Goal: Task Accomplishment & Management: Use online tool/utility

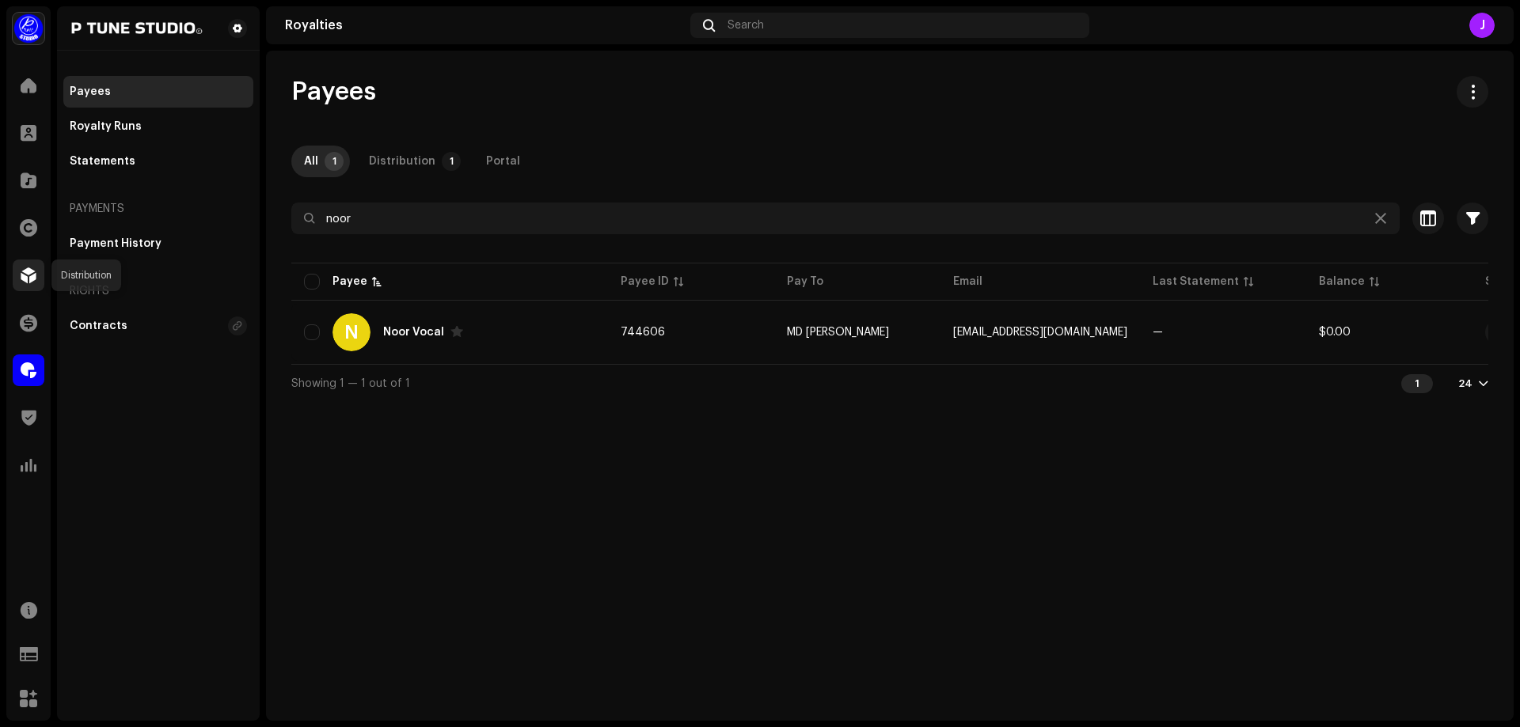
click at [32, 274] on span at bounding box center [29, 275] width 16 height 13
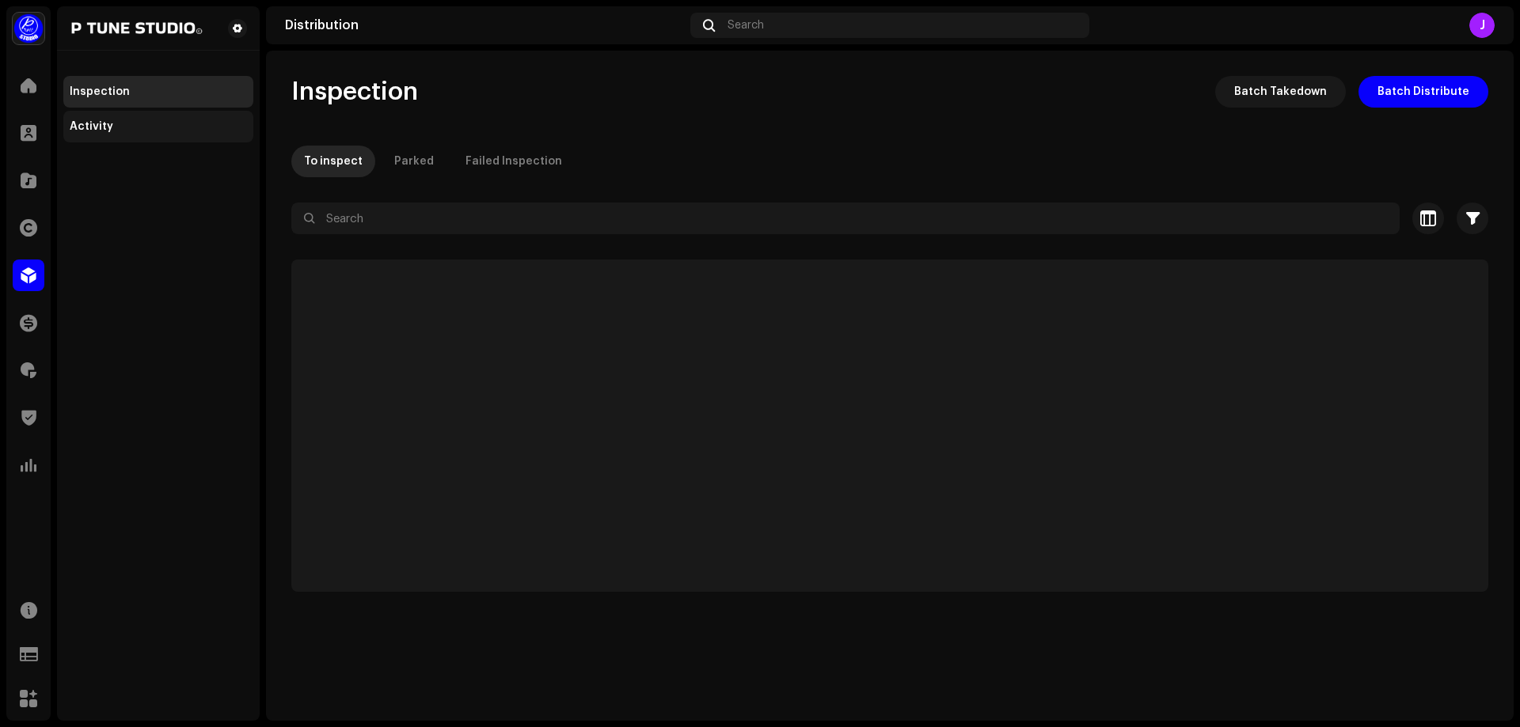
click at [121, 121] on div "Activity" at bounding box center [158, 126] width 177 height 13
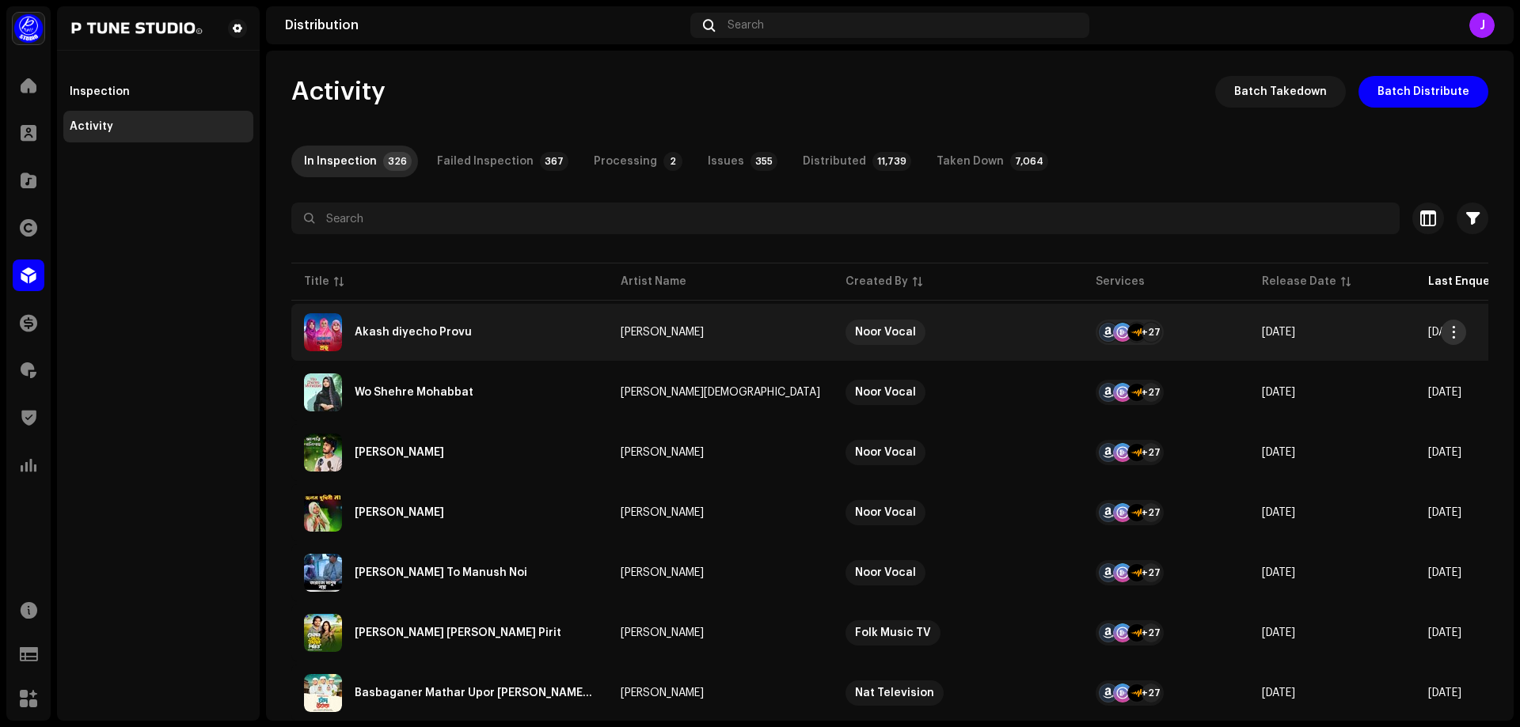
click at [1452, 331] on span "button" at bounding box center [1454, 332] width 12 height 13
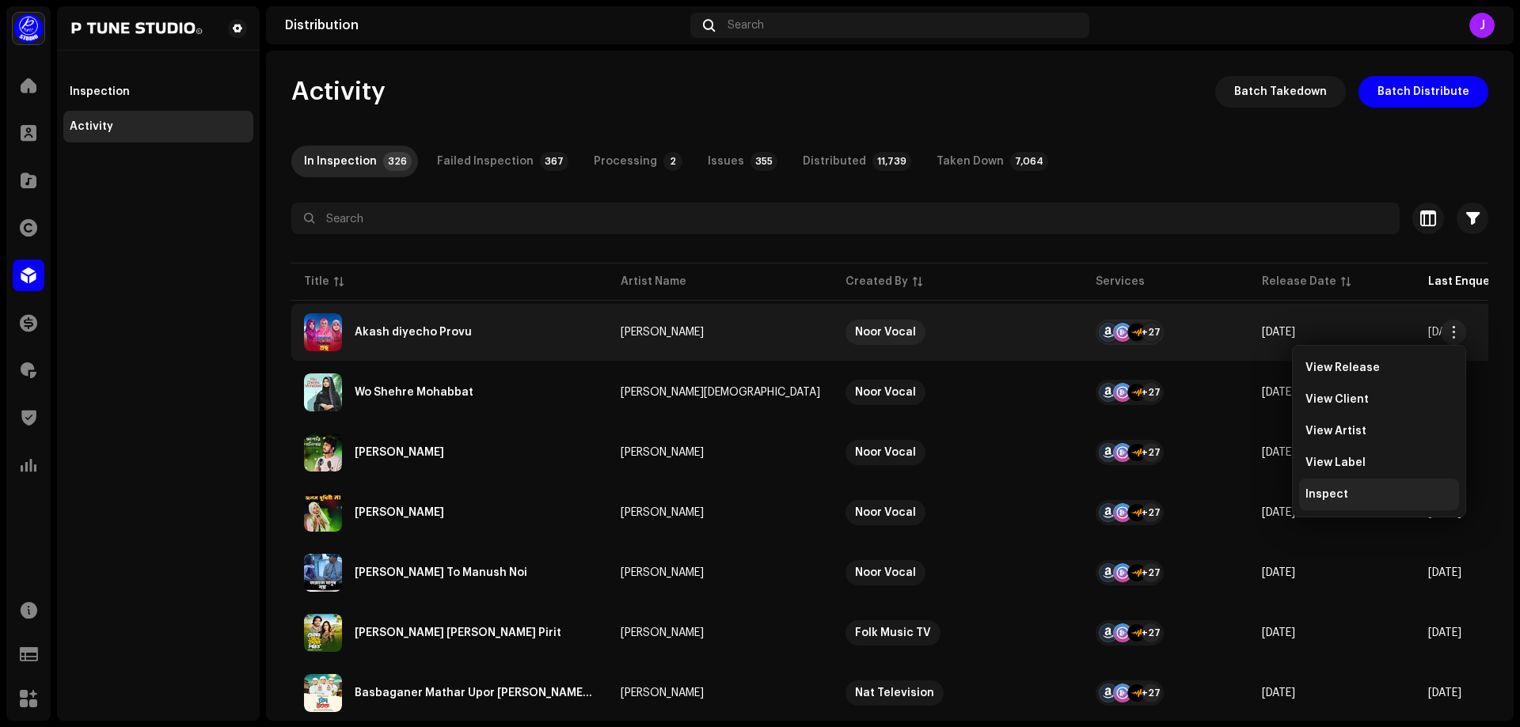
click at [1324, 502] on div "Inspect" at bounding box center [1379, 495] width 160 height 32
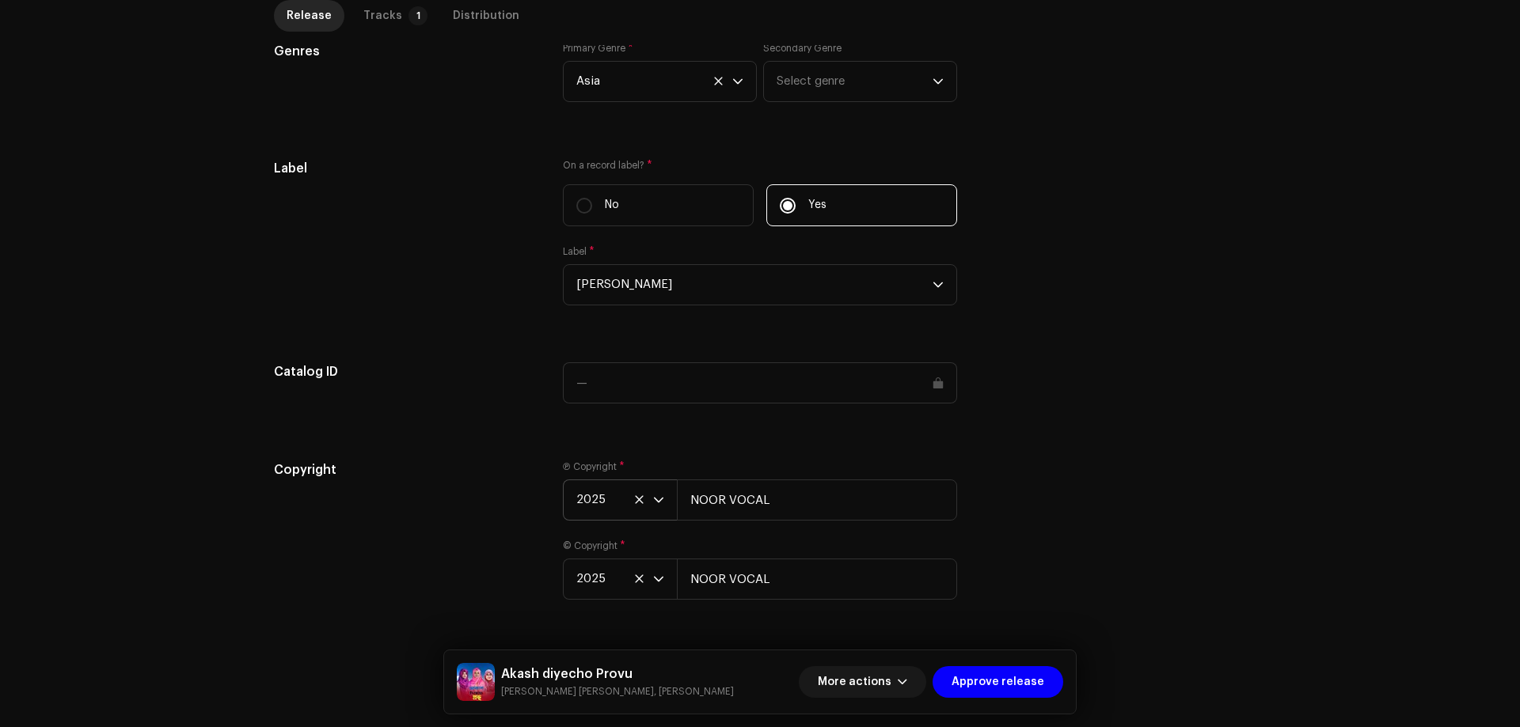
scroll to position [1509, 0]
click at [609, 191] on label "No" at bounding box center [658, 200] width 191 height 42
click at [592, 192] on input "No" at bounding box center [584, 200] width 16 height 16
radio input "true"
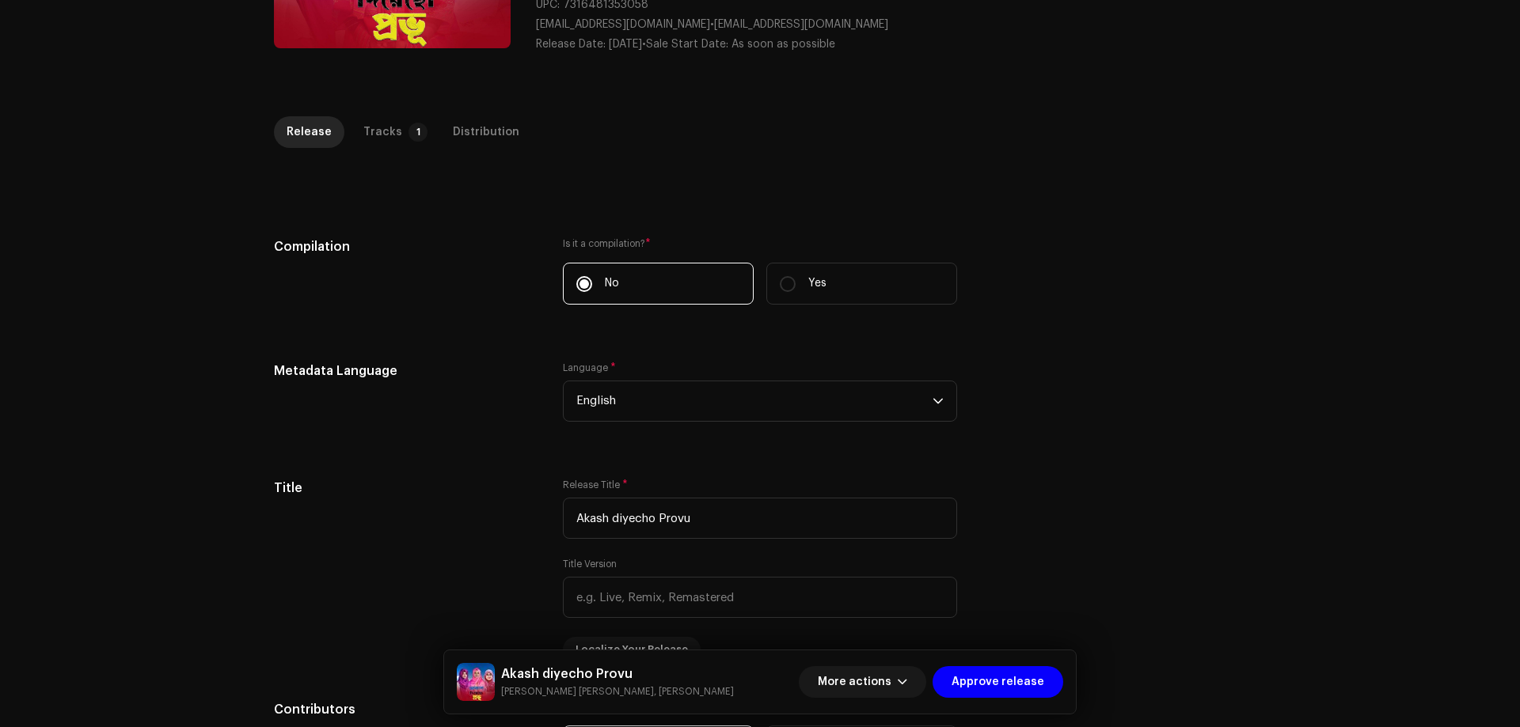
scroll to position [158, 0]
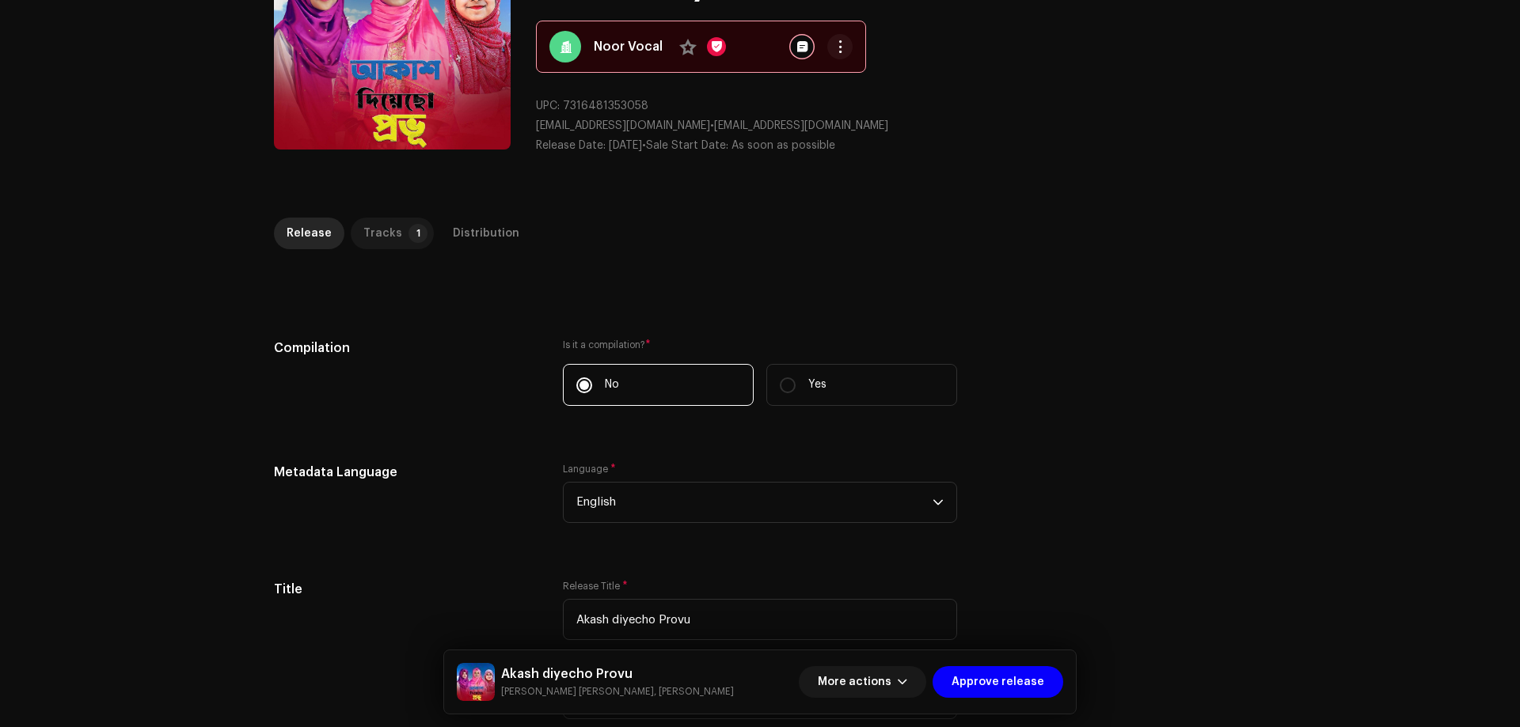
click at [381, 235] on div "Tracks" at bounding box center [382, 234] width 39 height 32
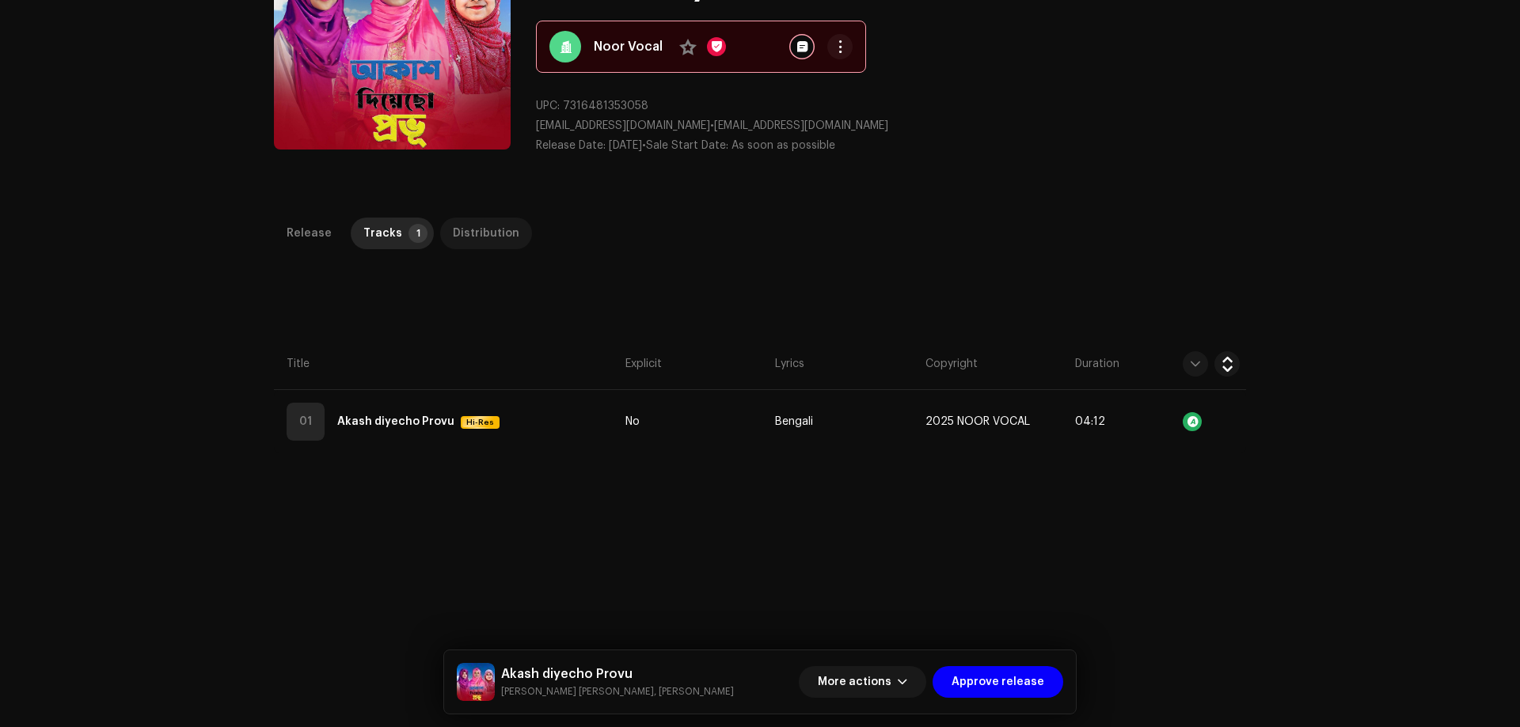
click at [453, 230] on div "Distribution" at bounding box center [486, 234] width 66 height 32
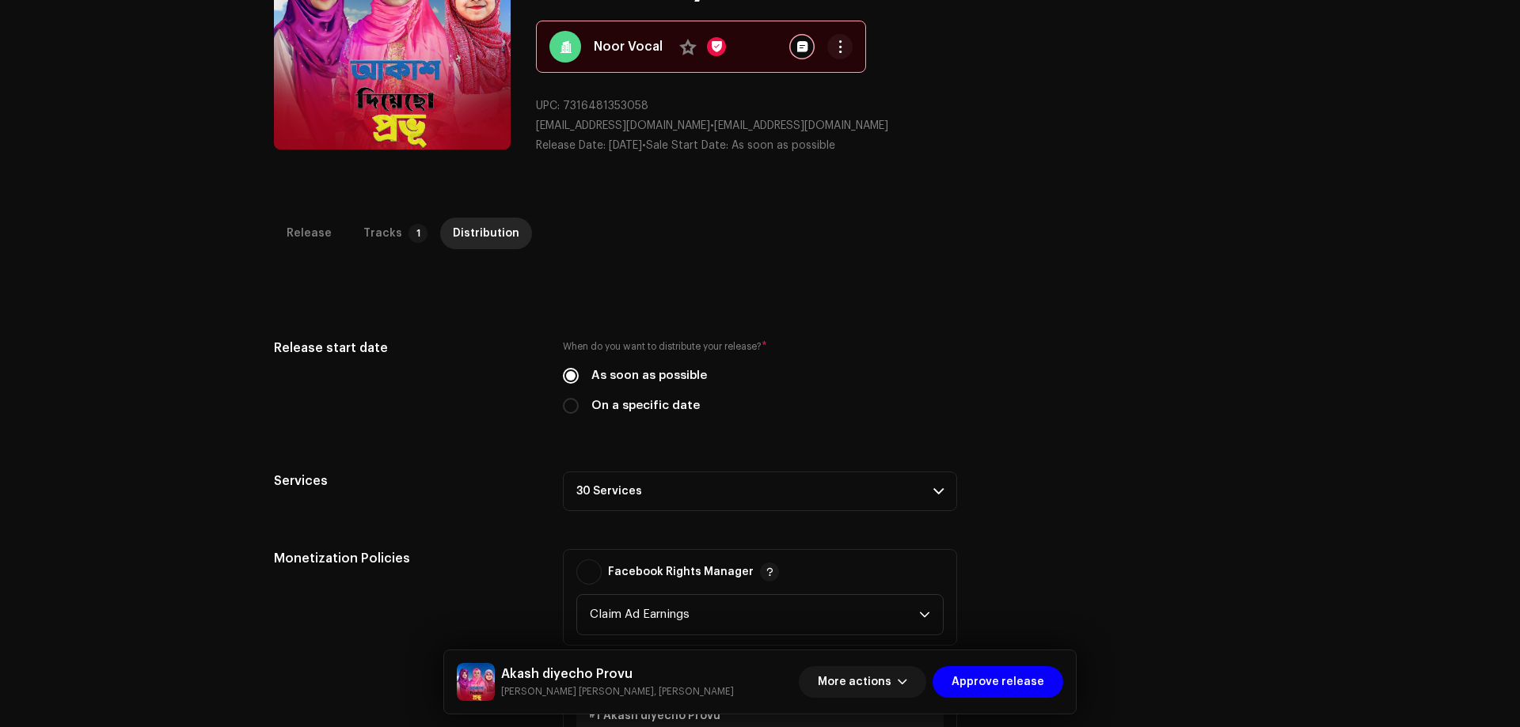
scroll to position [518, 0]
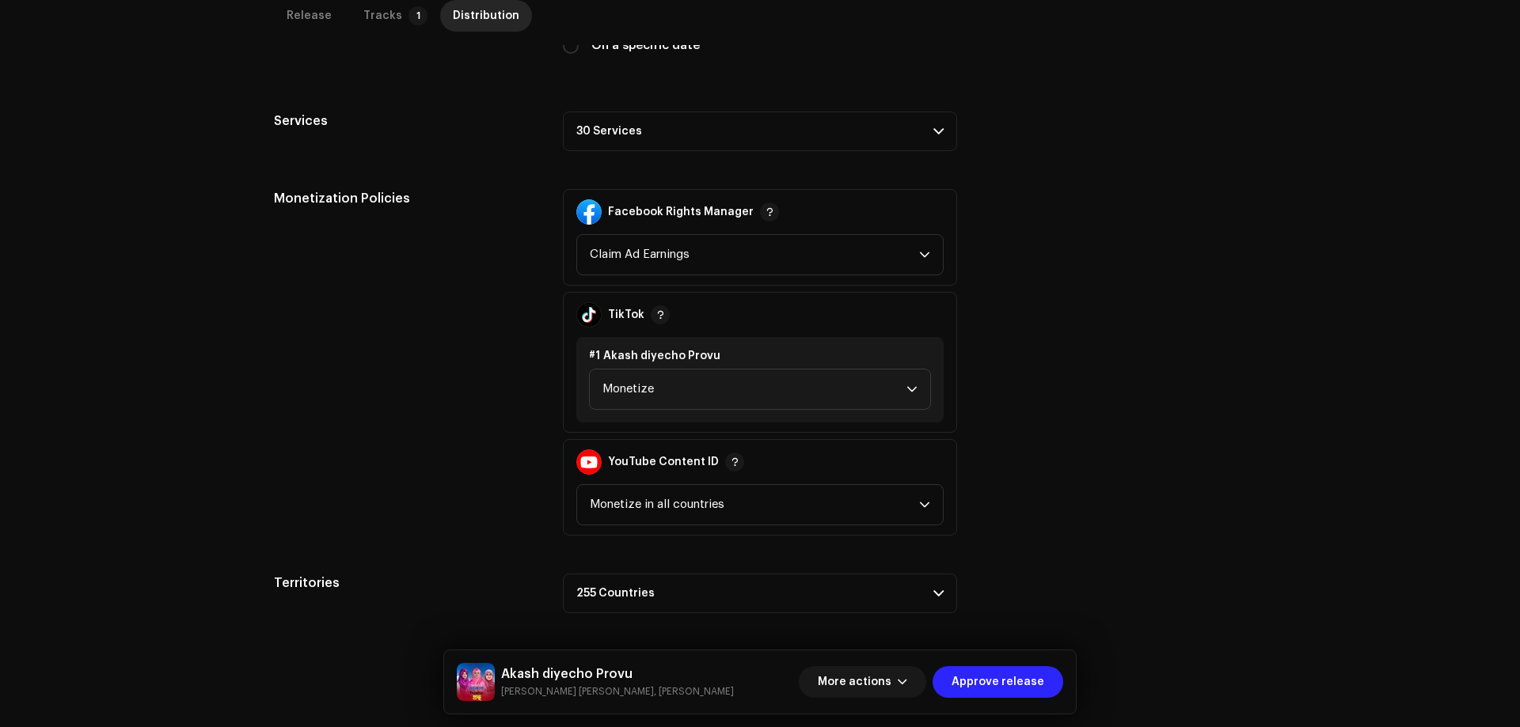
click at [994, 684] on span "Approve release" at bounding box center [997, 682] width 93 height 32
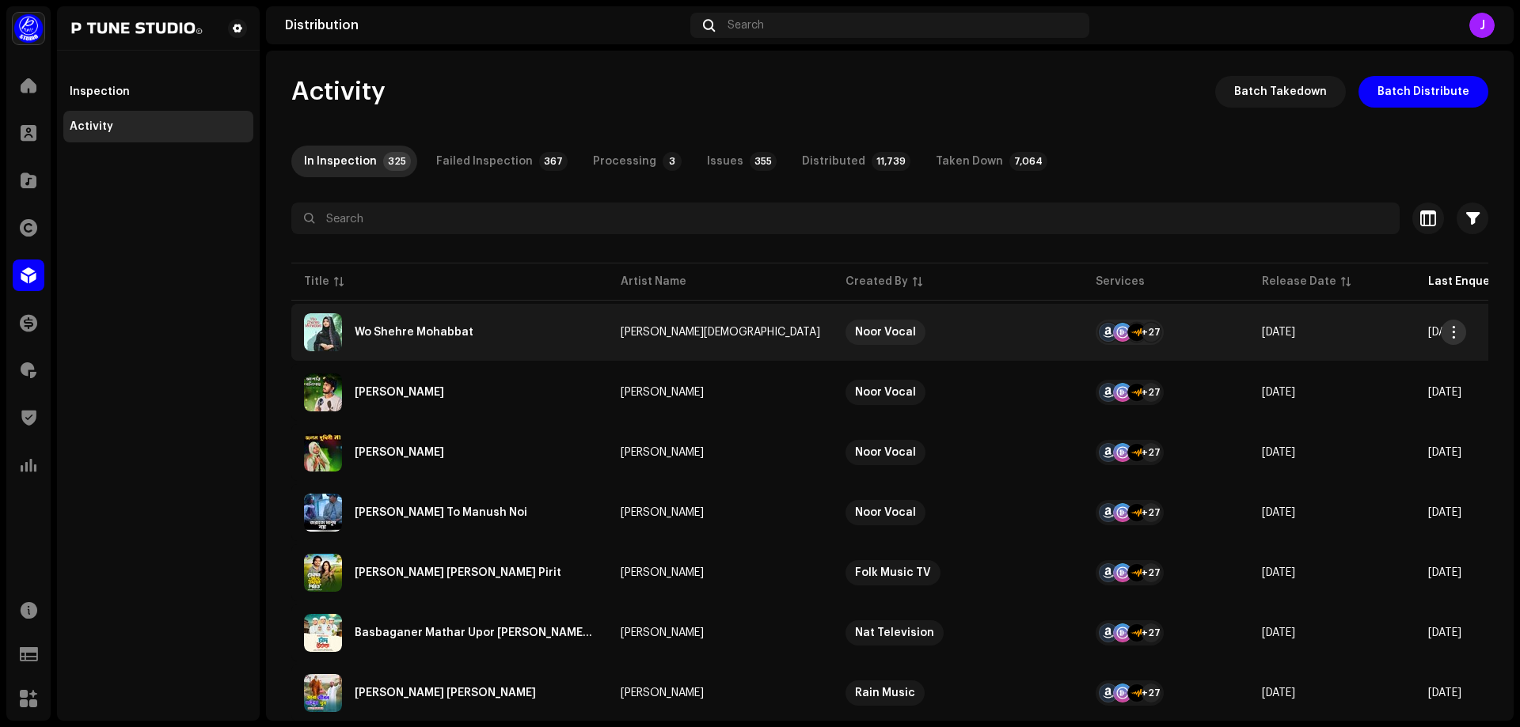
click at [1452, 333] on span "button" at bounding box center [1454, 332] width 12 height 13
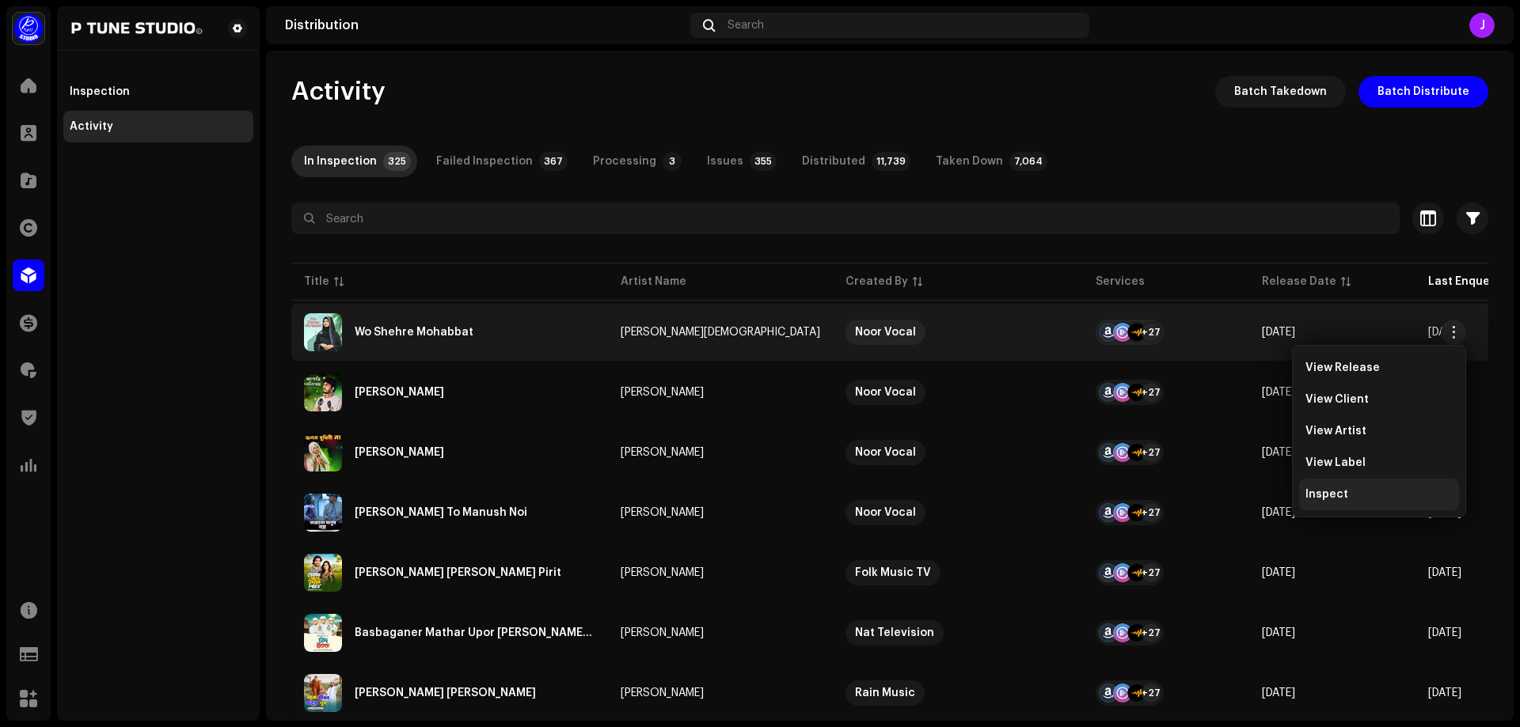
click at [1334, 495] on span "Inspect" at bounding box center [1326, 494] width 43 height 13
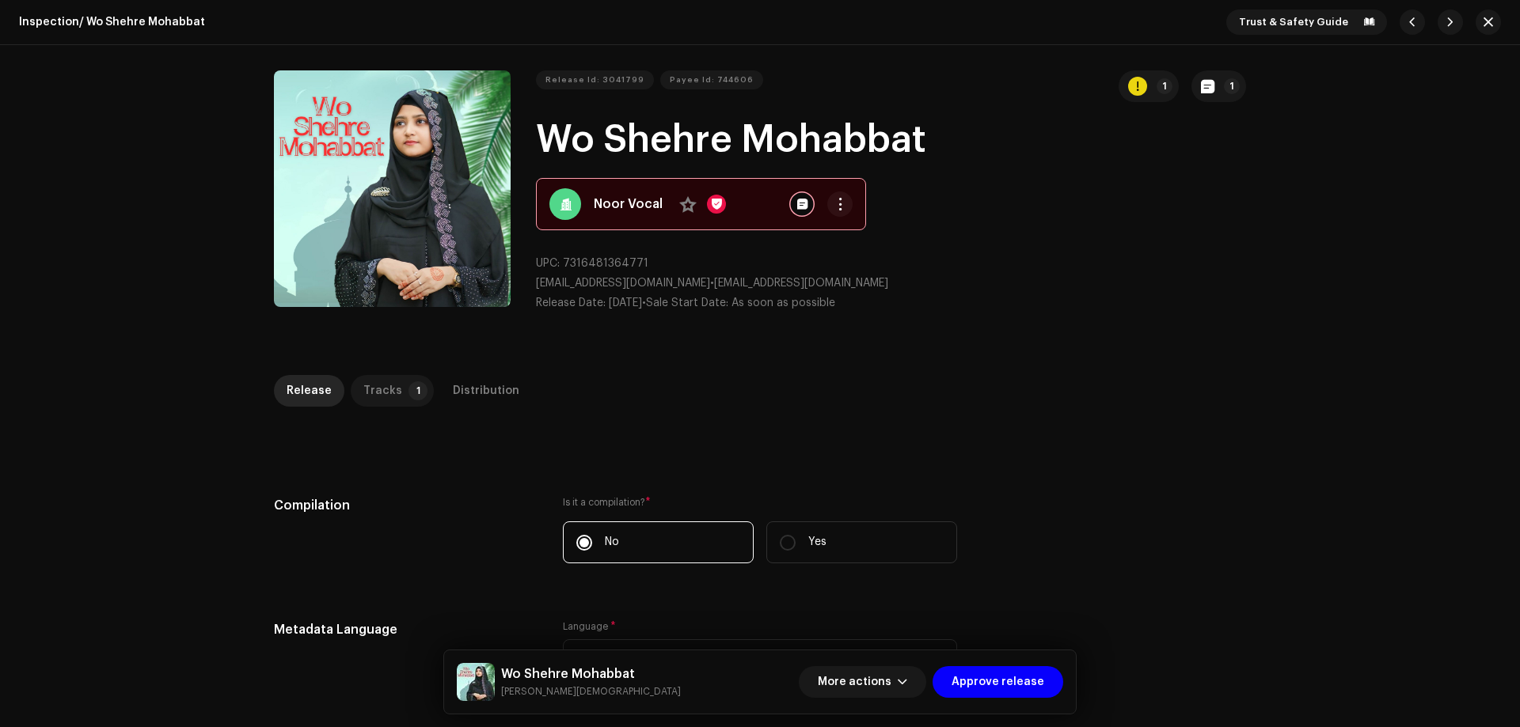
click at [385, 397] on div "Tracks" at bounding box center [382, 391] width 39 height 32
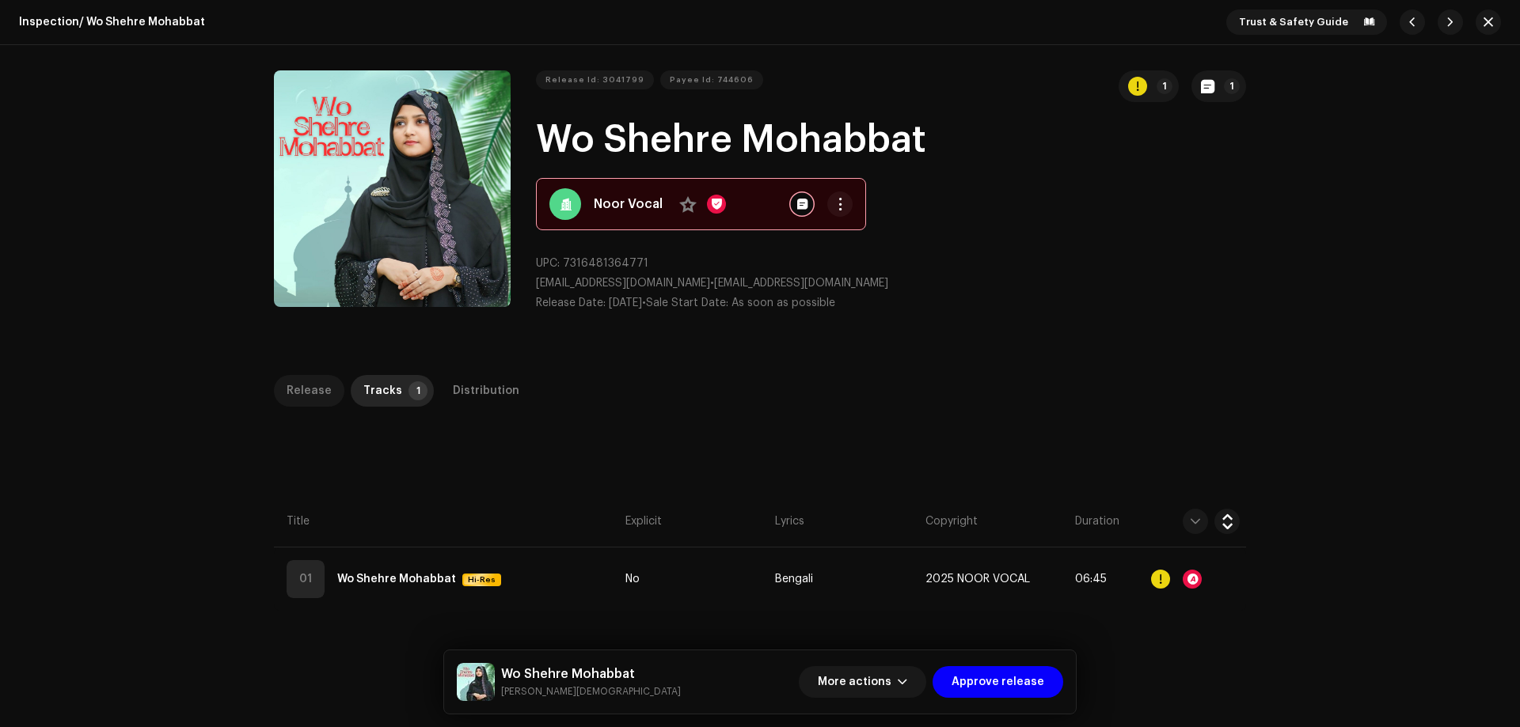
click at [294, 389] on div "Release" at bounding box center [309, 391] width 45 height 32
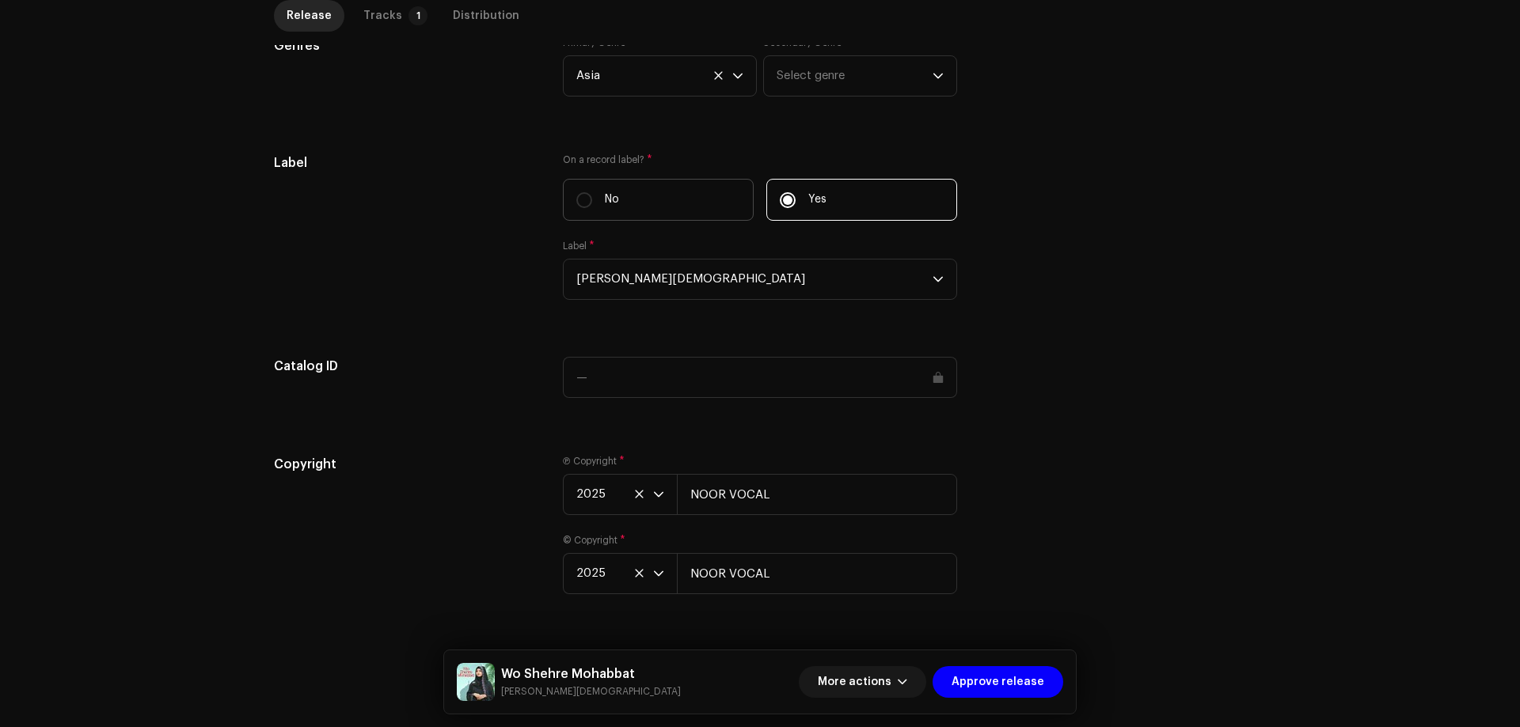
click at [590, 201] on label "No" at bounding box center [658, 200] width 191 height 42
click at [590, 201] on input "No" at bounding box center [584, 200] width 16 height 16
radio input "true"
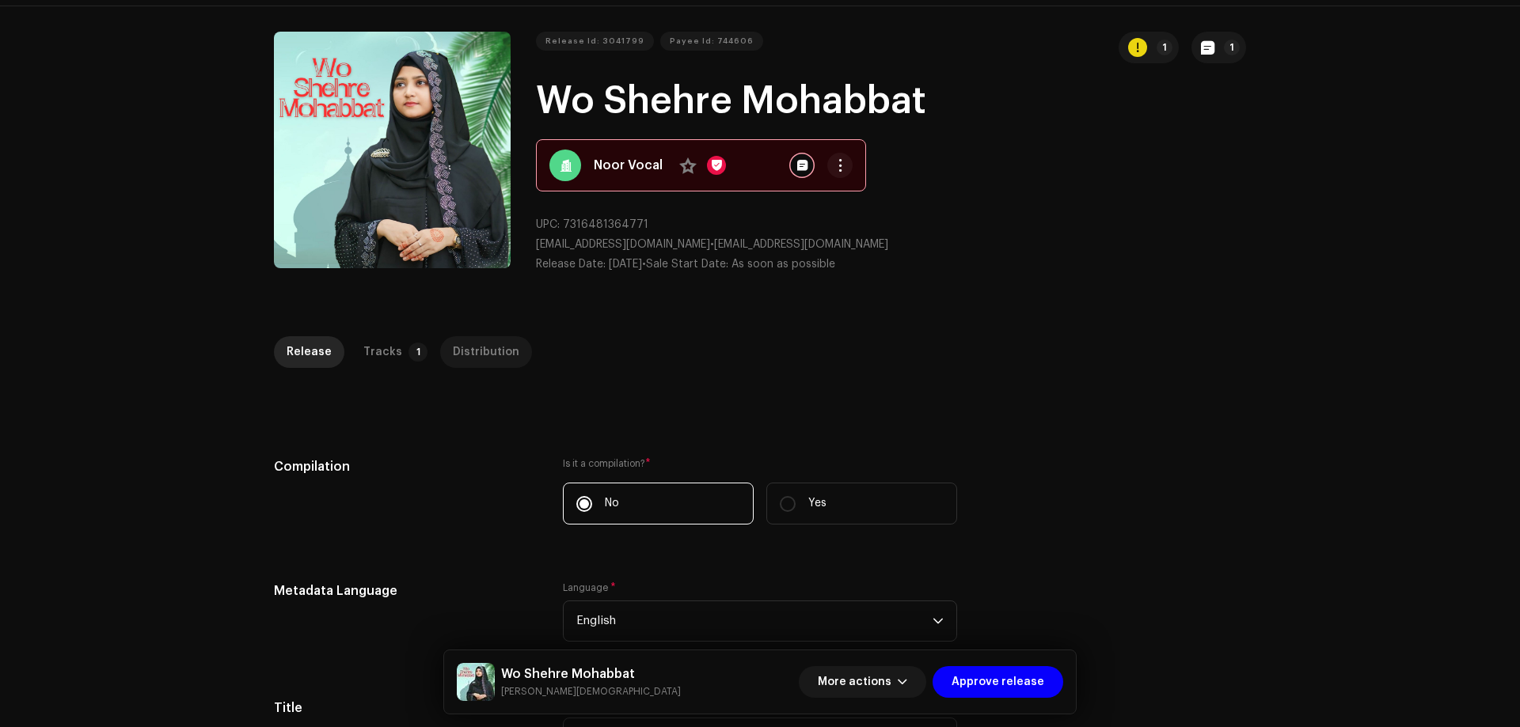
click at [464, 337] on div "Distribution" at bounding box center [486, 352] width 66 height 32
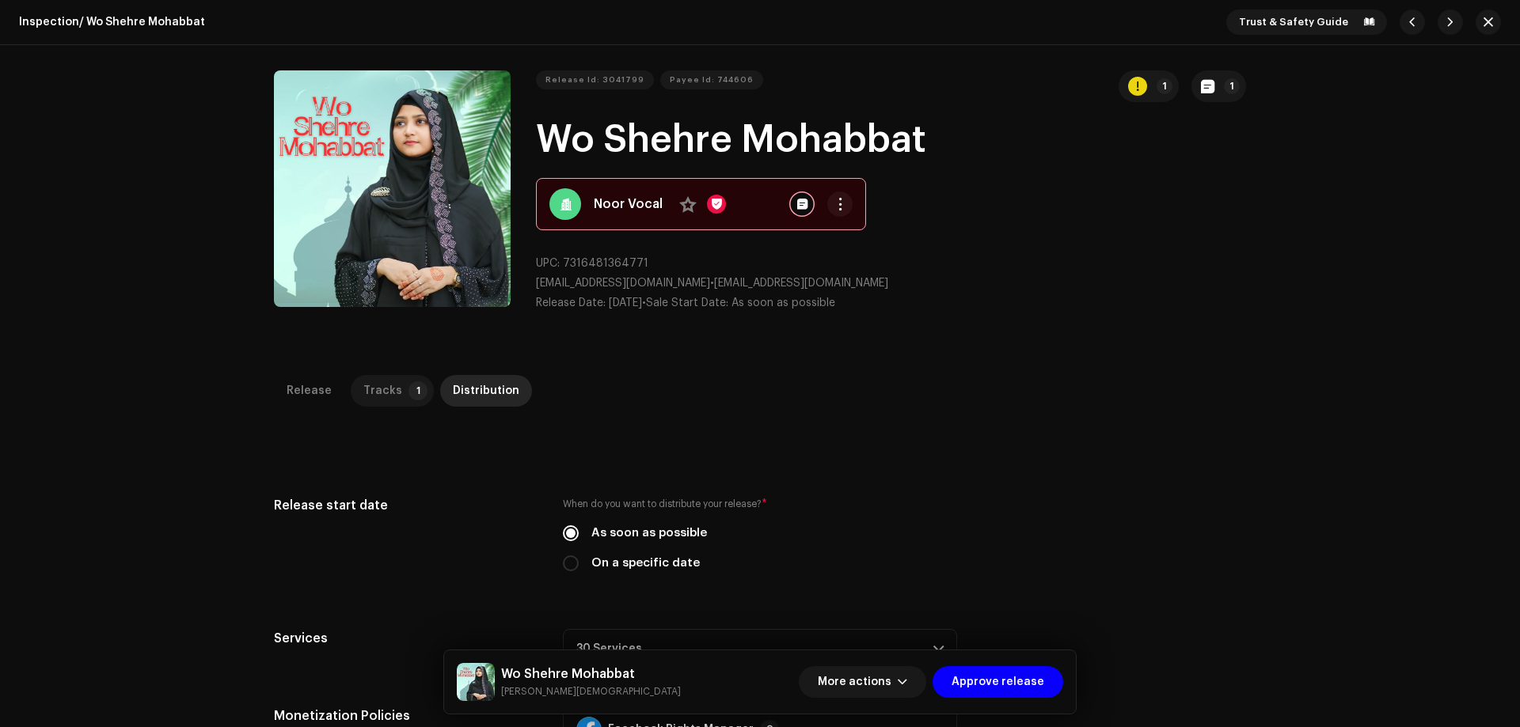
click at [377, 387] on div "Tracks" at bounding box center [382, 391] width 39 height 32
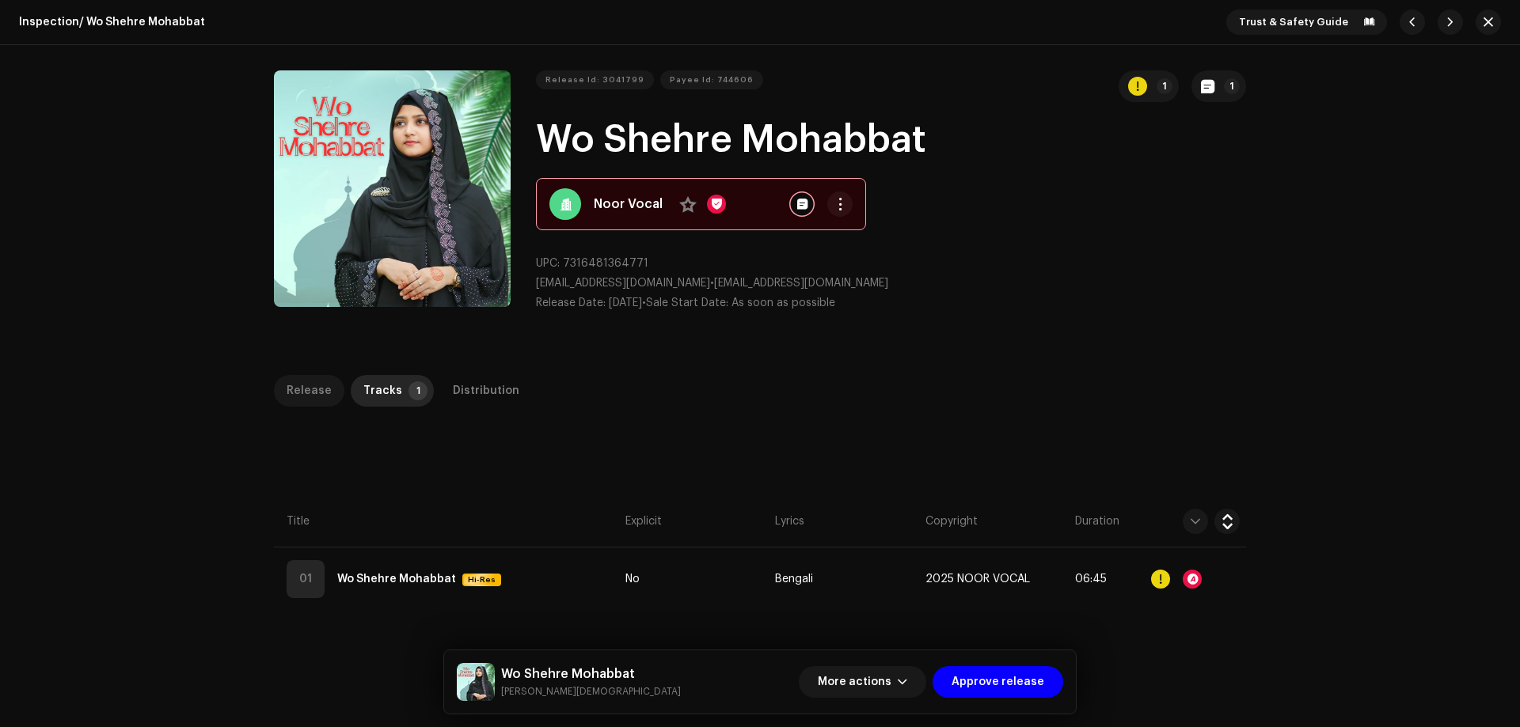
click at [313, 393] on div "Release" at bounding box center [309, 391] width 45 height 32
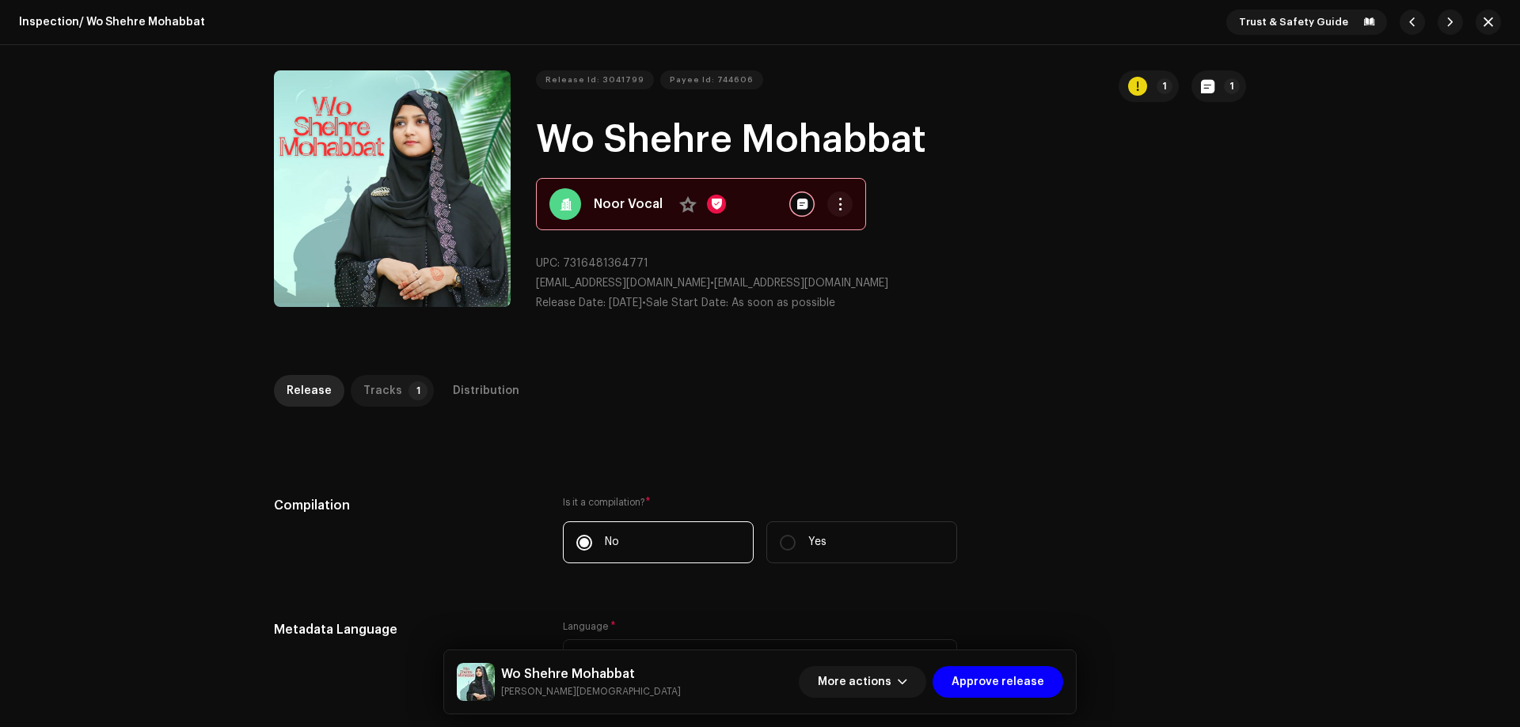
click at [367, 392] on div "Tracks" at bounding box center [382, 391] width 39 height 32
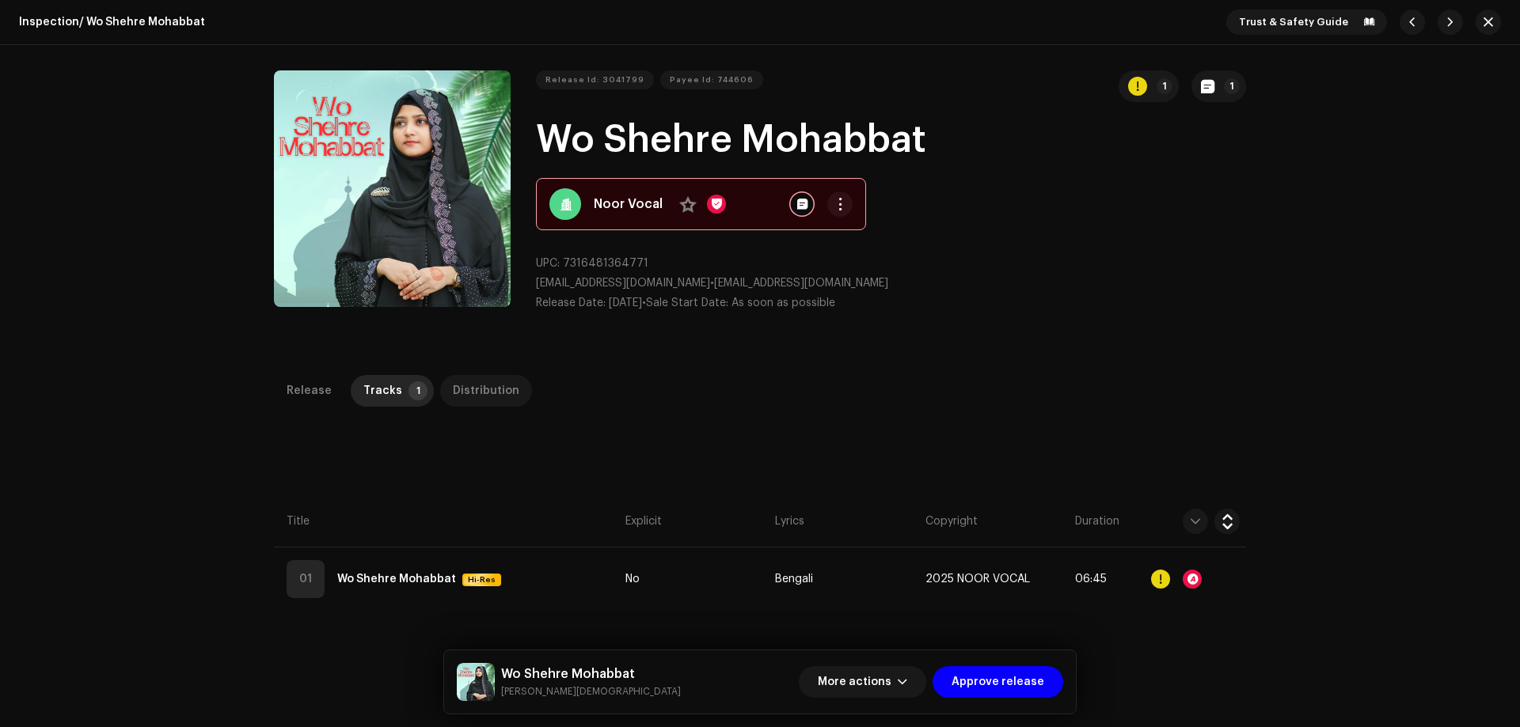
click at [476, 381] on div "Distribution" at bounding box center [486, 391] width 66 height 32
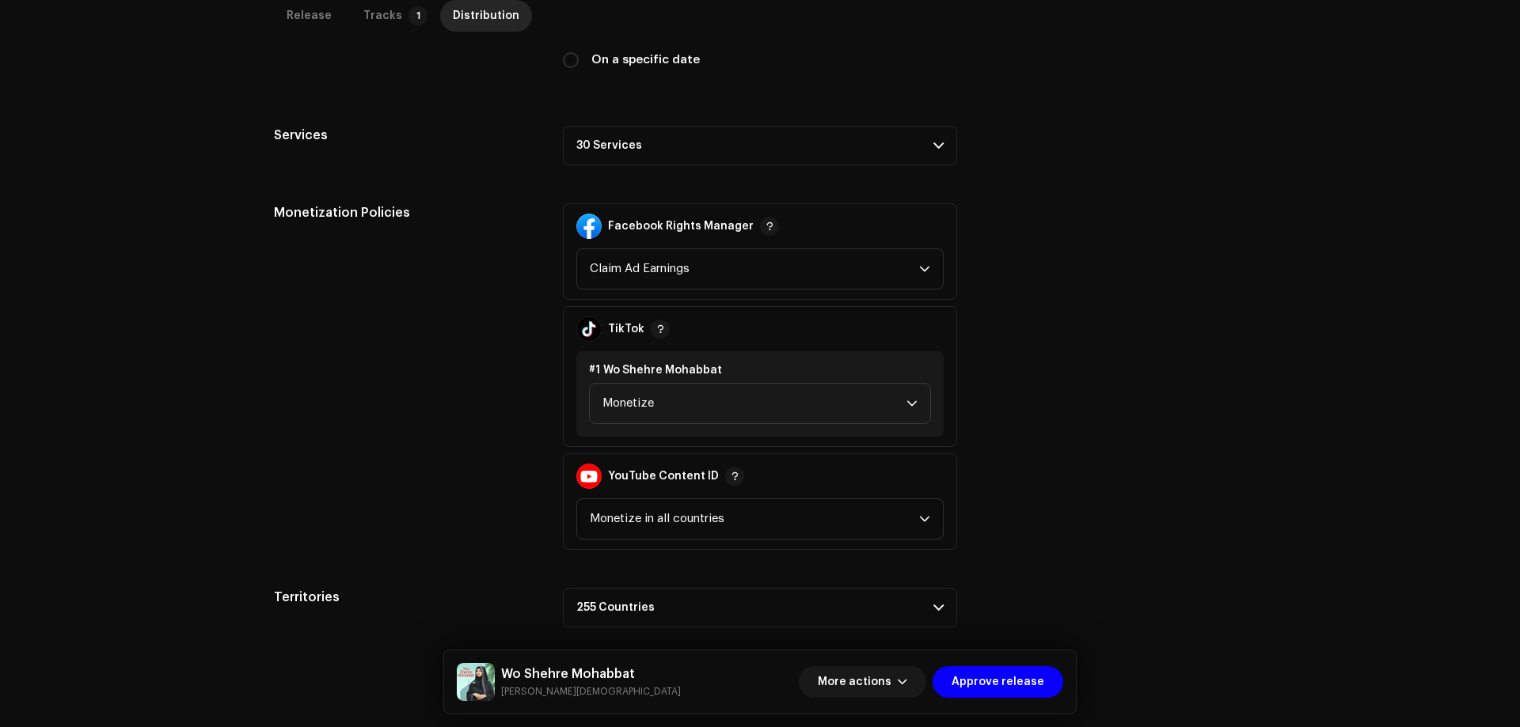
scroll to position [518, 0]
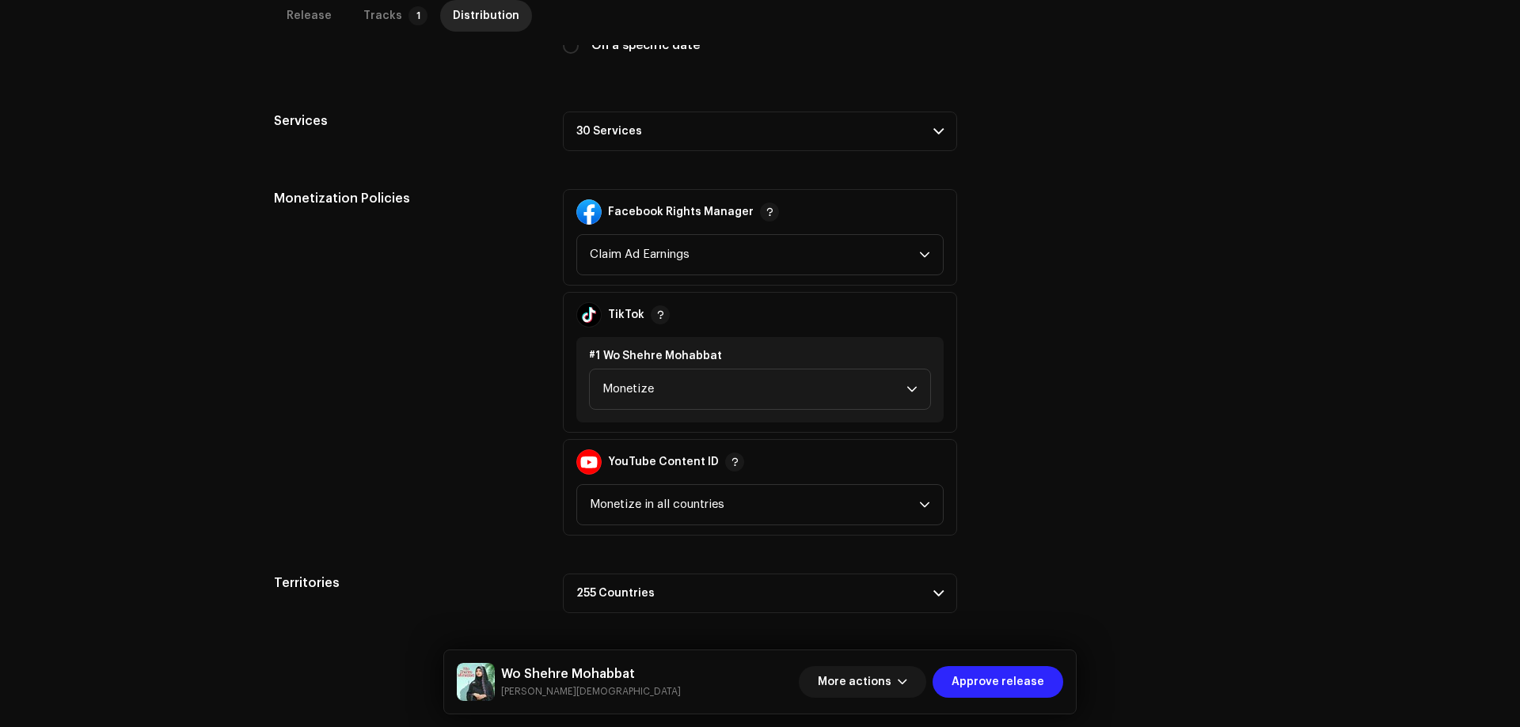
click at [987, 681] on span "Approve release" at bounding box center [997, 682] width 93 height 32
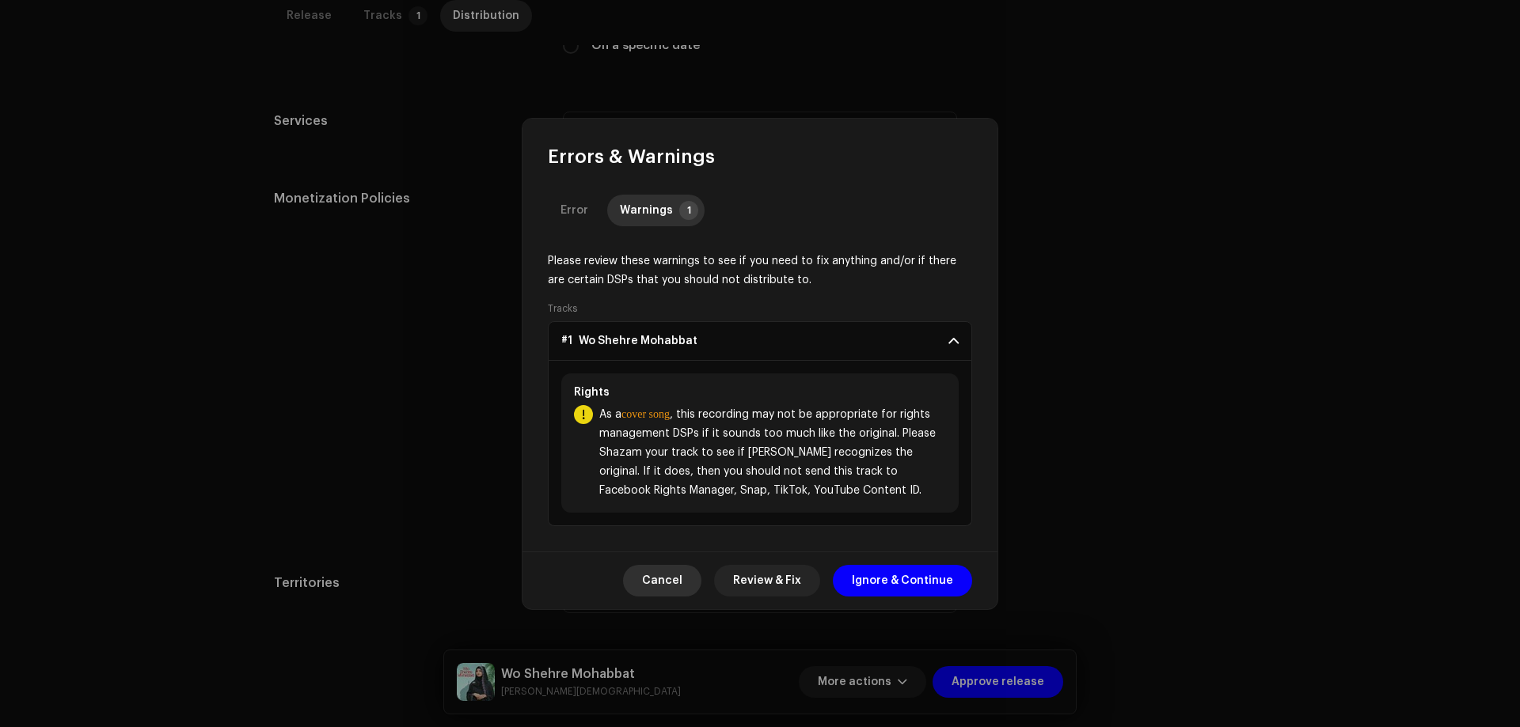
click at [681, 586] on span "Cancel" at bounding box center [662, 581] width 40 height 32
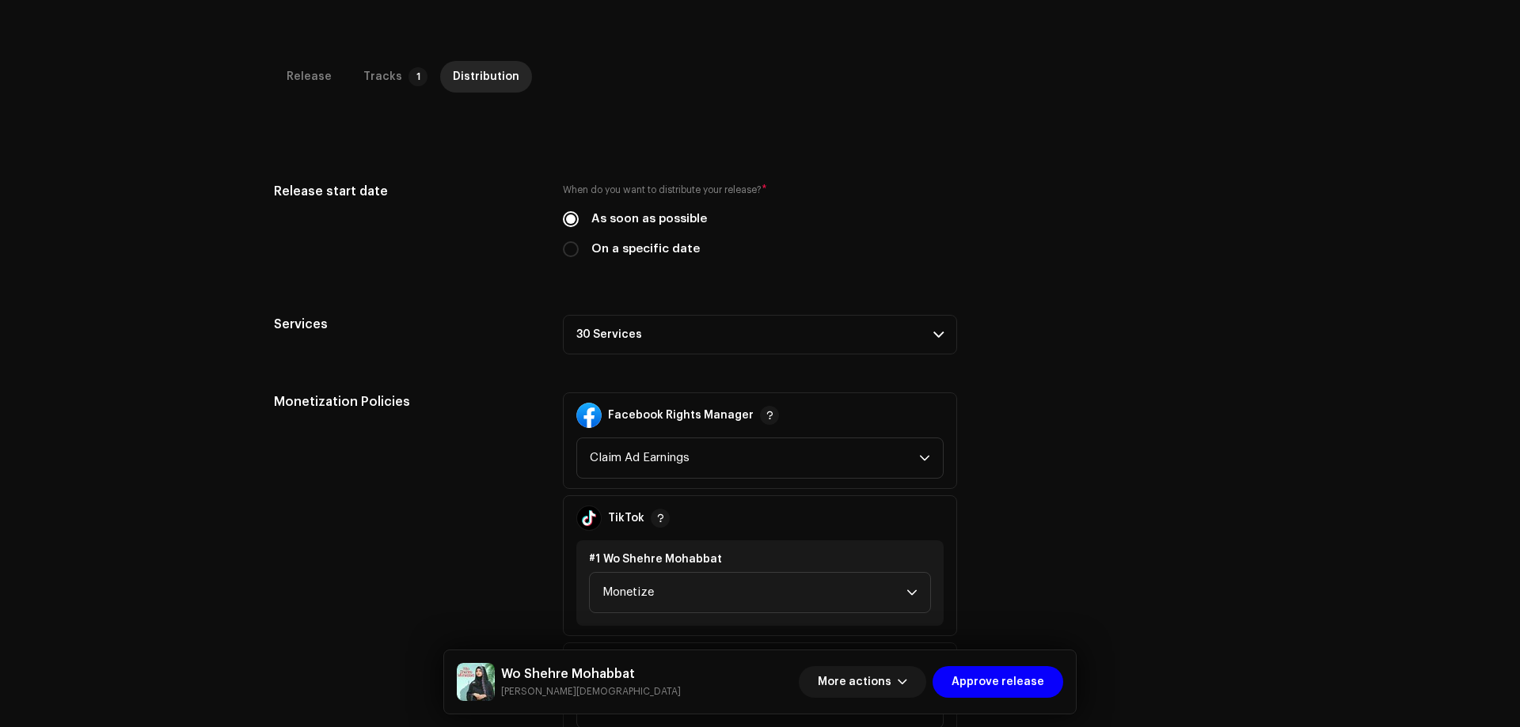
scroll to position [201, 0]
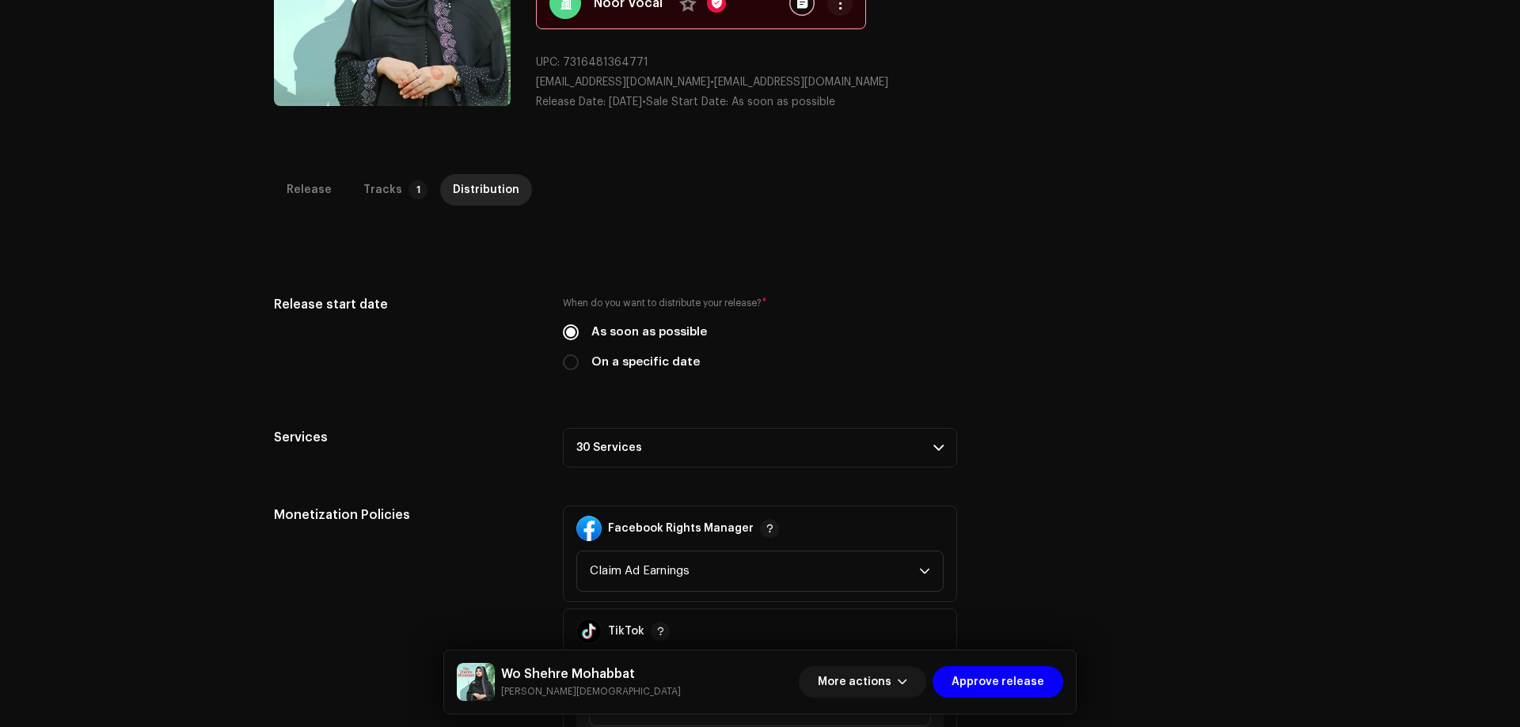
click at [644, 456] on p-accordion-header "30 Services" at bounding box center [760, 448] width 394 height 40
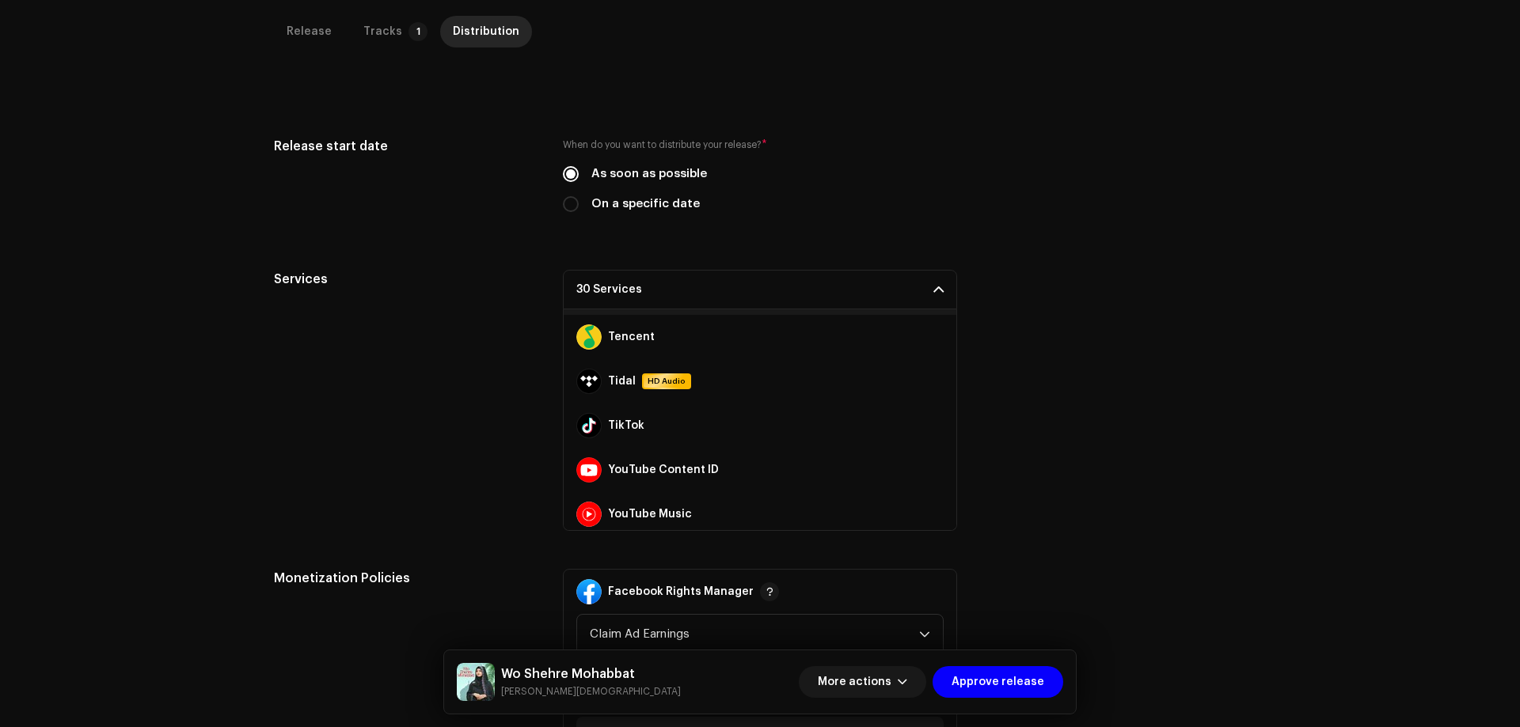
scroll to position [1109, 0]
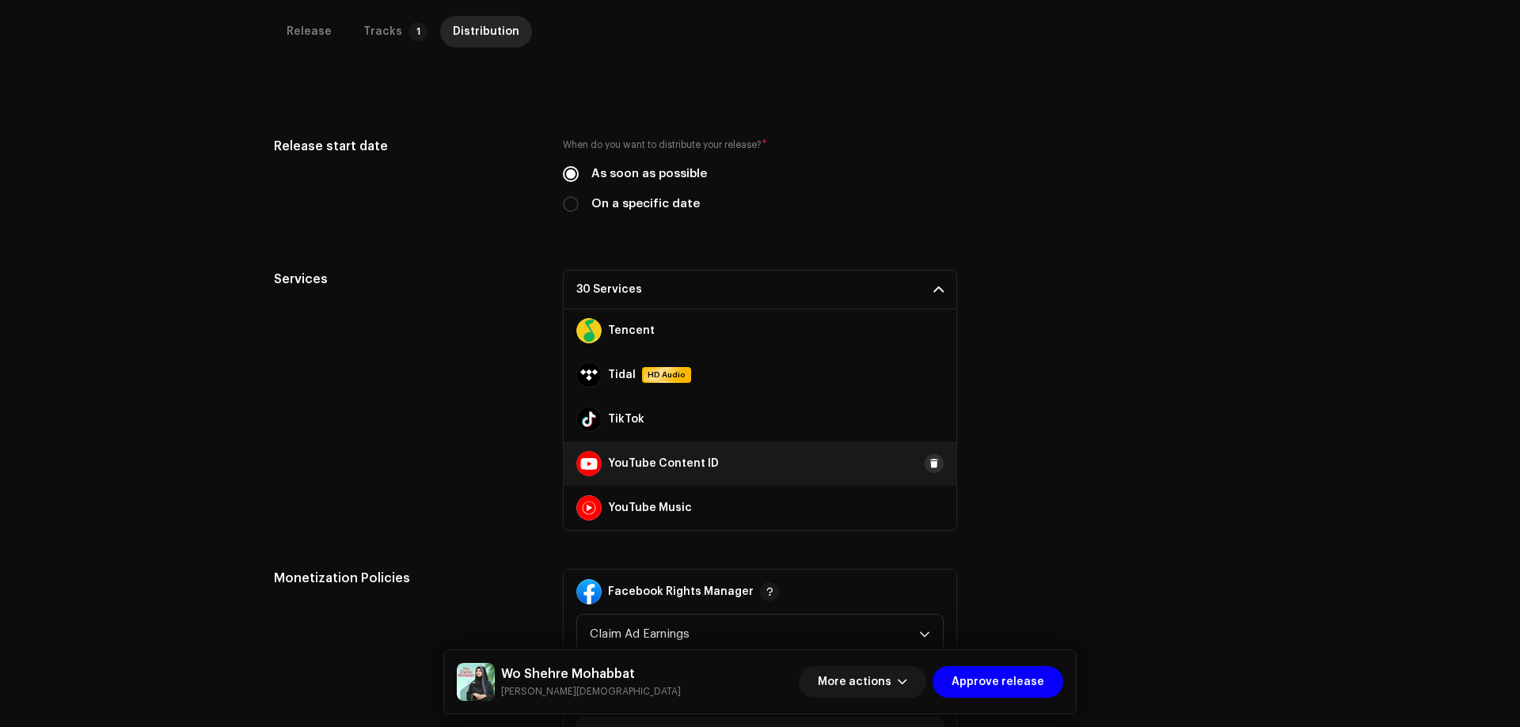
click at [930, 468] on button at bounding box center [933, 463] width 19 height 19
click at [1055, 339] on div "Services 29 Services Amazon HD Audio Anghami Audiomack AWA Boomplay Deezer Face…" at bounding box center [760, 400] width 972 height 261
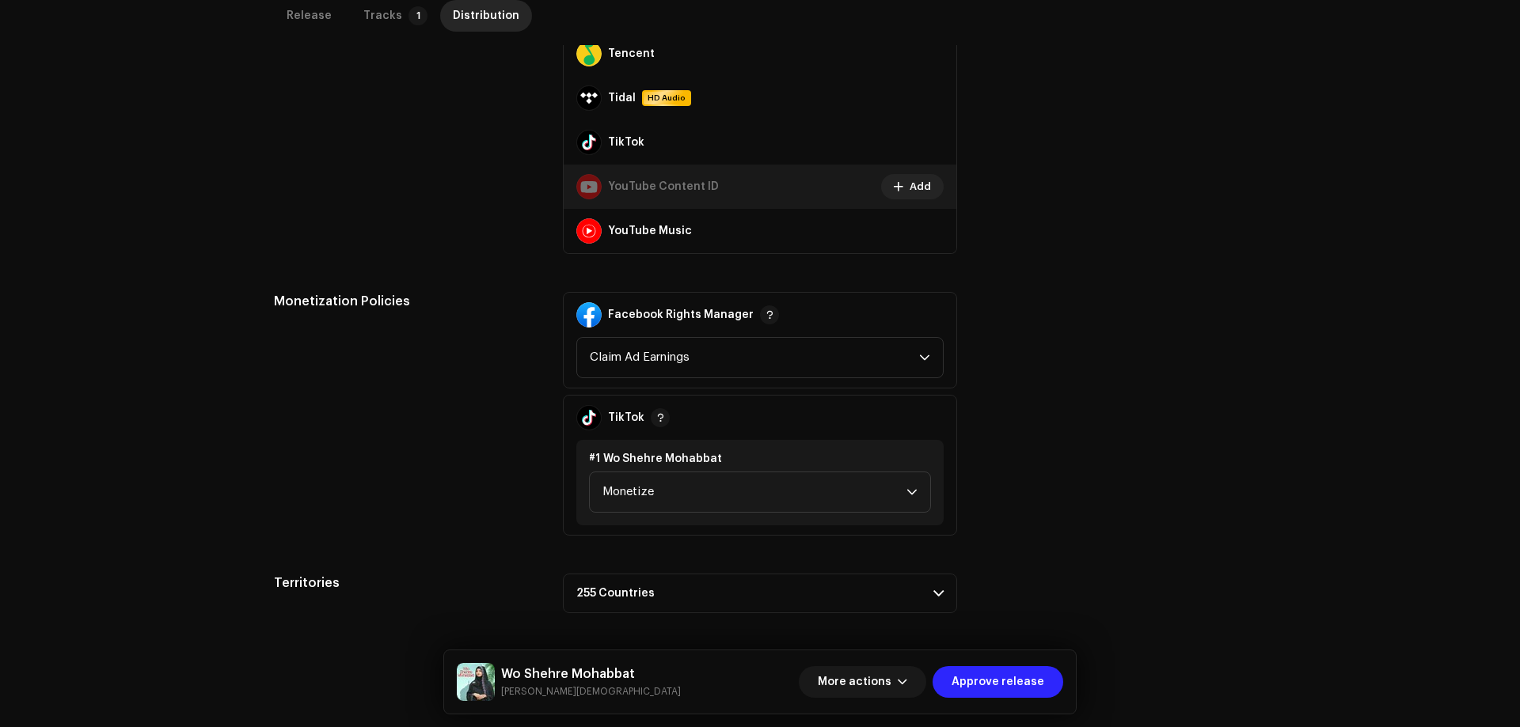
click at [986, 679] on span "Approve release" at bounding box center [997, 682] width 93 height 32
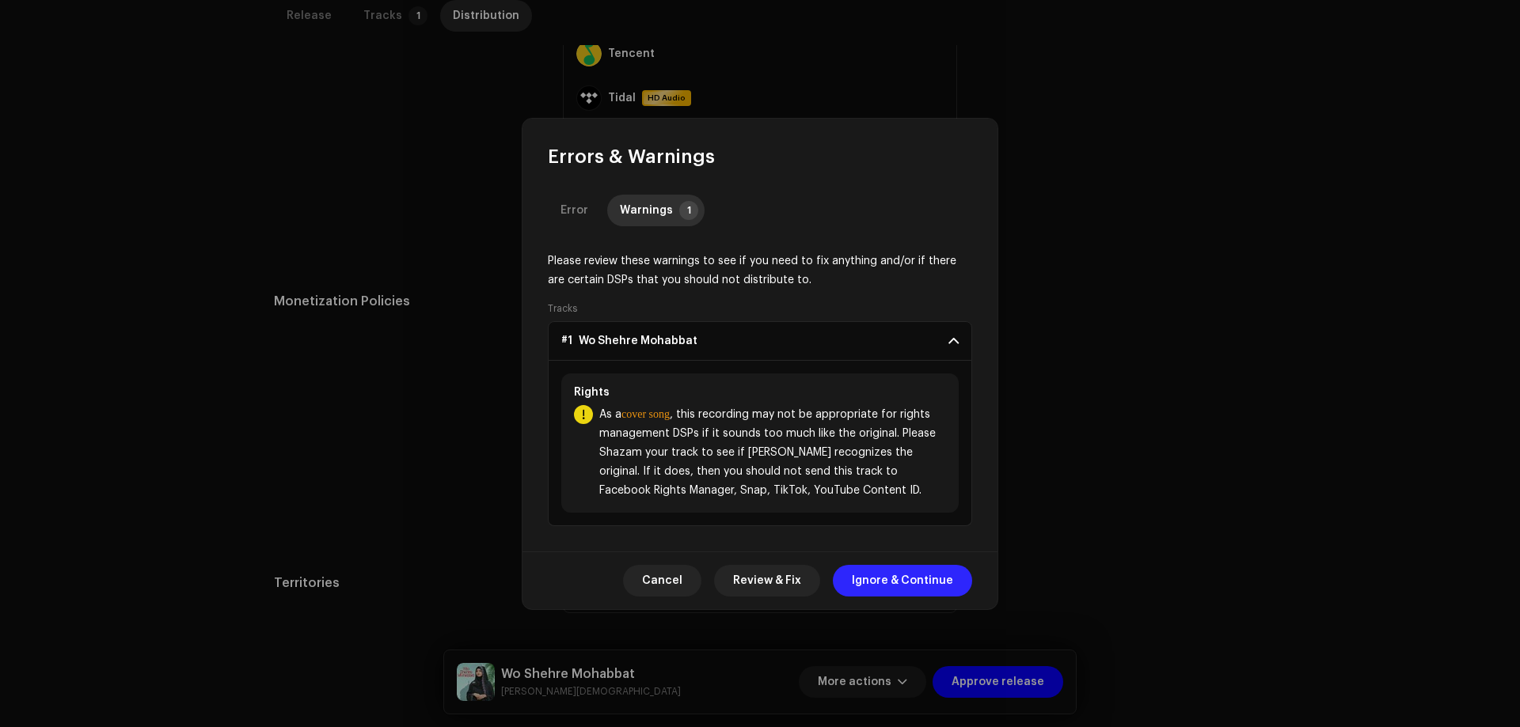
click at [919, 583] on span "Ignore & Continue" at bounding box center [902, 581] width 101 height 32
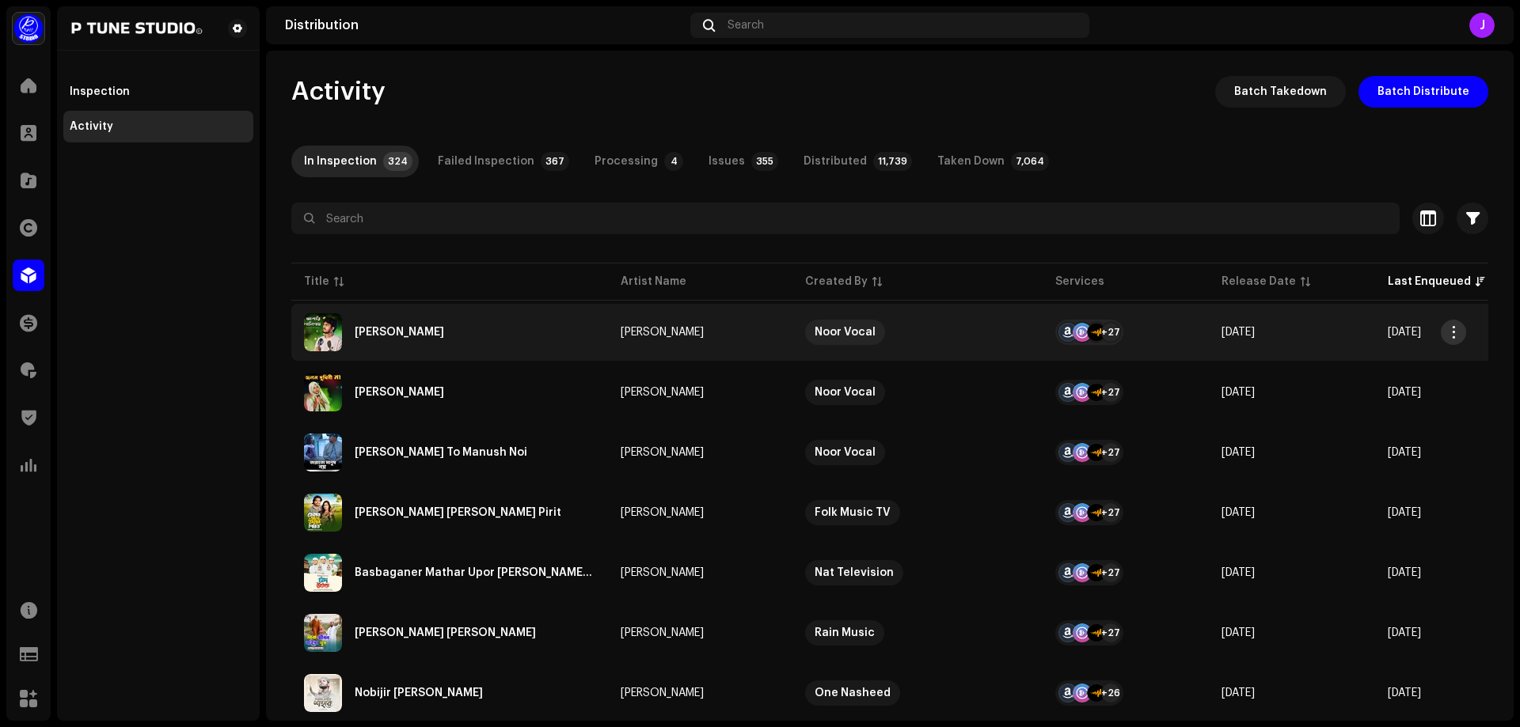
click at [1451, 329] on span "button" at bounding box center [1454, 332] width 12 height 13
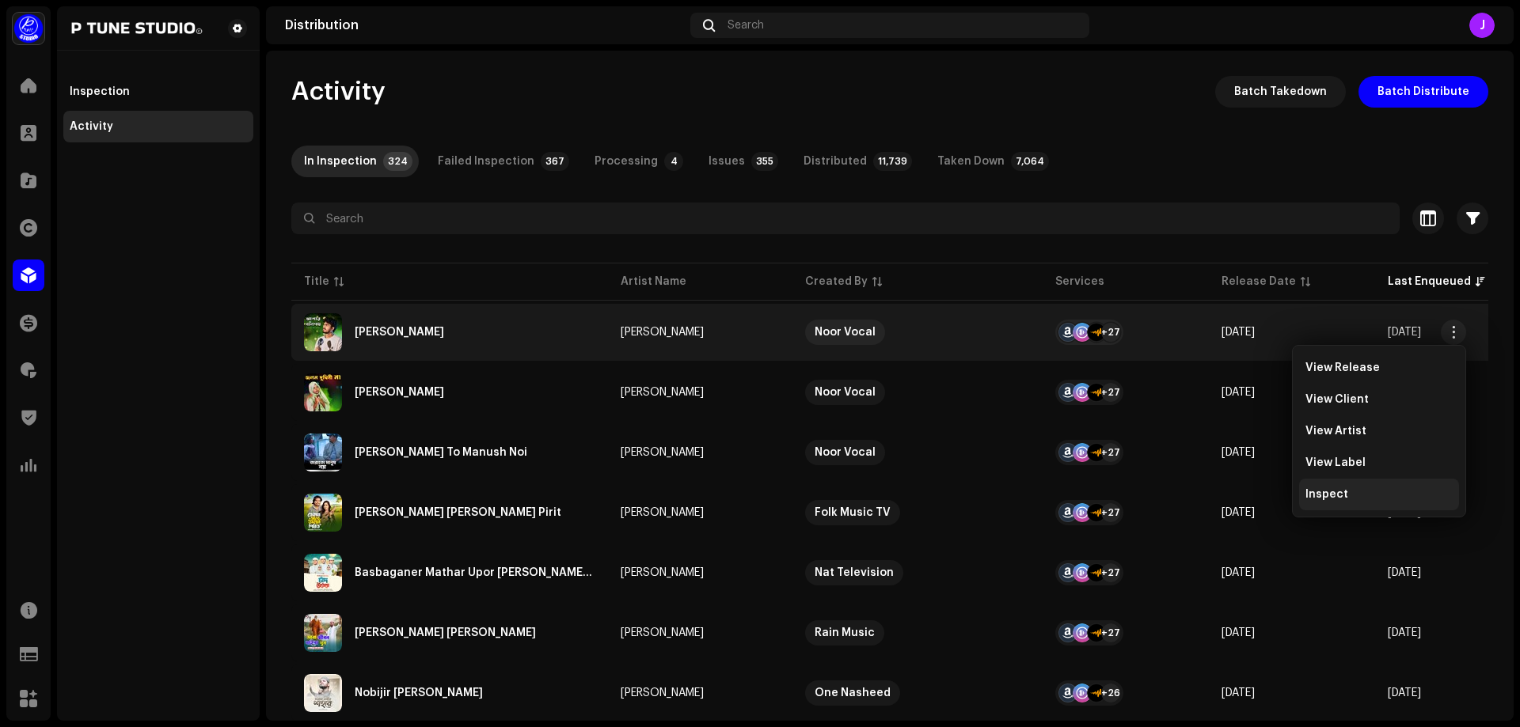
click at [1346, 491] on div "Inspect" at bounding box center [1378, 494] width 147 height 13
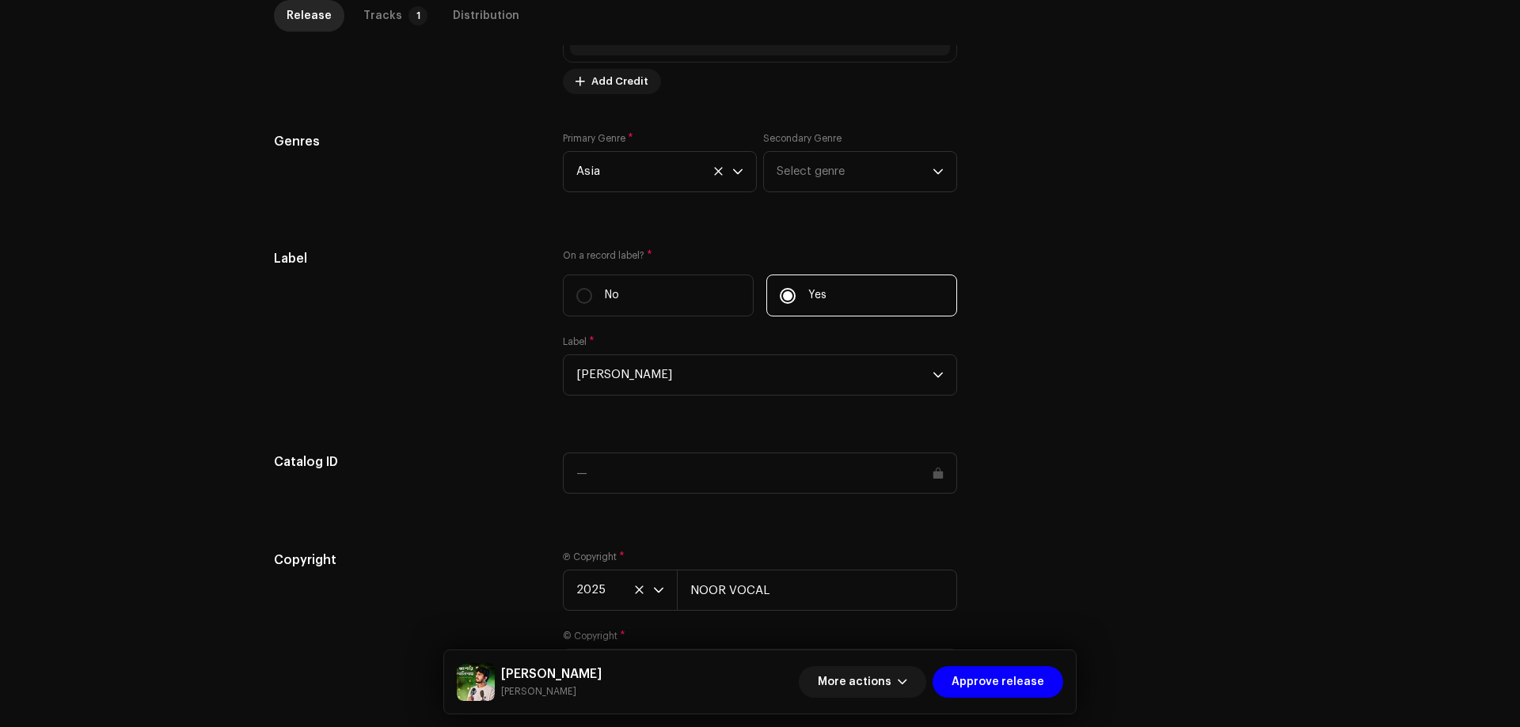
scroll to position [1391, 0]
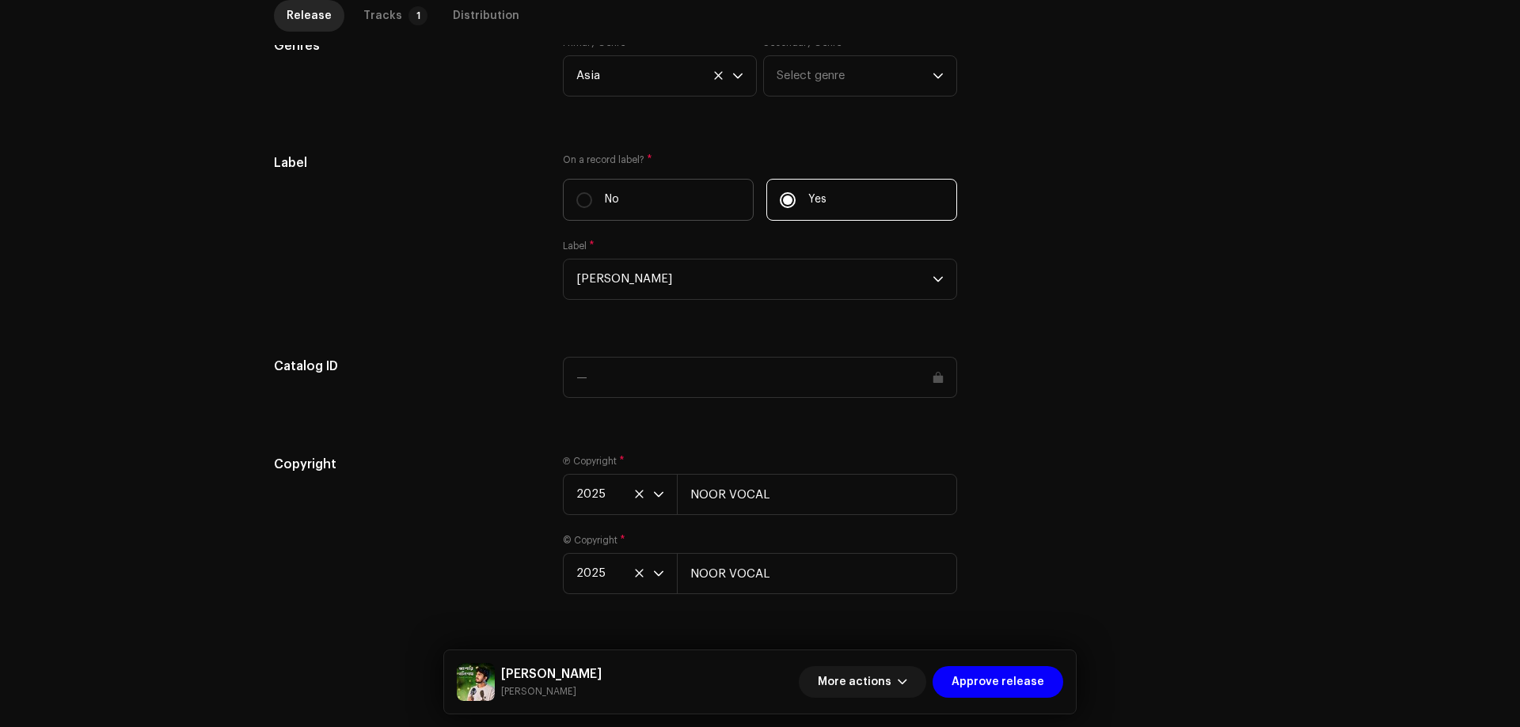
click at [603, 211] on label "No" at bounding box center [658, 200] width 191 height 42
click at [592, 208] on input "No" at bounding box center [584, 200] width 16 height 16
radio input "true"
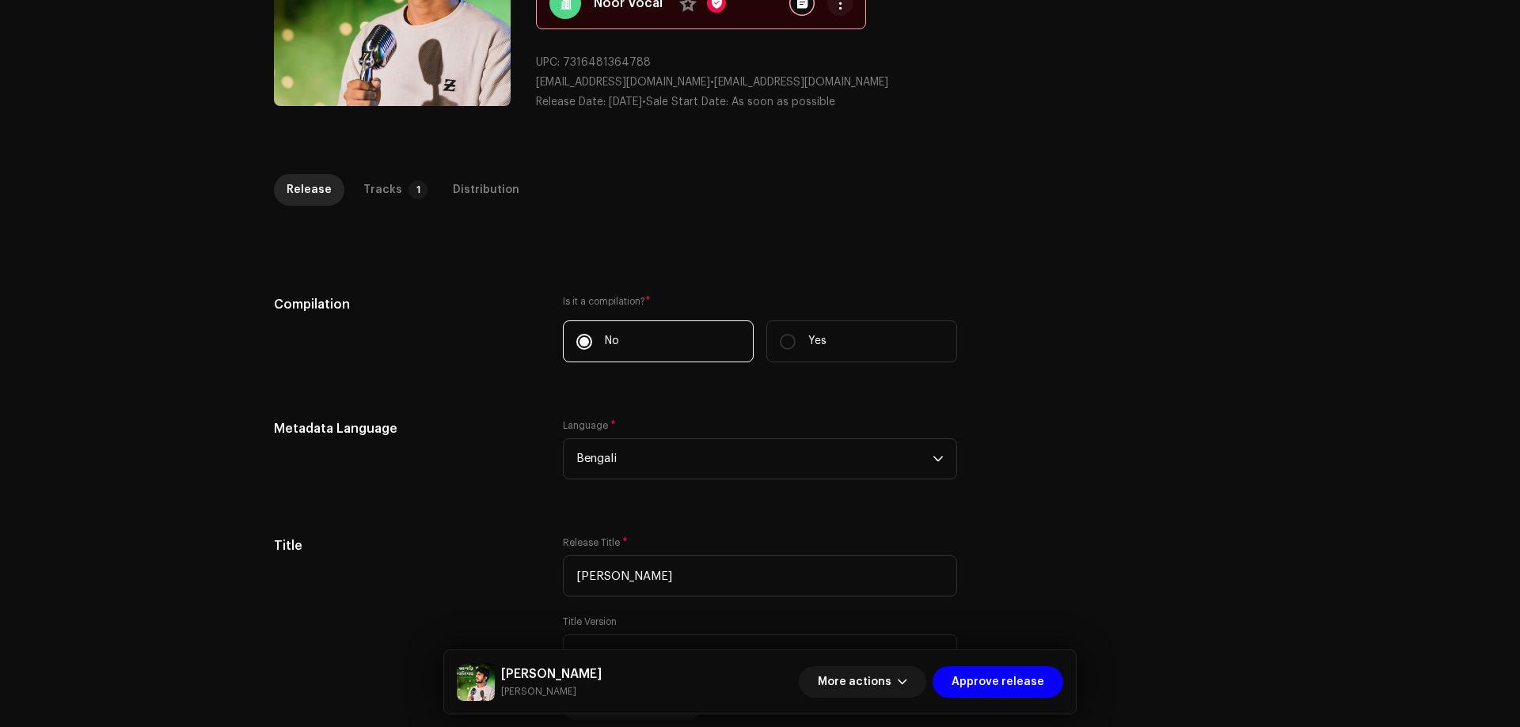
scroll to position [39, 0]
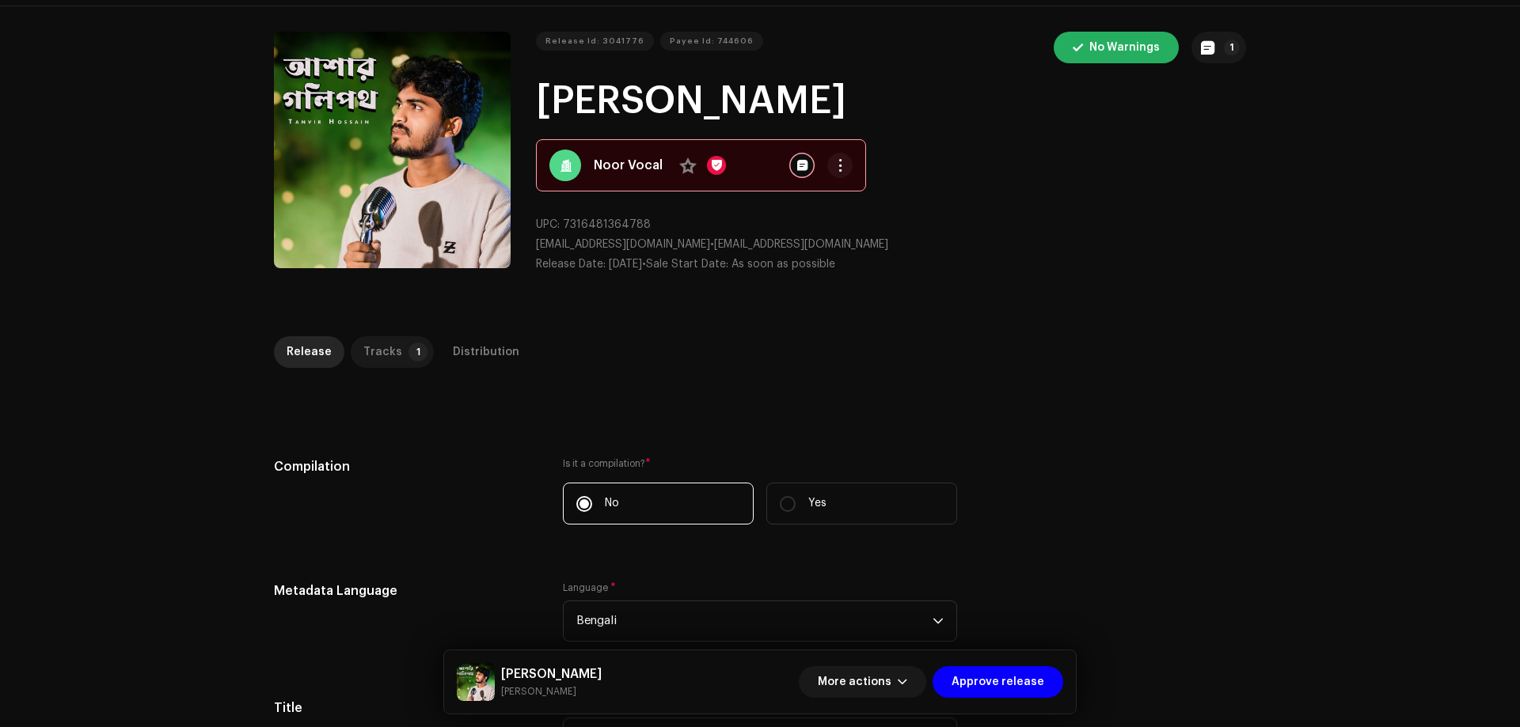
click at [387, 351] on div "Tracks" at bounding box center [382, 352] width 39 height 32
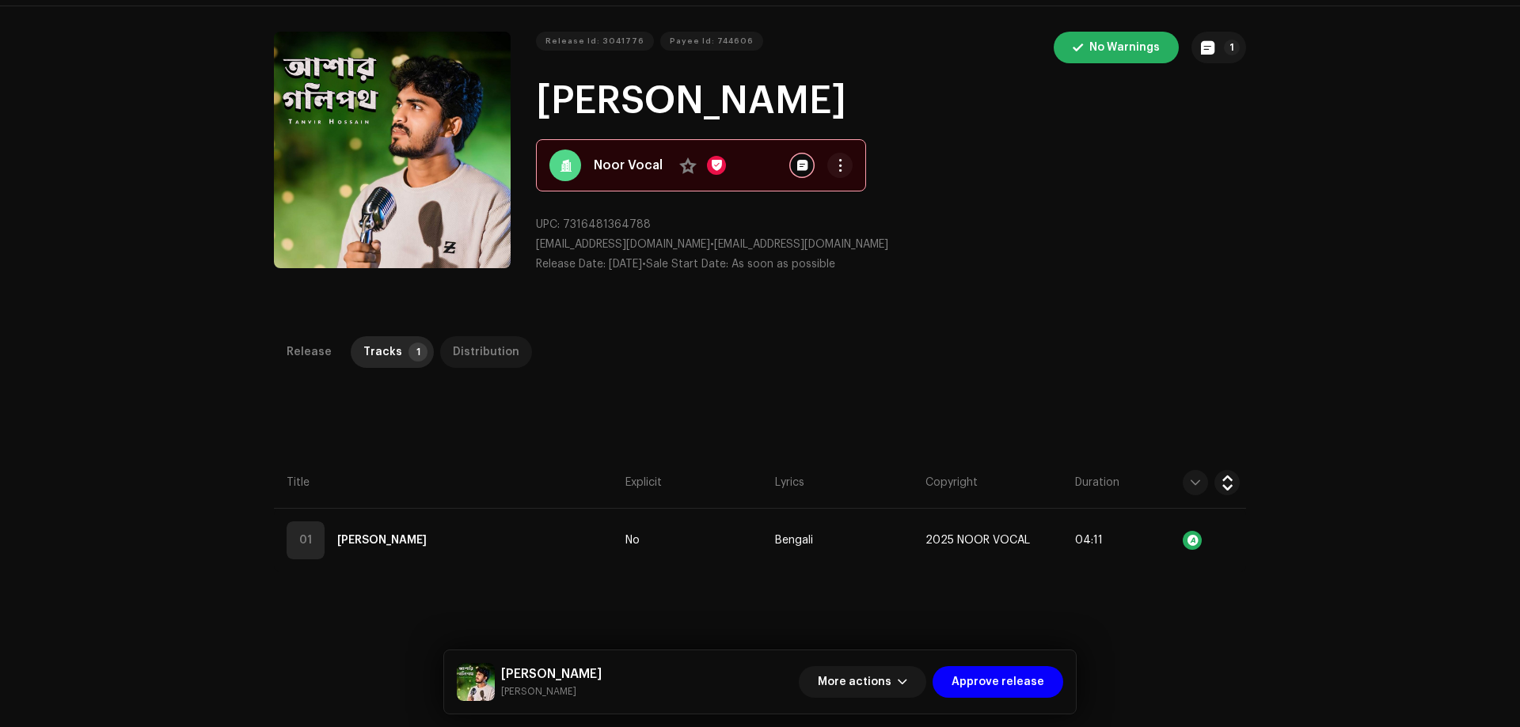
click at [456, 346] on div "Distribution" at bounding box center [486, 352] width 66 height 32
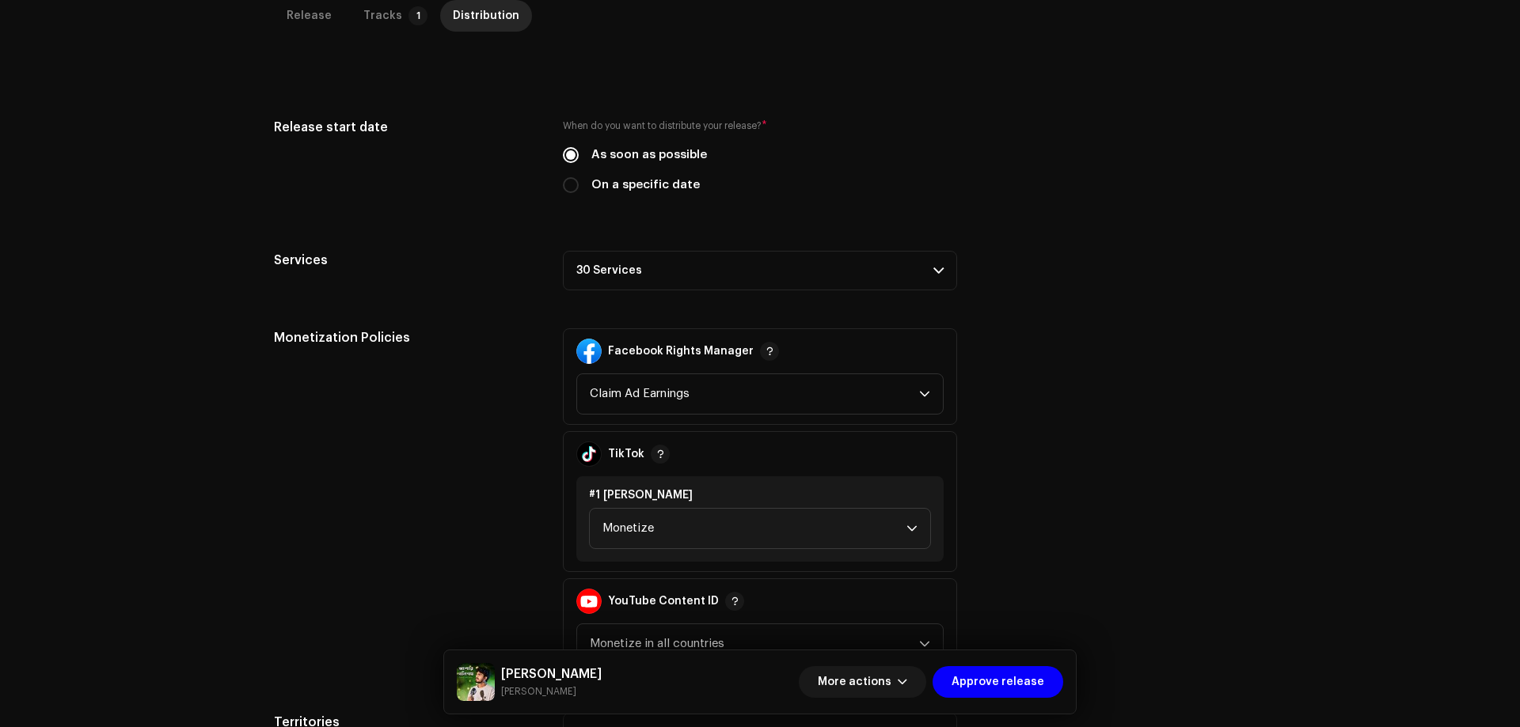
scroll to position [43, 0]
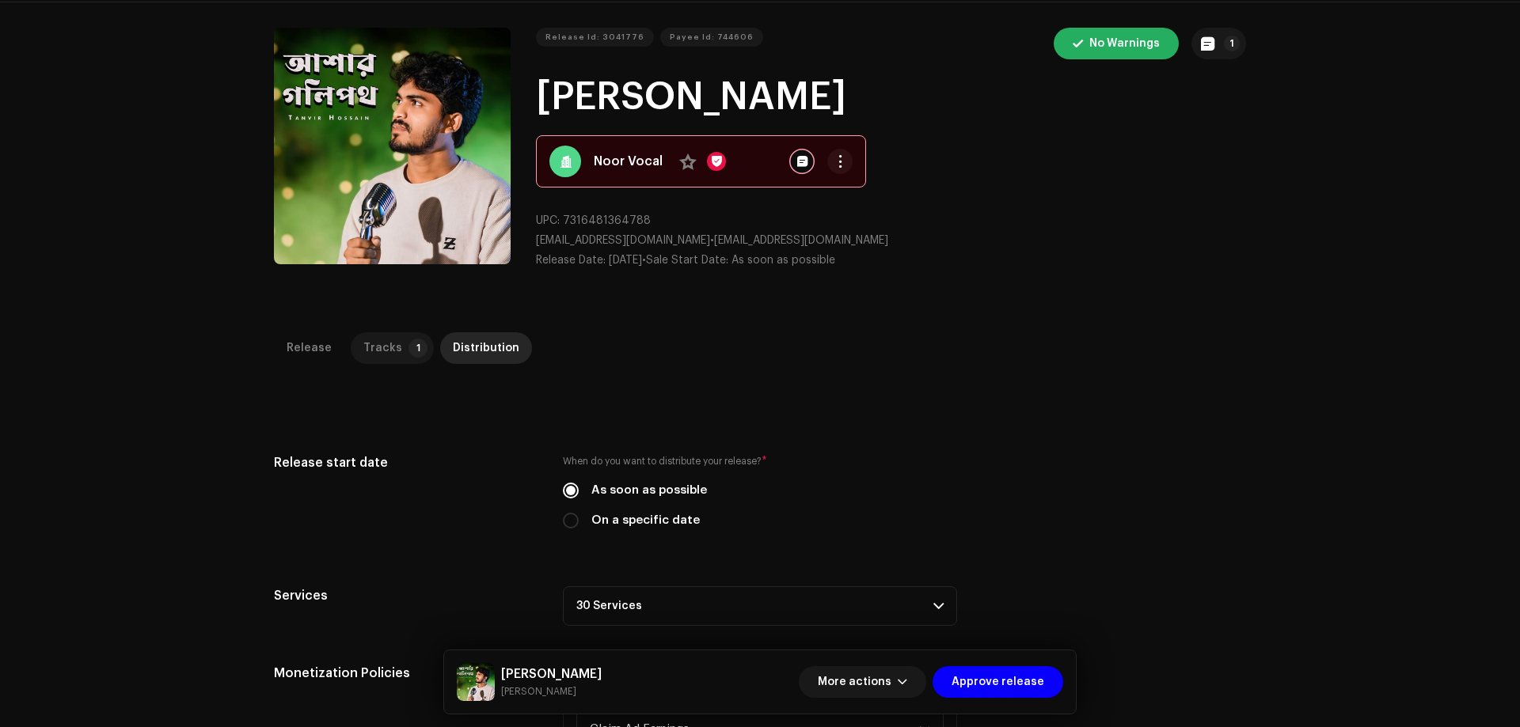
click at [385, 334] on div "Tracks" at bounding box center [382, 348] width 39 height 32
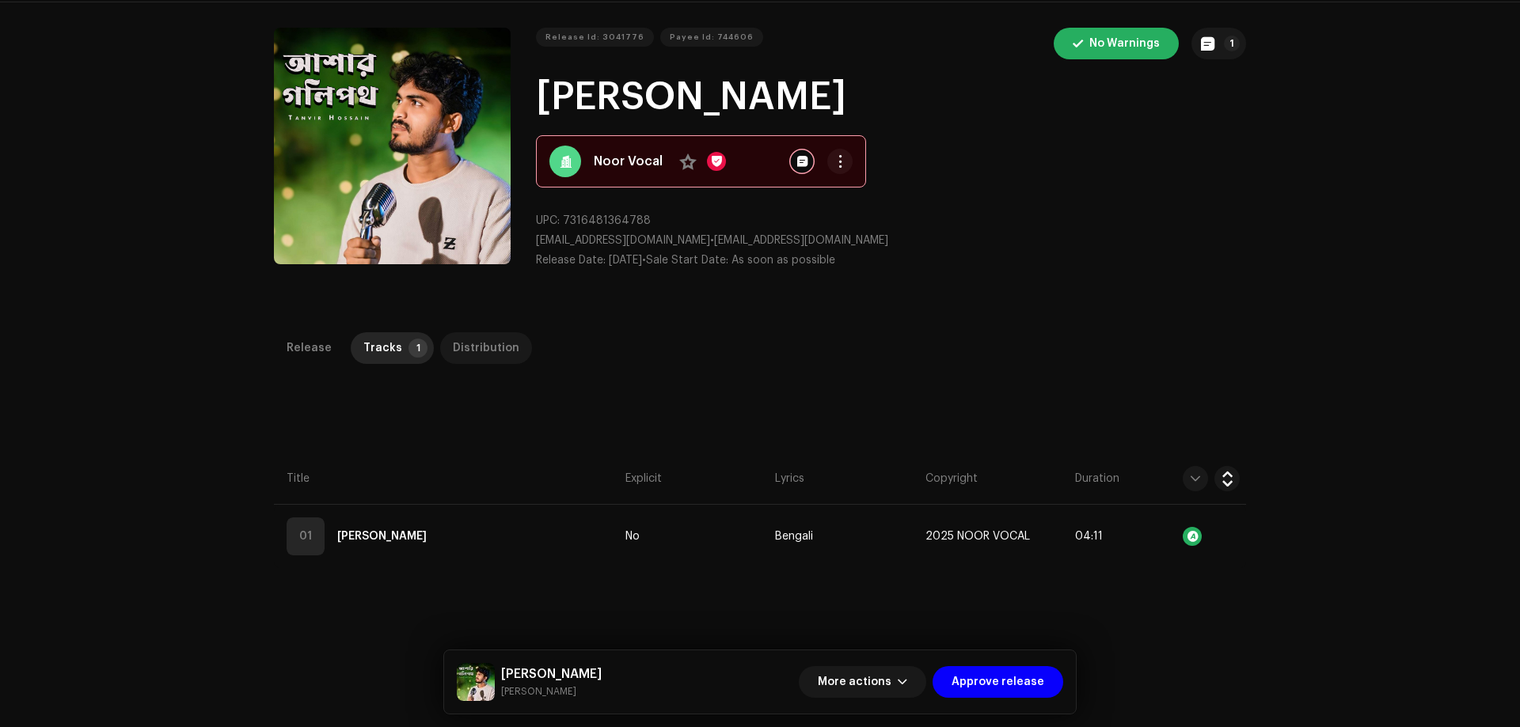
click at [466, 337] on div "Distribution" at bounding box center [486, 348] width 66 height 32
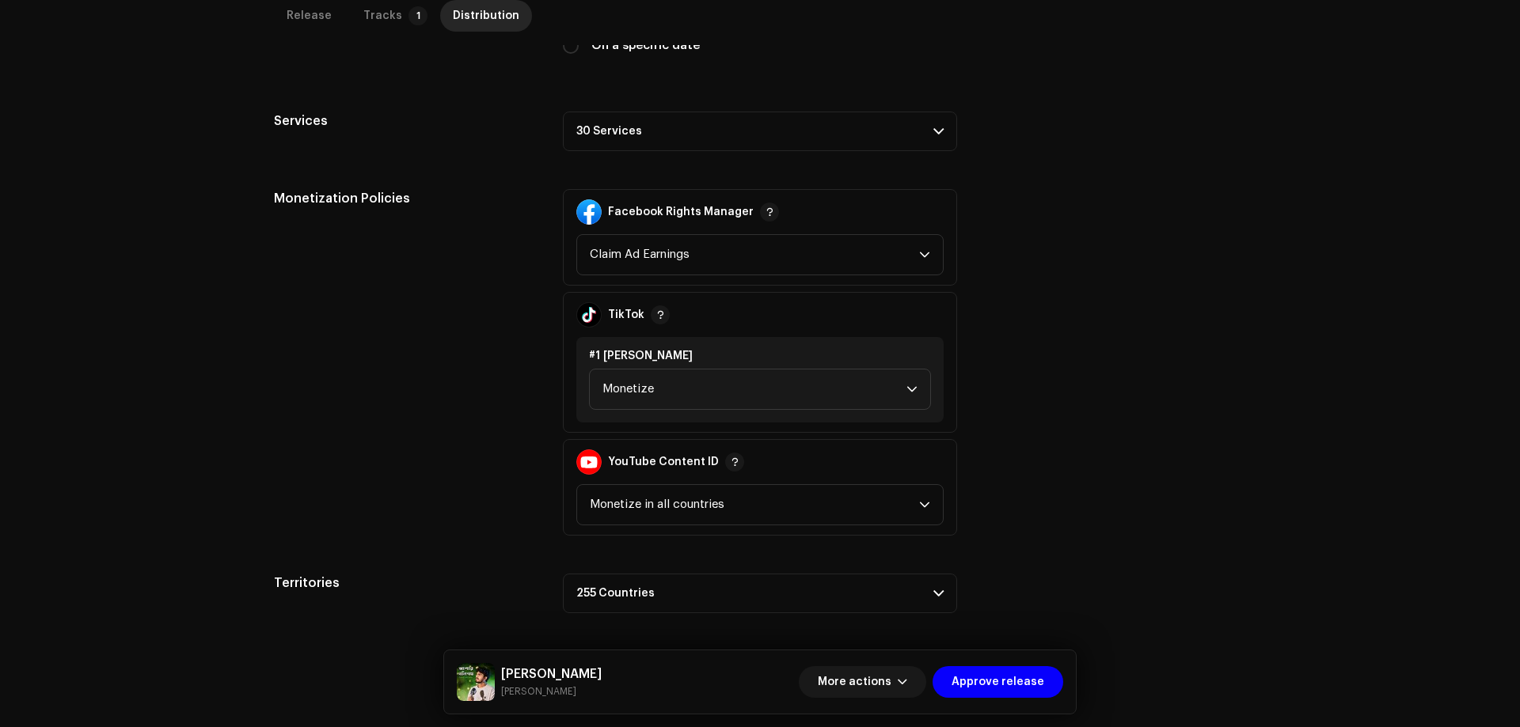
scroll to position [122, 0]
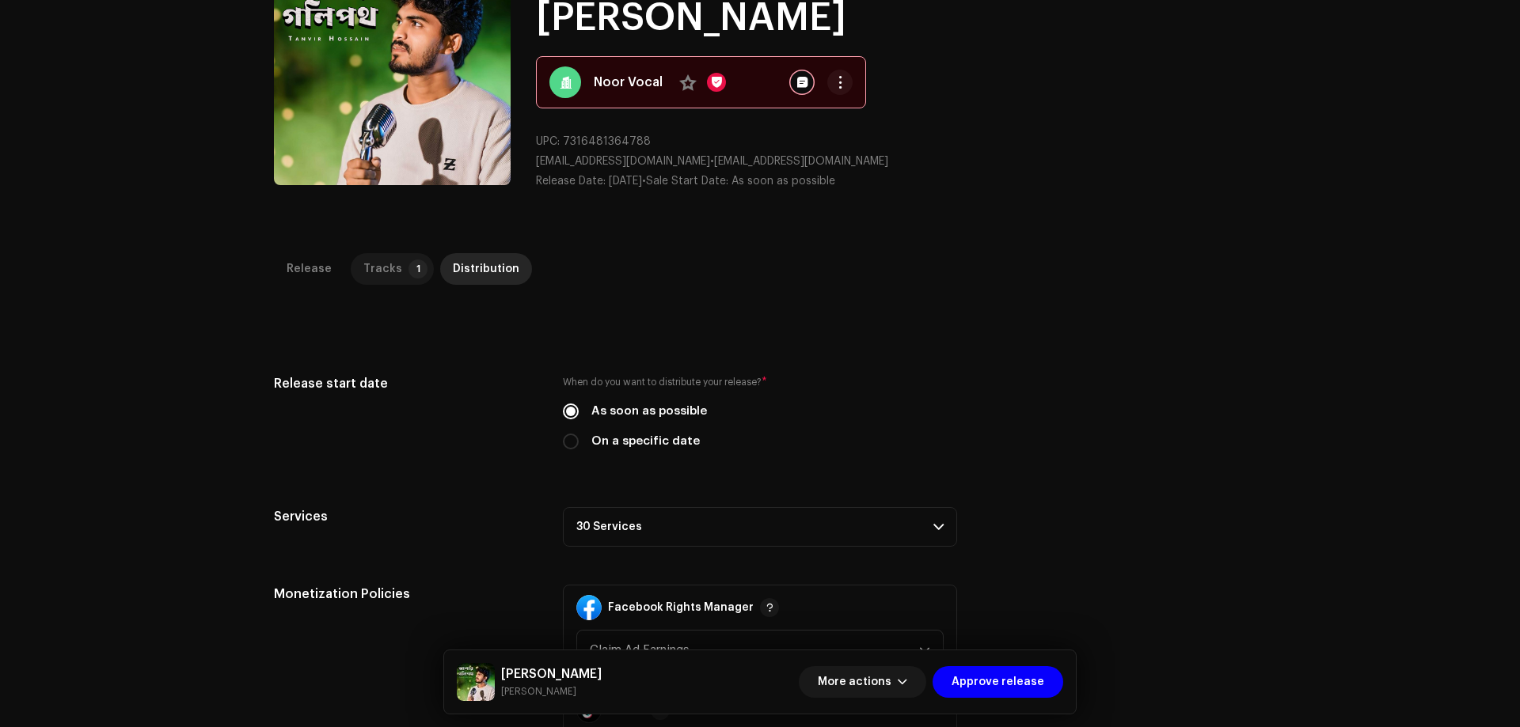
click at [379, 262] on div "Tracks" at bounding box center [382, 269] width 39 height 32
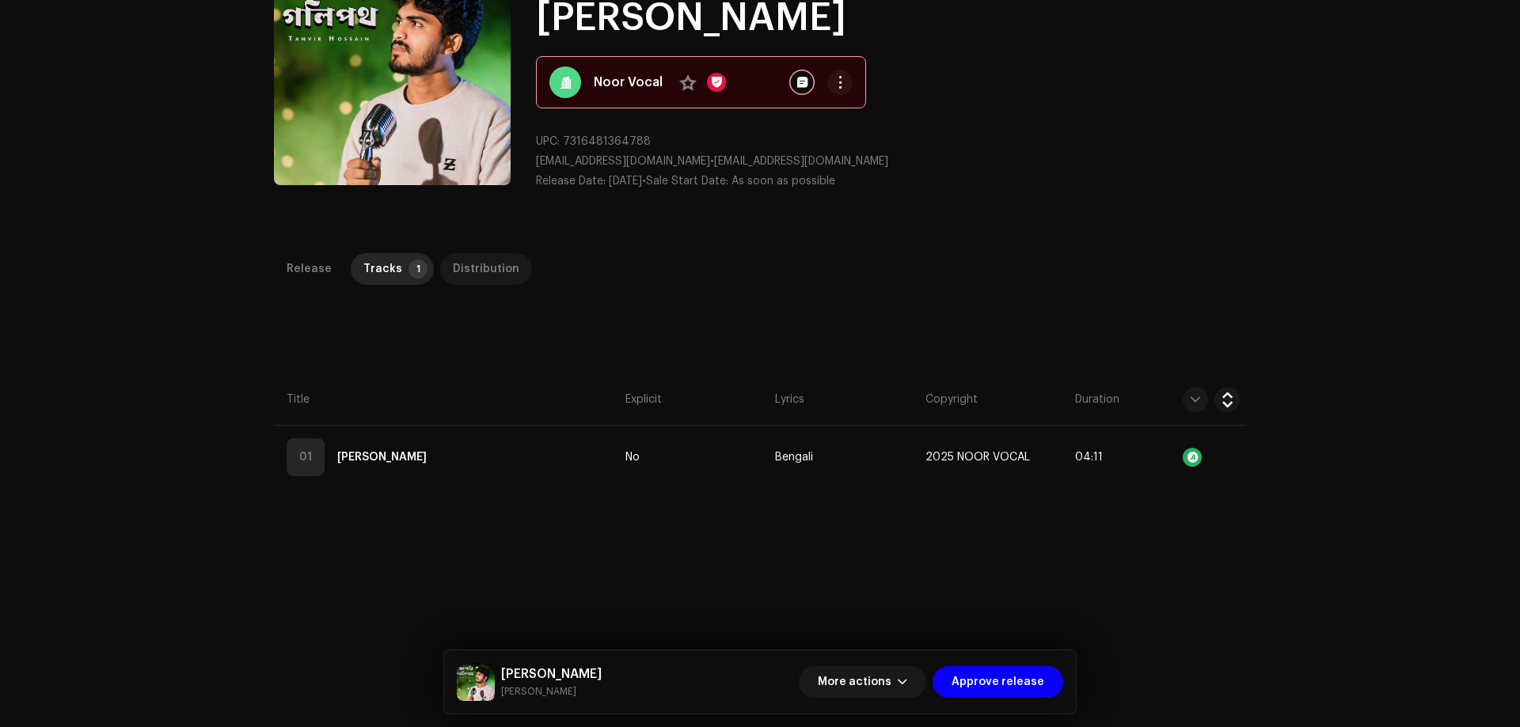
click at [465, 273] on div "Distribution" at bounding box center [486, 269] width 66 height 32
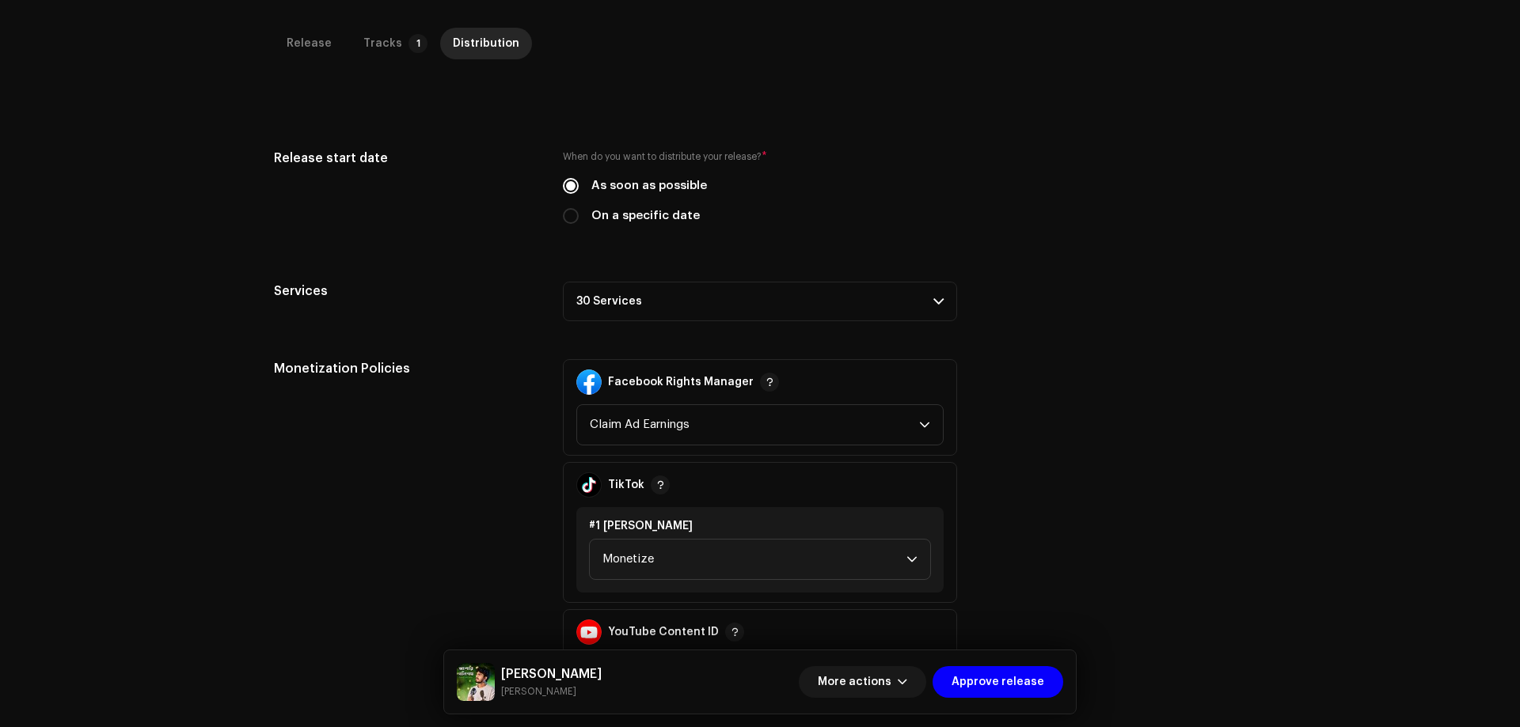
scroll to position [201, 0]
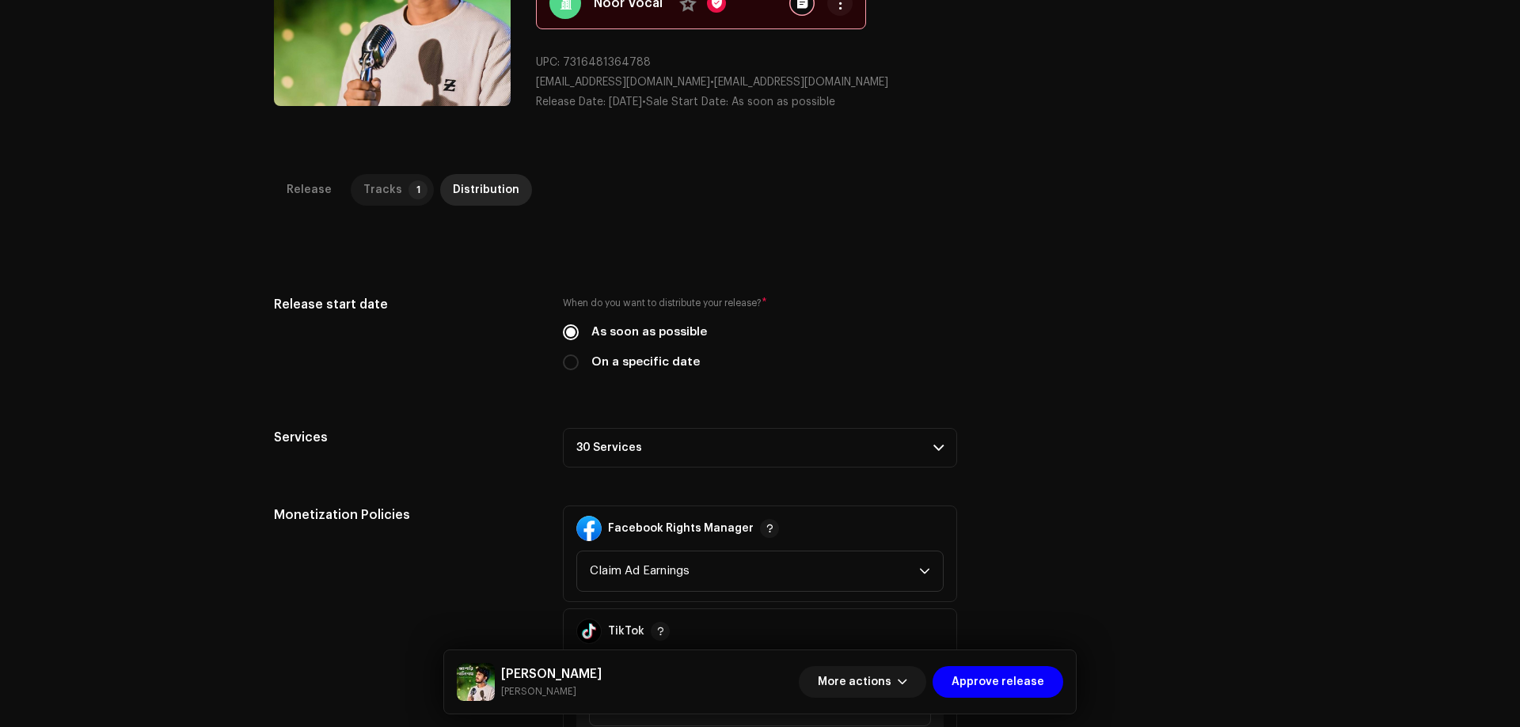
click at [389, 189] on div "Tracks" at bounding box center [382, 190] width 39 height 32
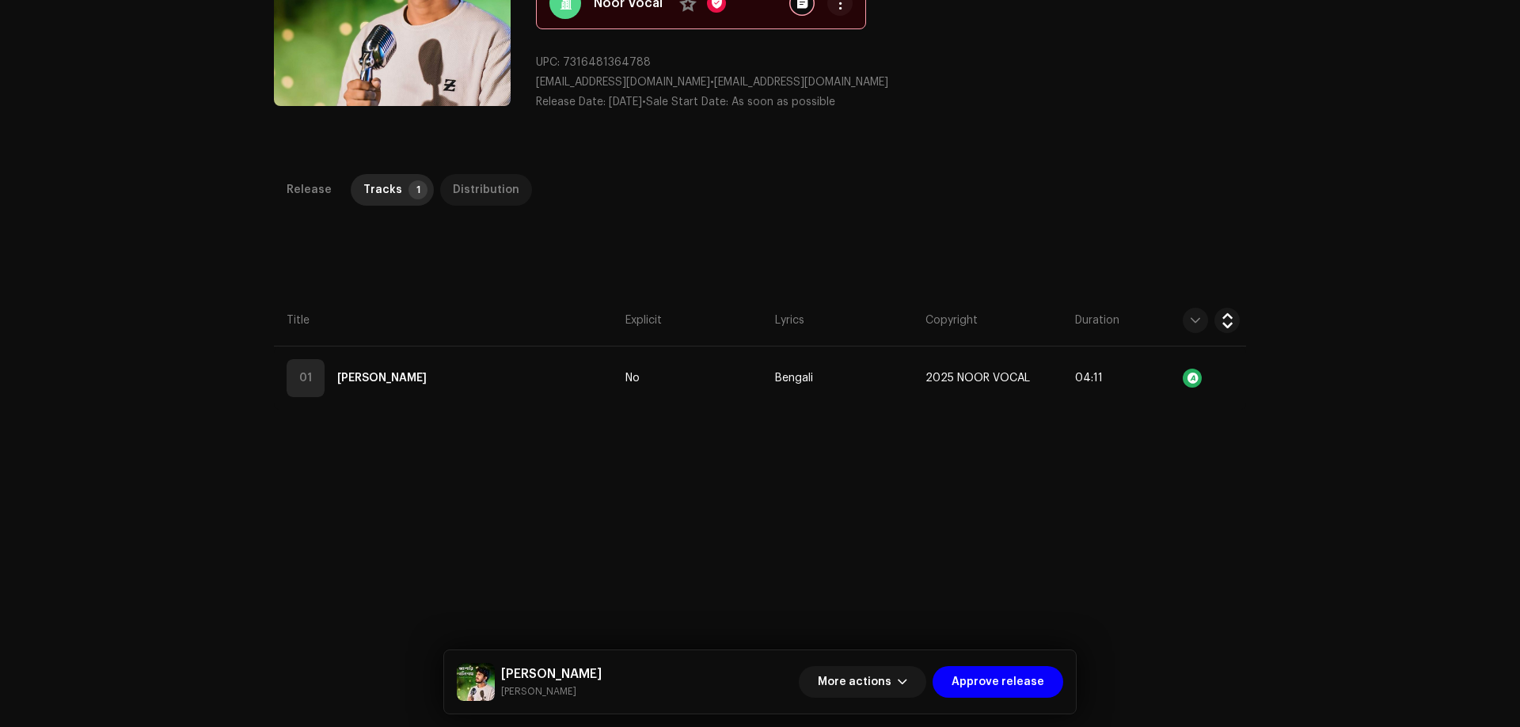
click at [484, 192] on div "Distribution" at bounding box center [486, 190] width 66 height 32
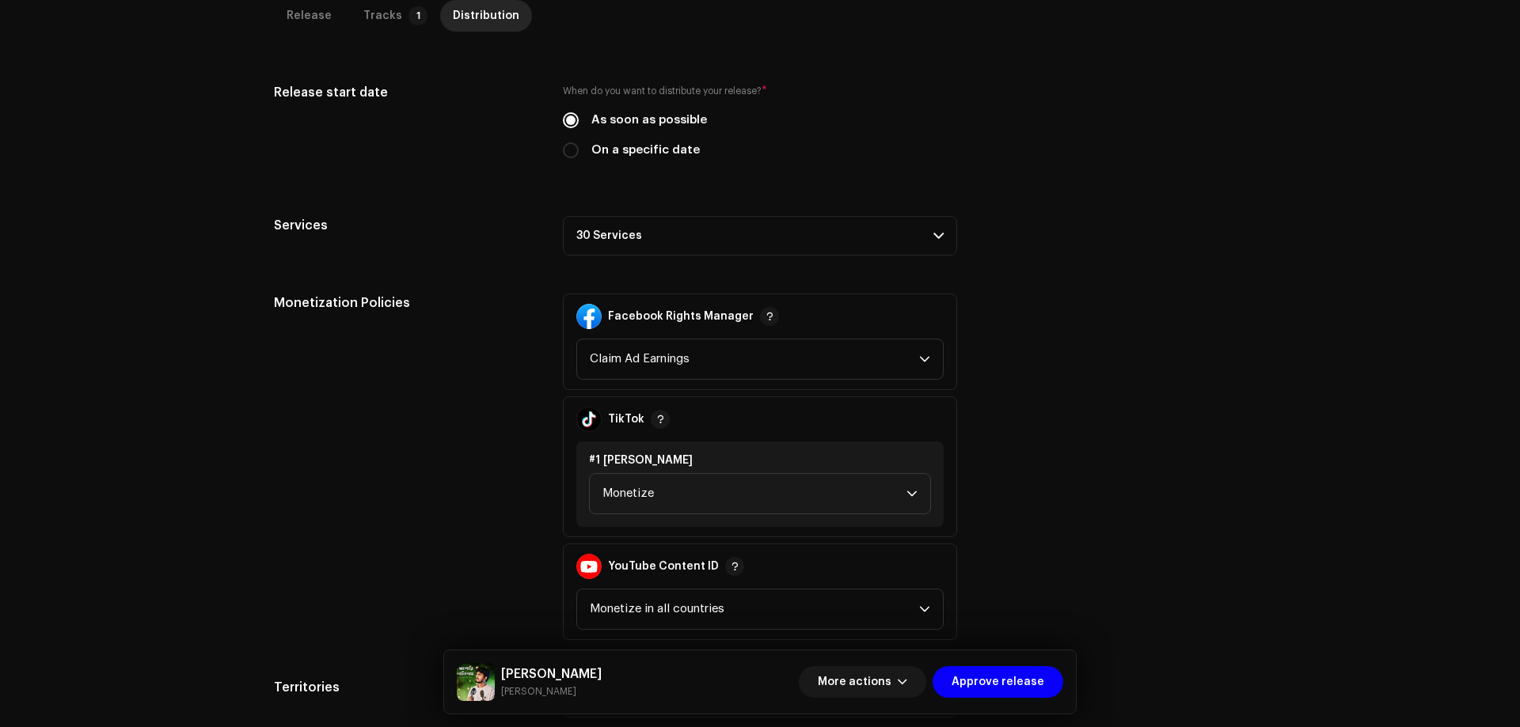
scroll to position [518, 0]
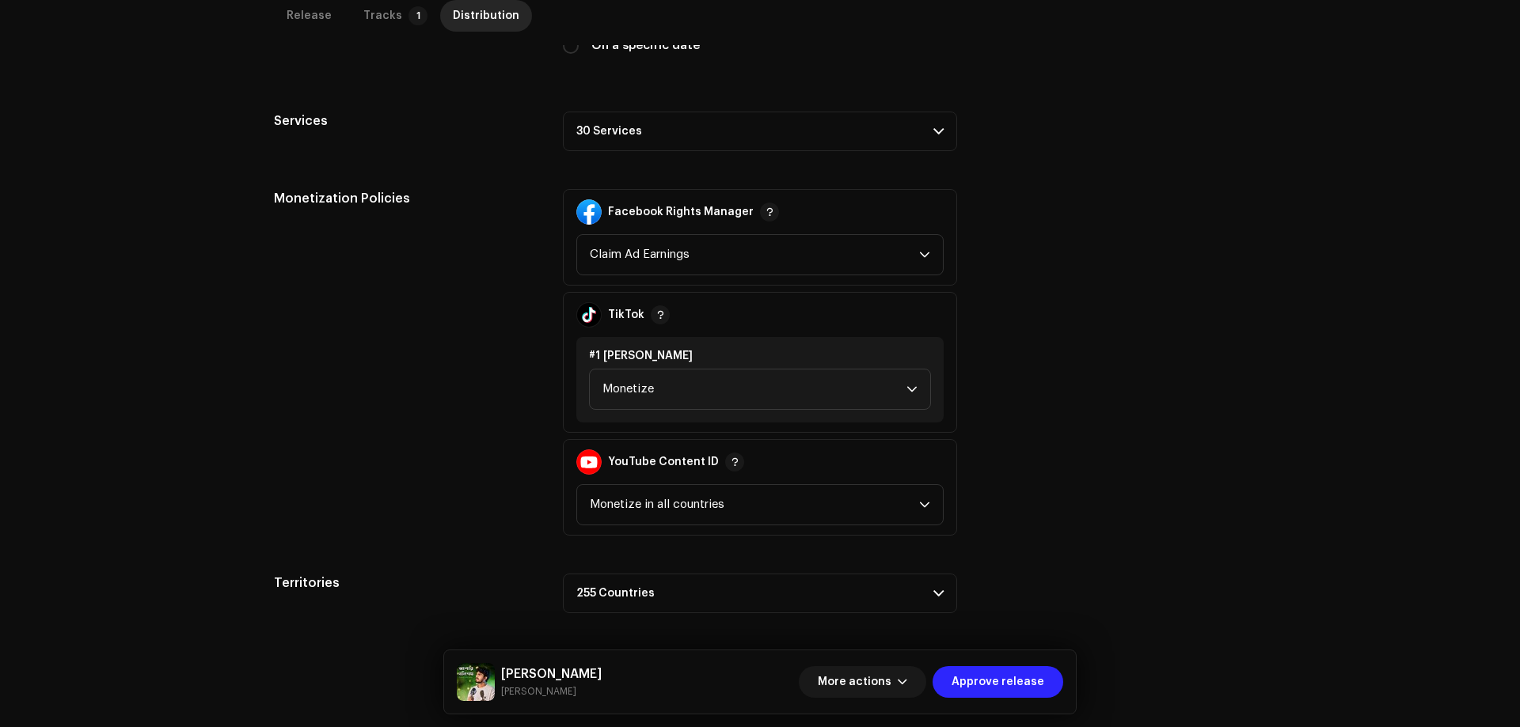
click at [1020, 683] on span "Approve release" at bounding box center [997, 682] width 93 height 32
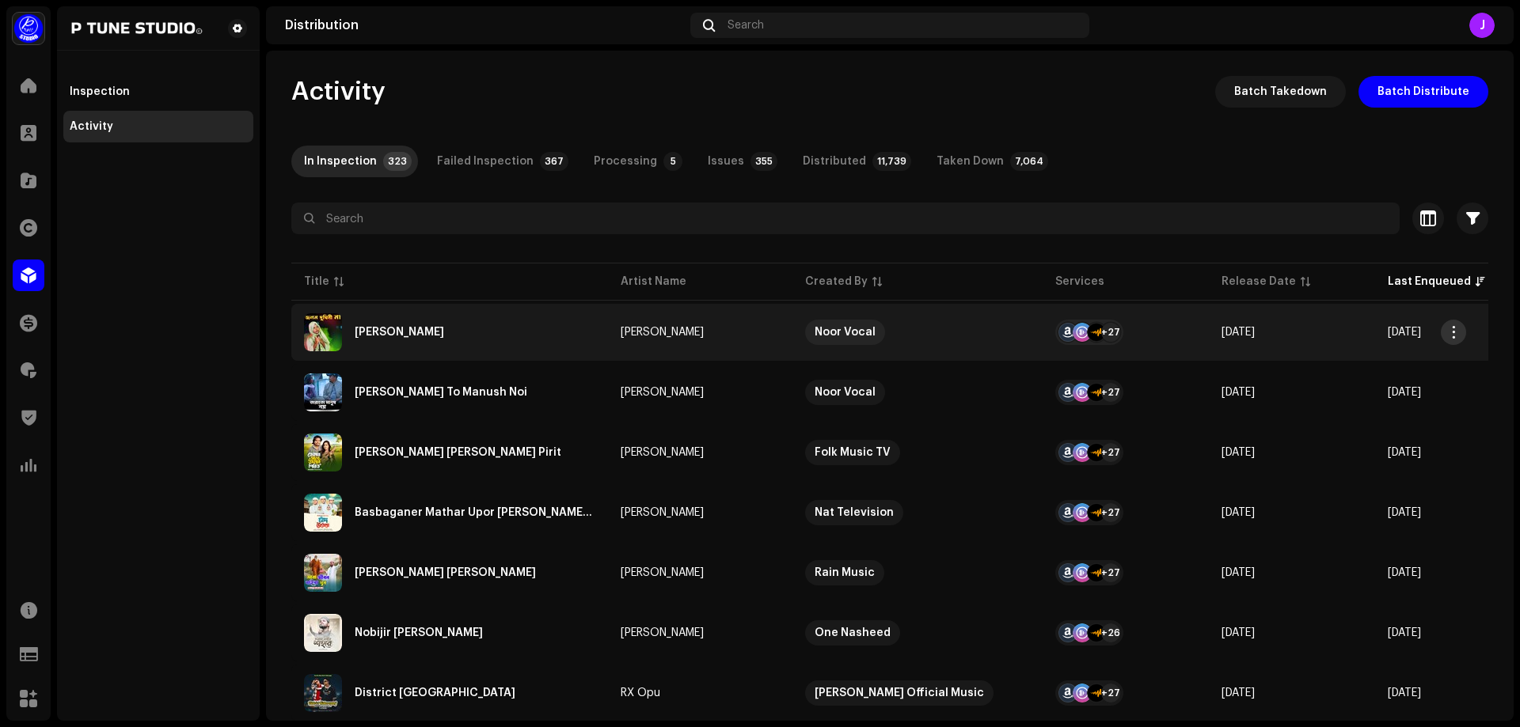
click at [1458, 332] on span "button" at bounding box center [1454, 332] width 12 height 13
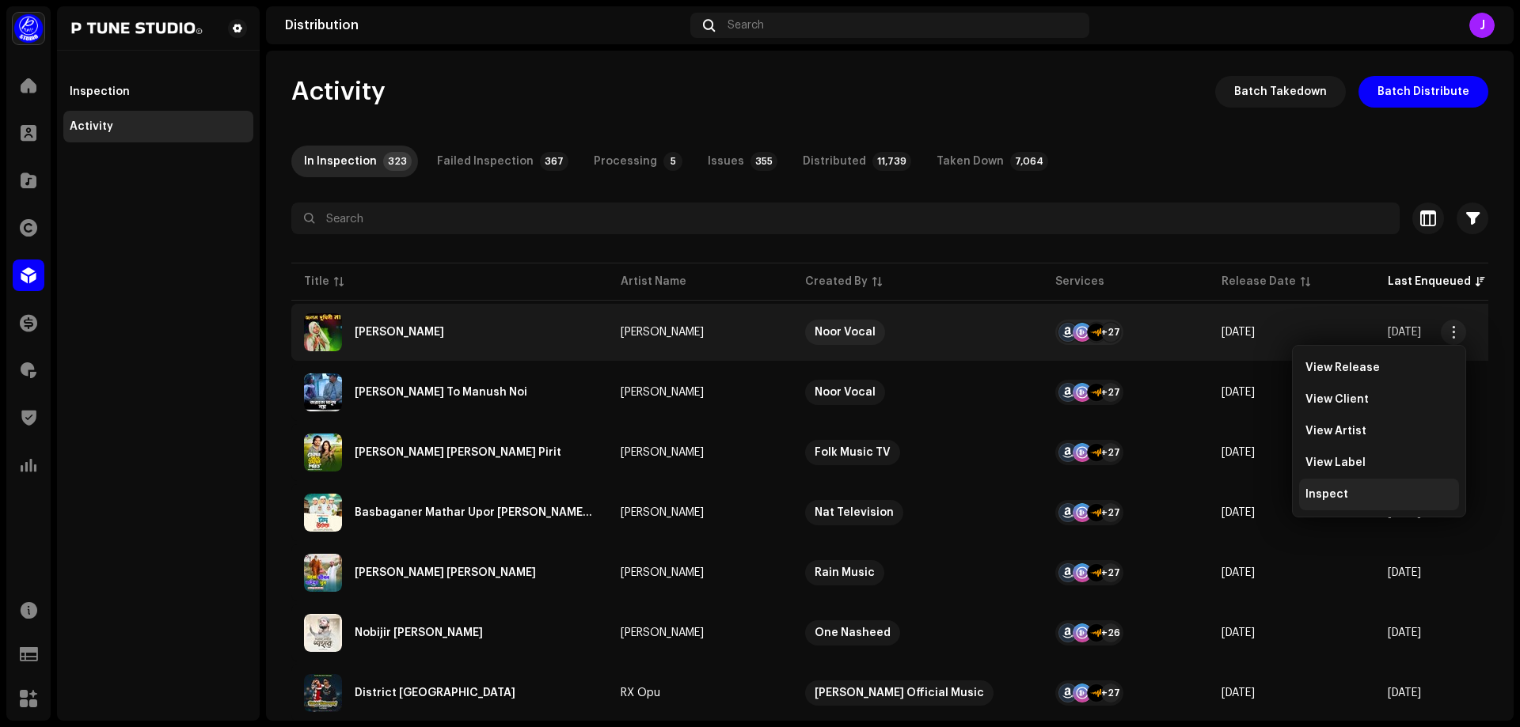
click at [1336, 495] on span "Inspect" at bounding box center [1326, 494] width 43 height 13
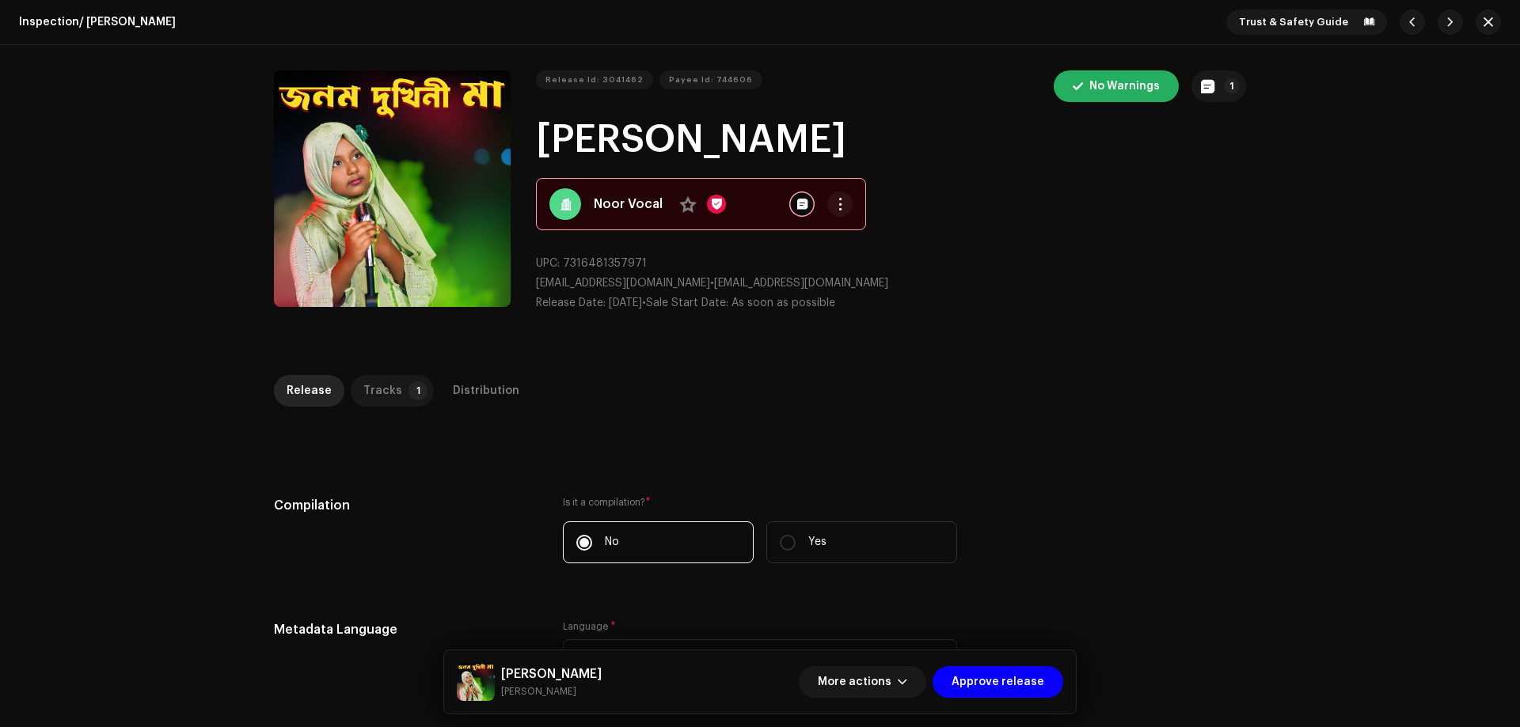
click at [389, 392] on div "Tracks" at bounding box center [382, 391] width 39 height 32
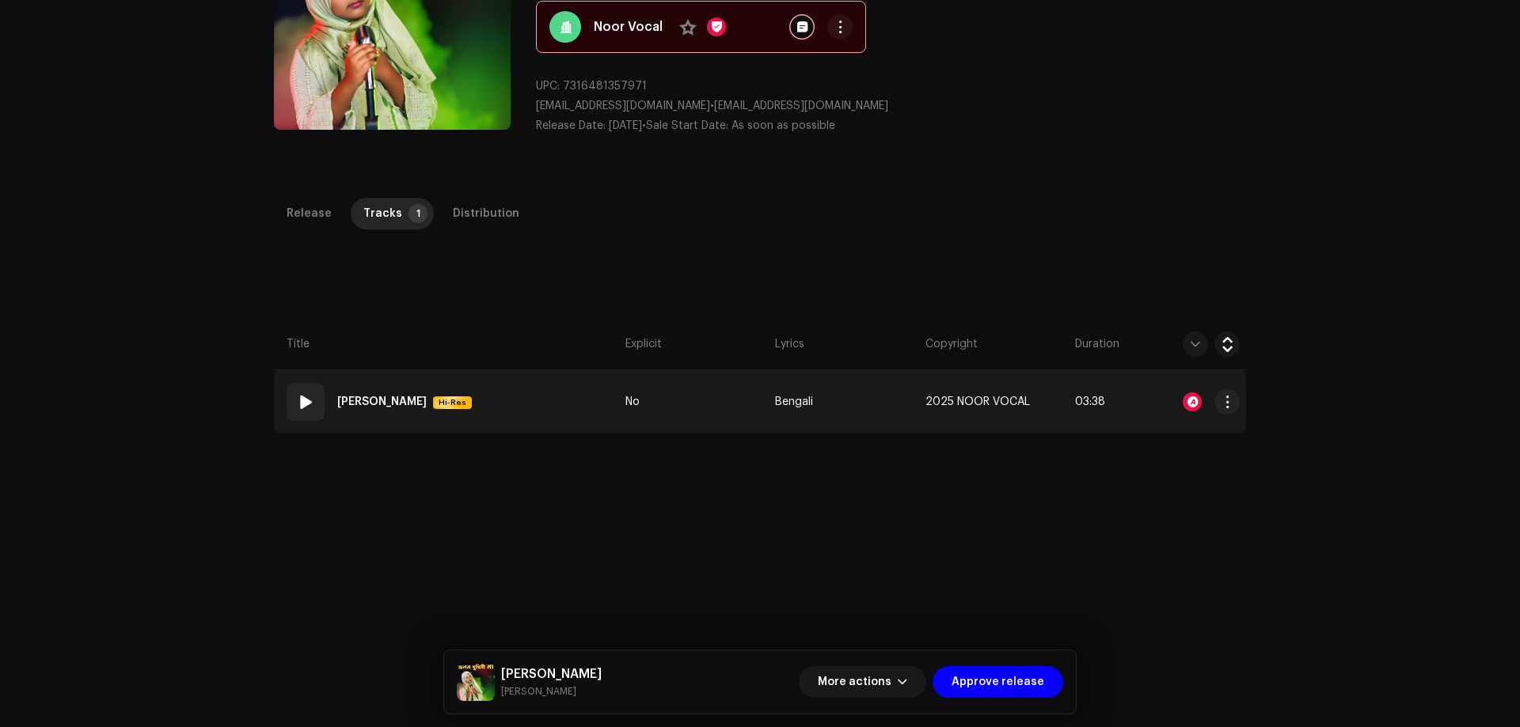
scroll to position [79, 0]
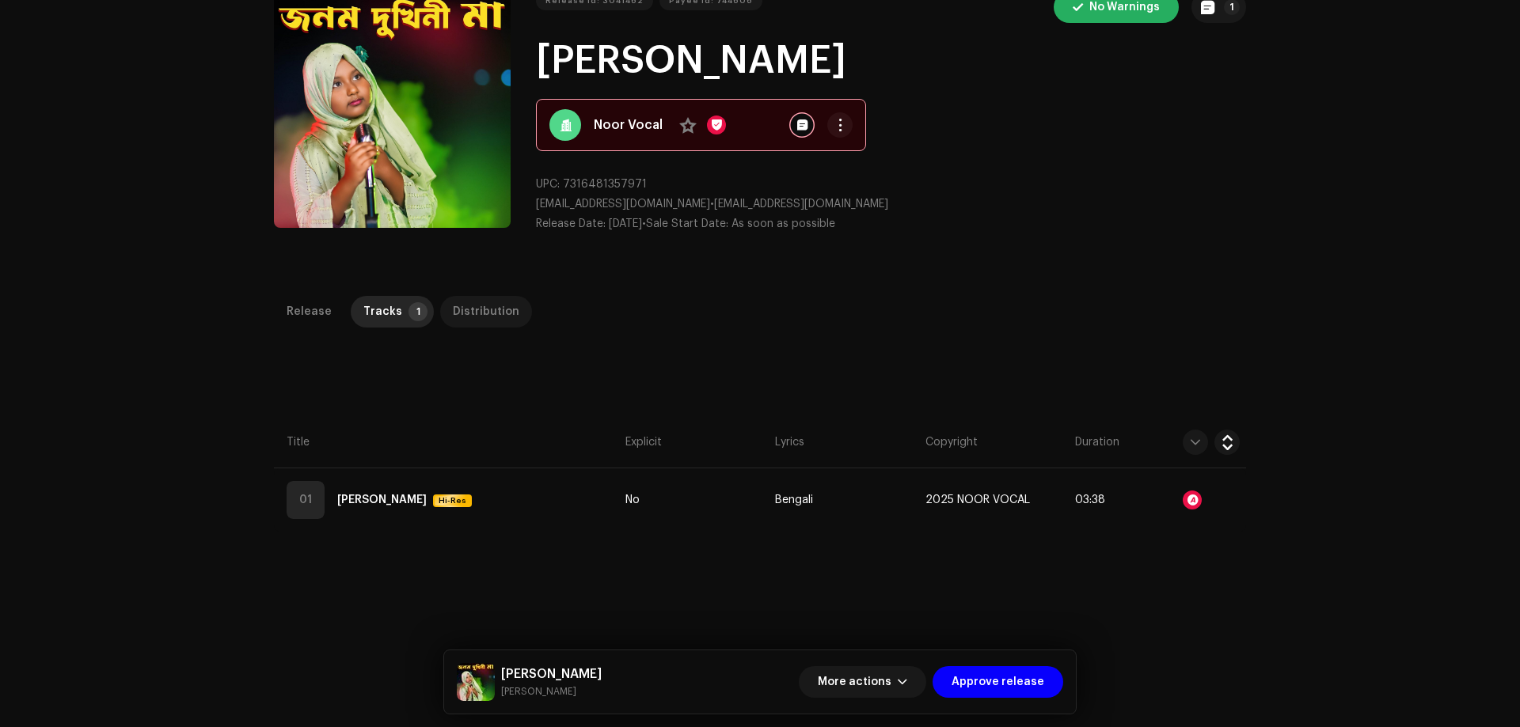
click at [460, 324] on div "Distribution" at bounding box center [486, 312] width 66 height 32
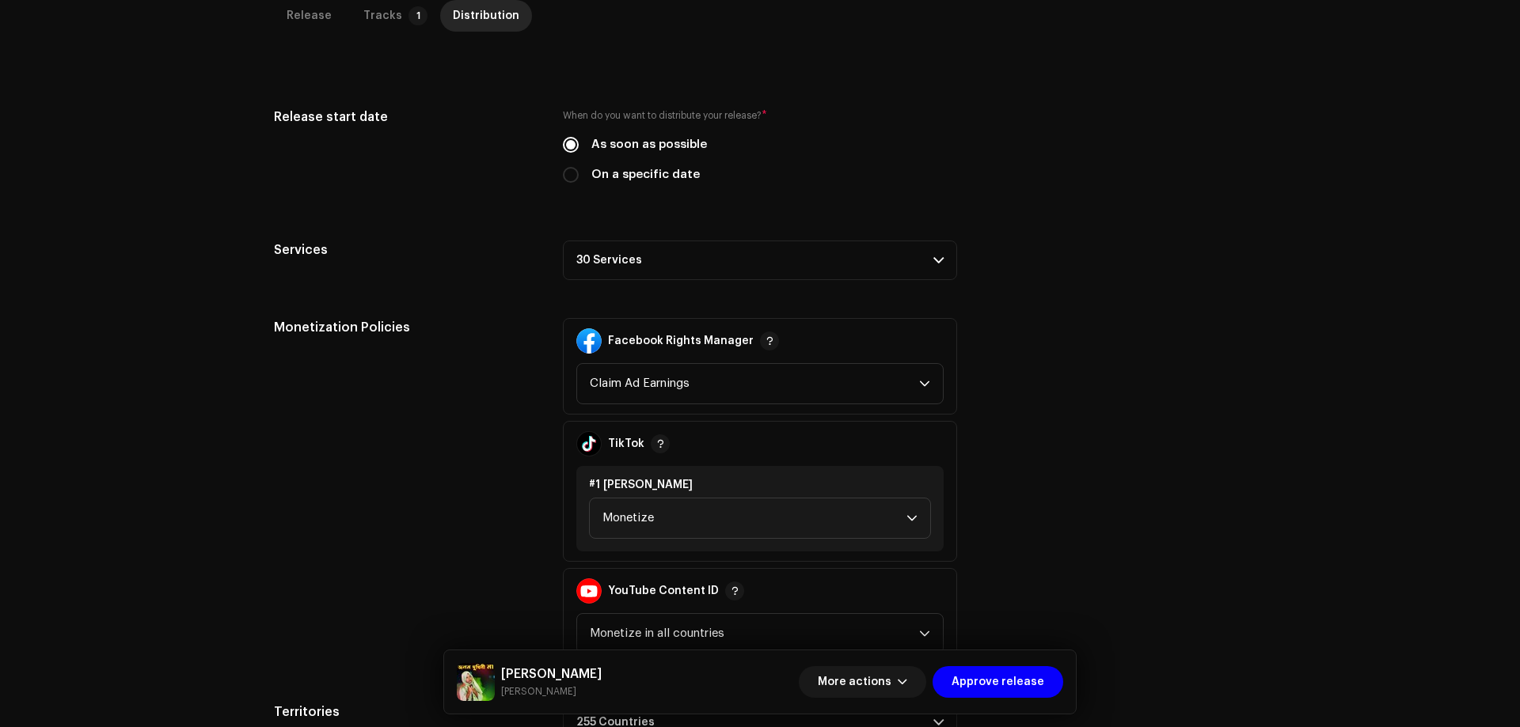
scroll to position [359, 0]
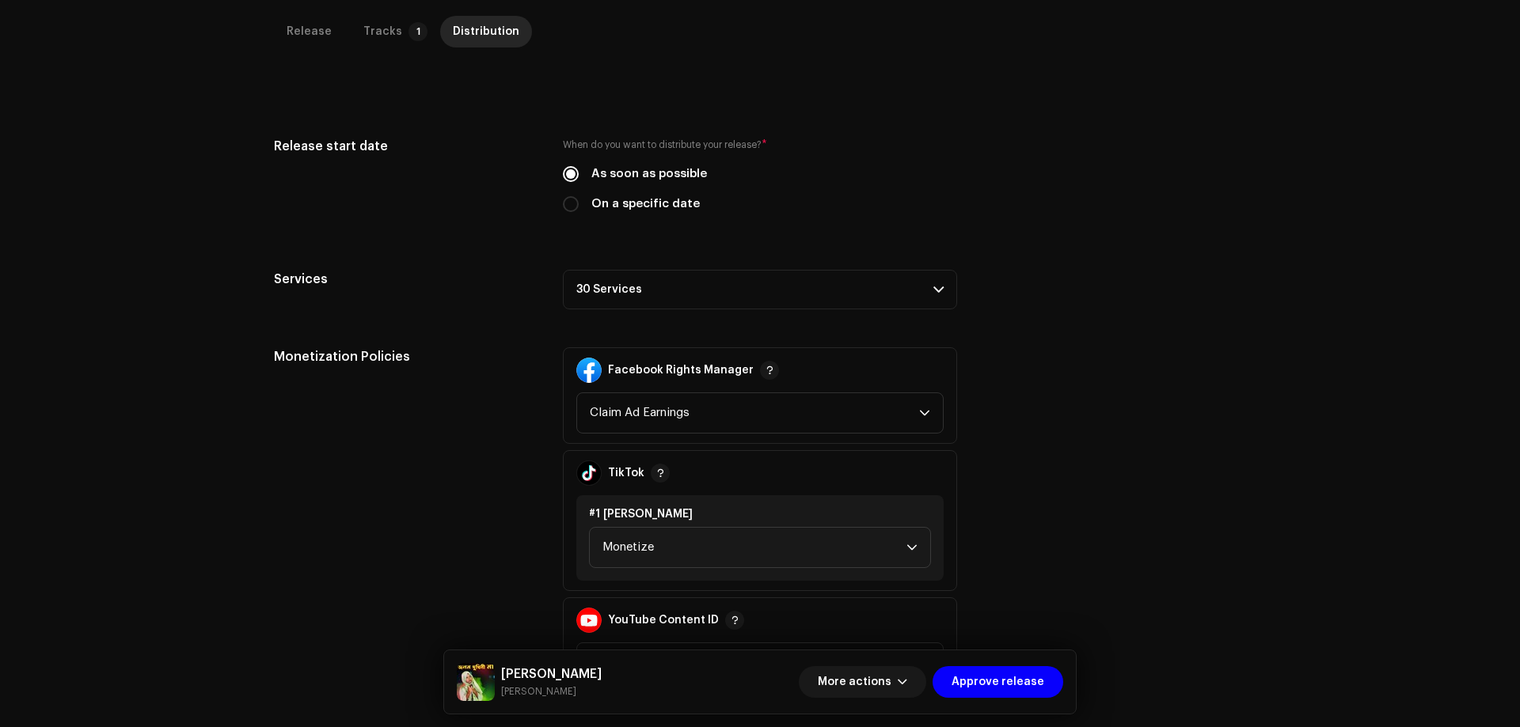
click at [643, 302] on p-accordion-header "30 Services" at bounding box center [760, 290] width 394 height 40
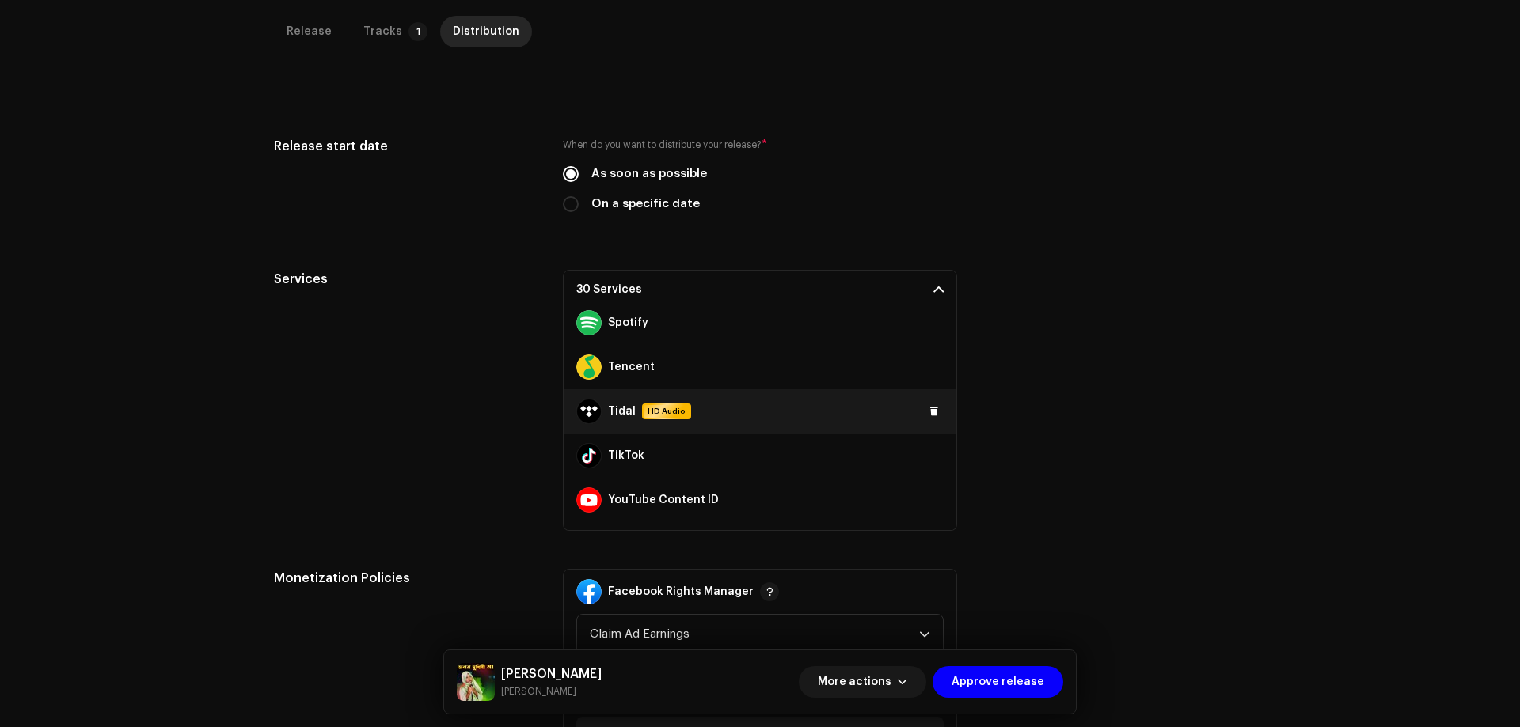
scroll to position [1109, 0]
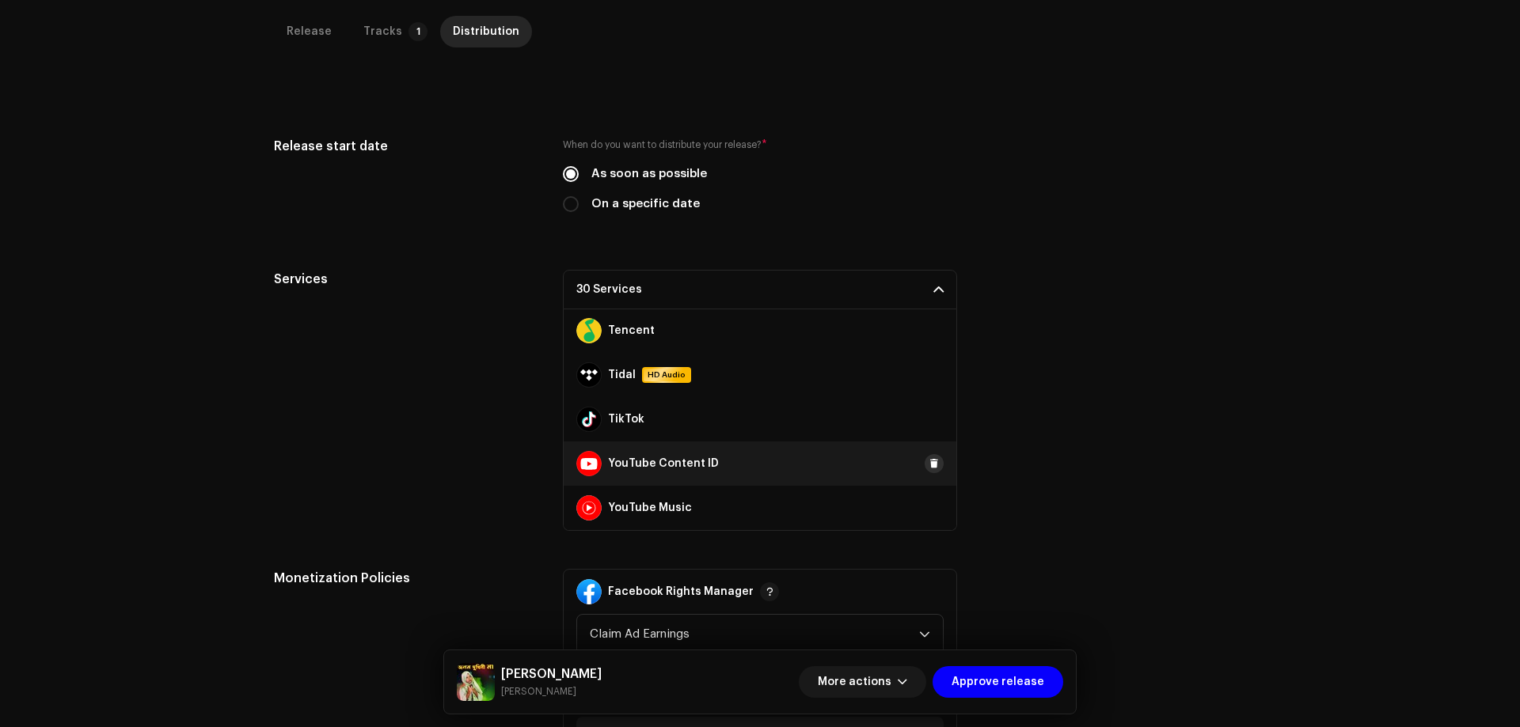
click at [929, 466] on span at bounding box center [933, 463] width 9 height 13
click at [1061, 362] on div "Services 29 Services Amazon HD Audio Anghami Audiomack AWA Boomplay Deezer Face…" at bounding box center [760, 400] width 972 height 261
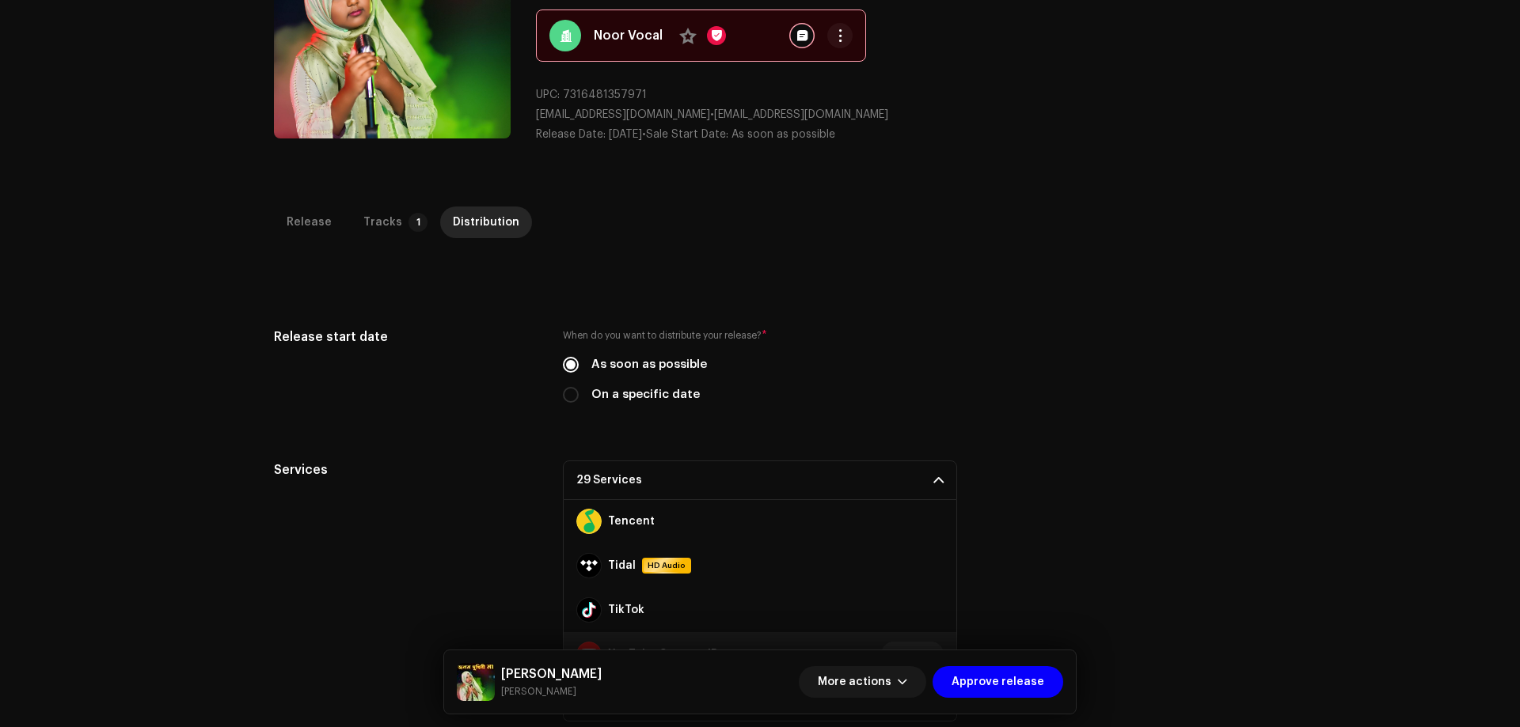
scroll to position [0, 0]
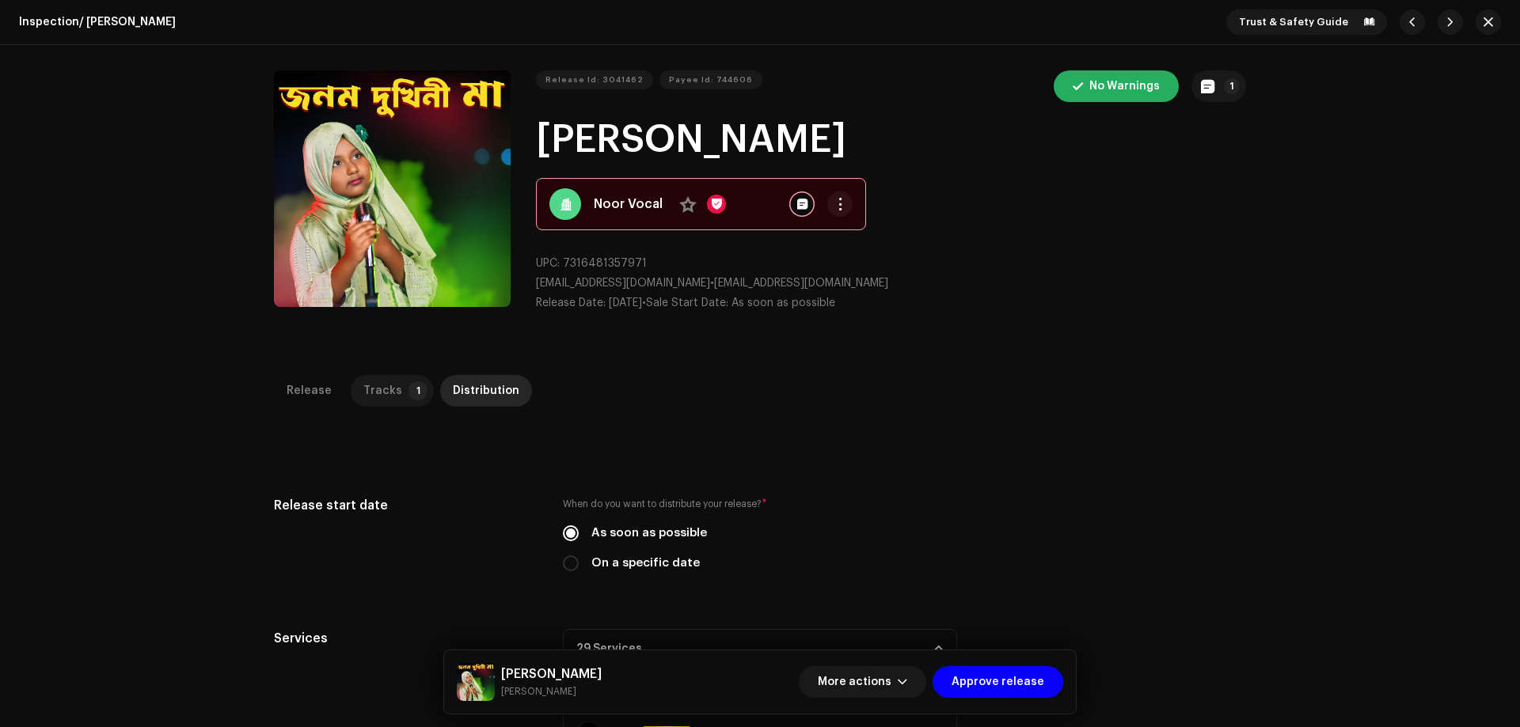
click at [381, 390] on div "Tracks" at bounding box center [382, 391] width 39 height 32
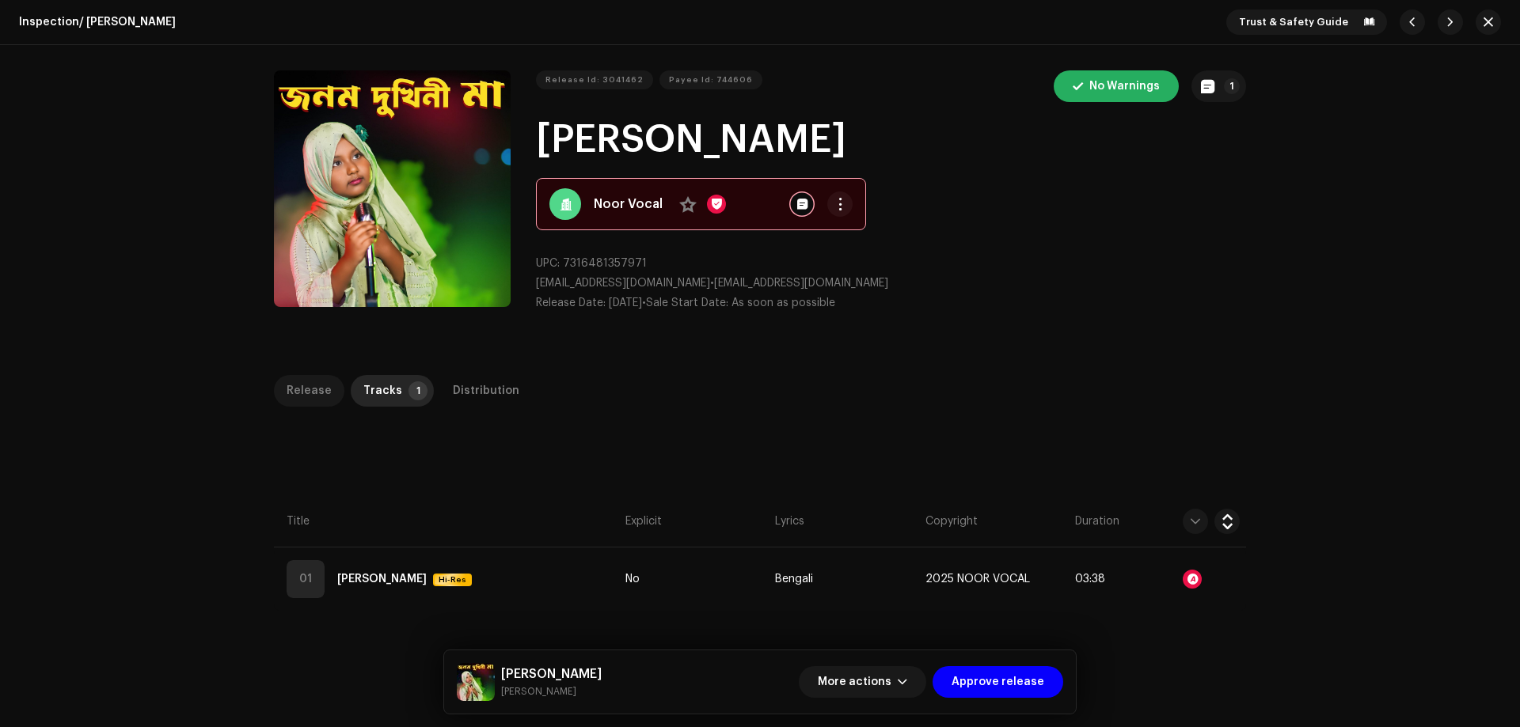
click at [309, 389] on div "Release" at bounding box center [309, 391] width 45 height 32
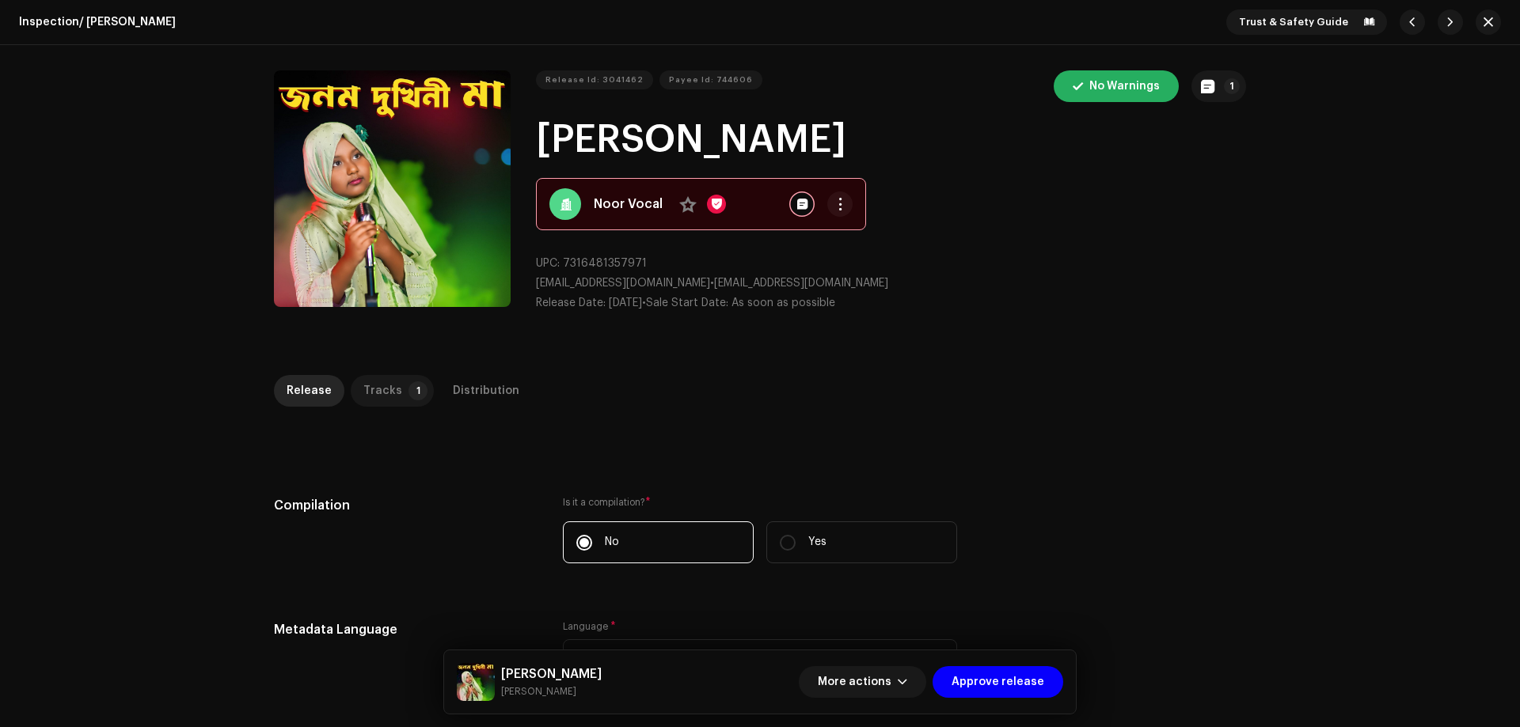
click at [379, 393] on div "Tracks" at bounding box center [382, 391] width 39 height 32
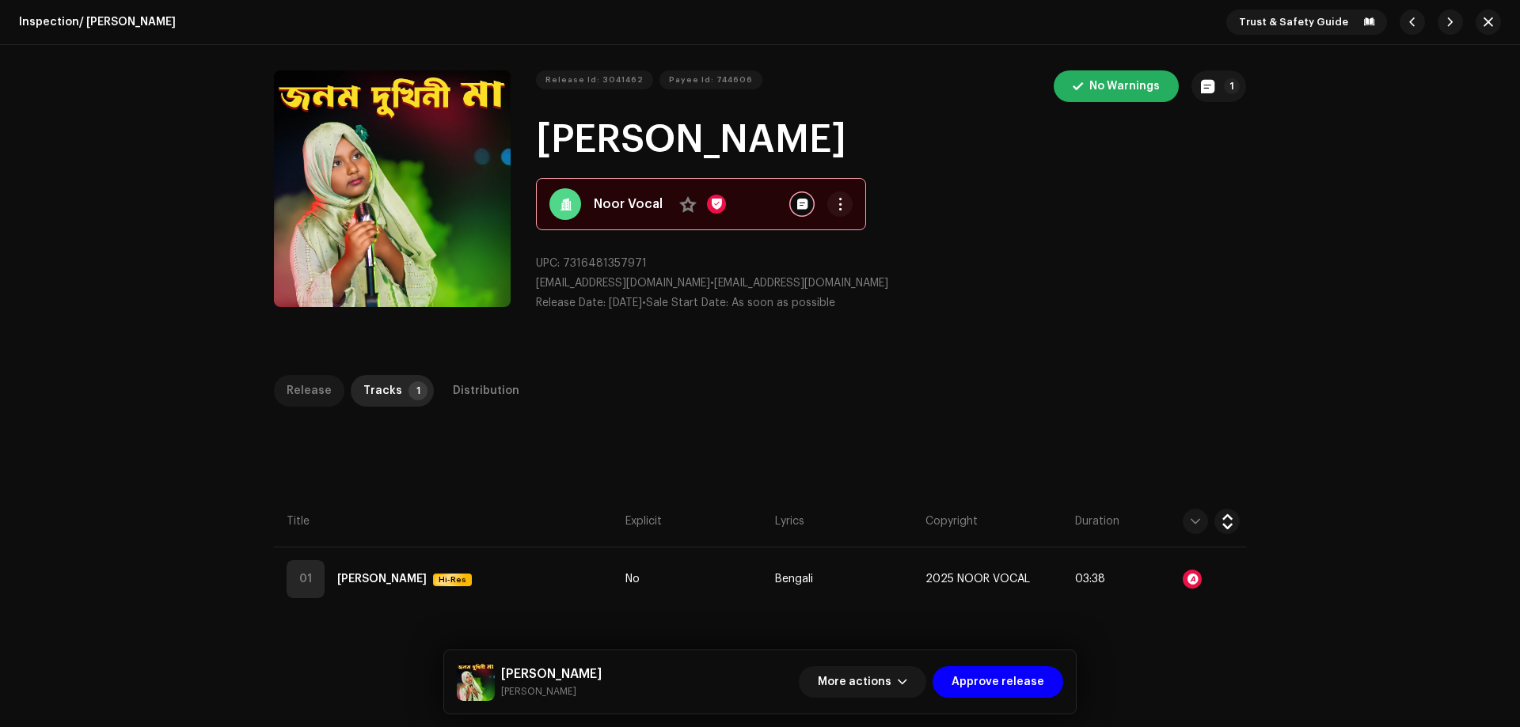
click at [309, 397] on div "Release" at bounding box center [309, 391] width 45 height 32
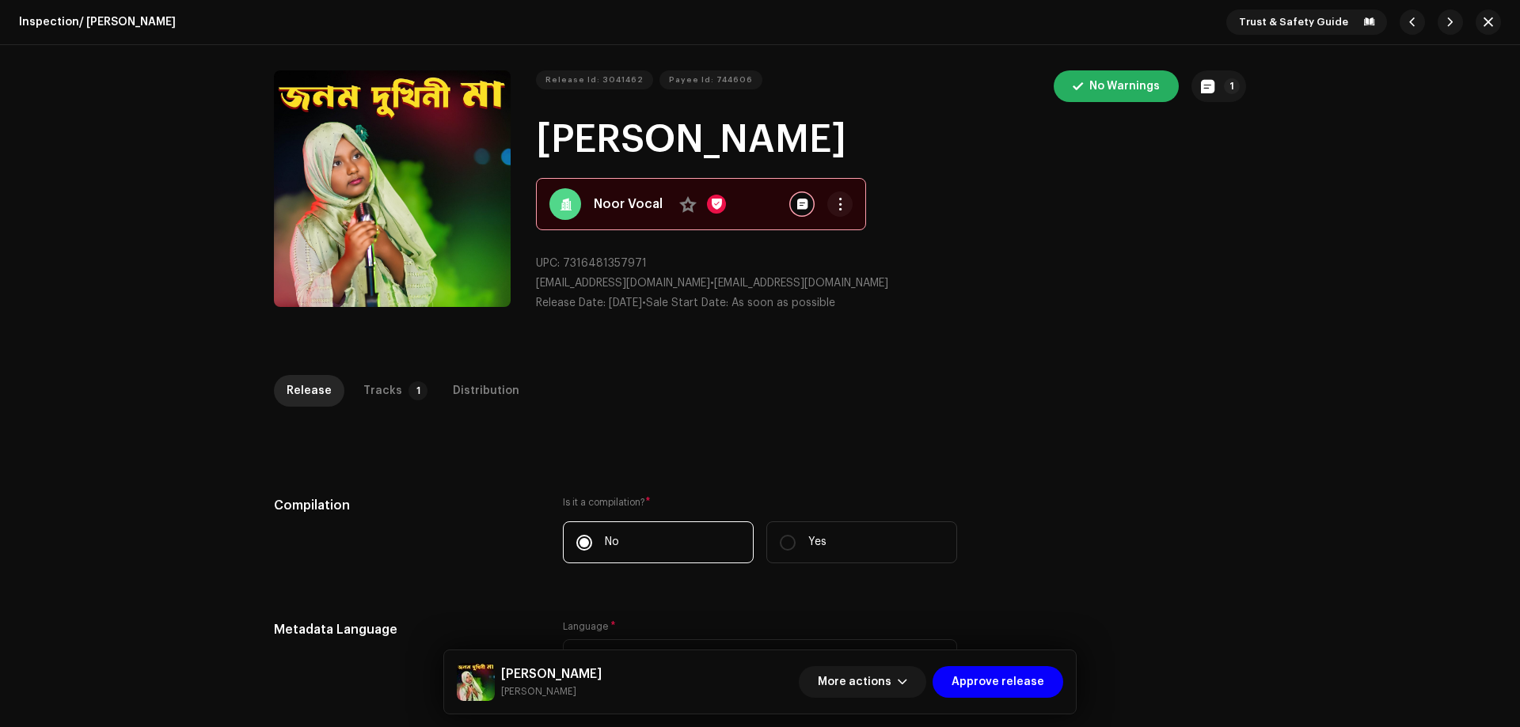
click at [422, 384] on div "Release Tracks 1 Distribution" at bounding box center [760, 391] width 972 height 32
click at [392, 397] on p-tab "Tracks 1" at bounding box center [392, 391] width 83 height 32
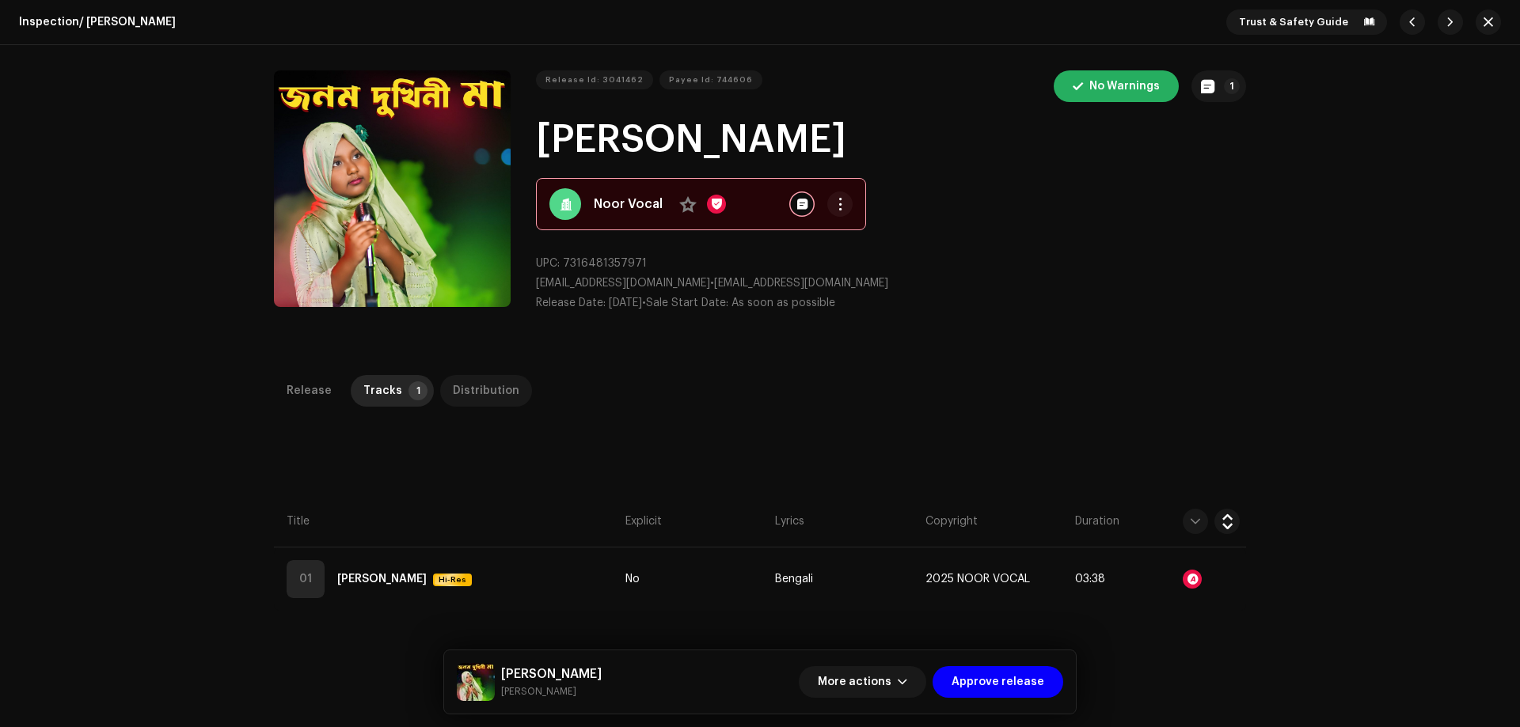
click at [465, 393] on div "Distribution" at bounding box center [486, 391] width 66 height 32
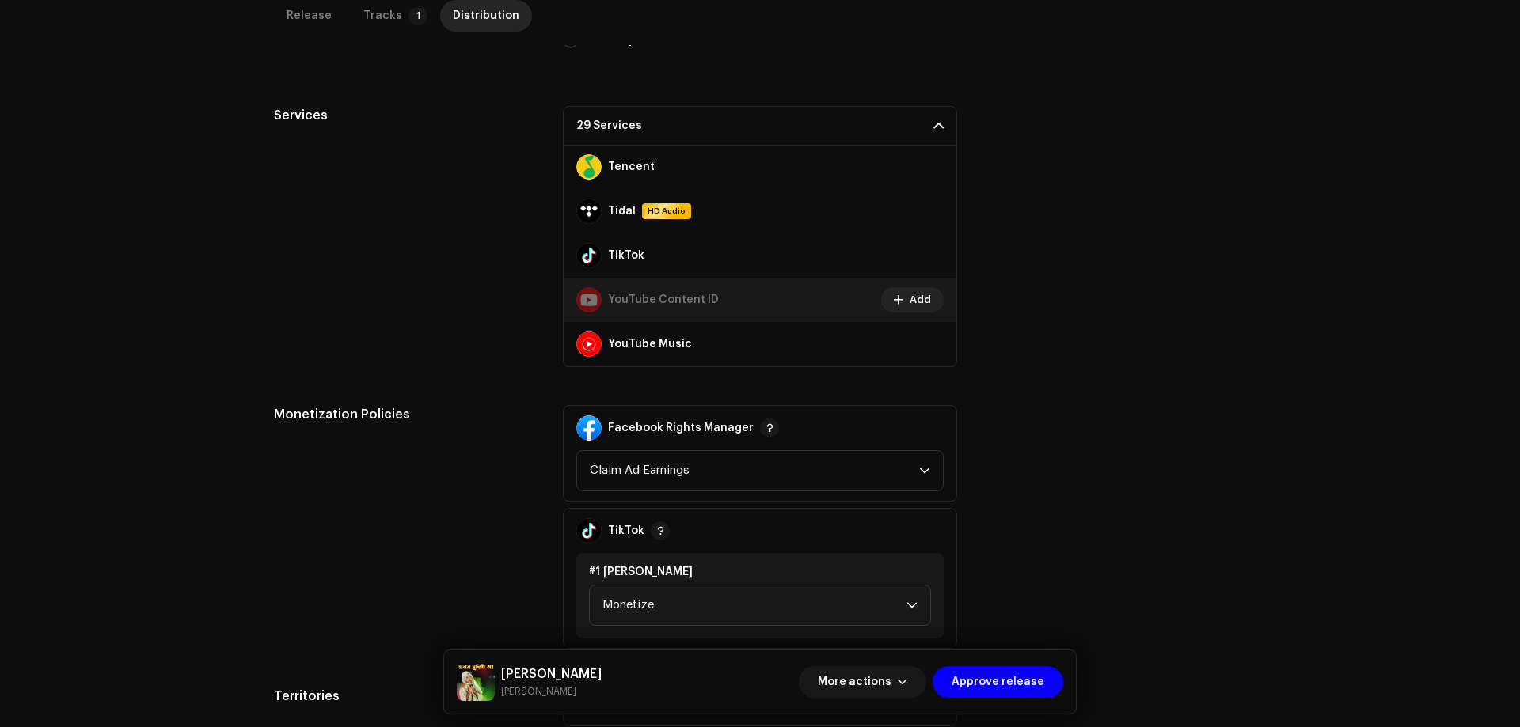
scroll to position [636, 0]
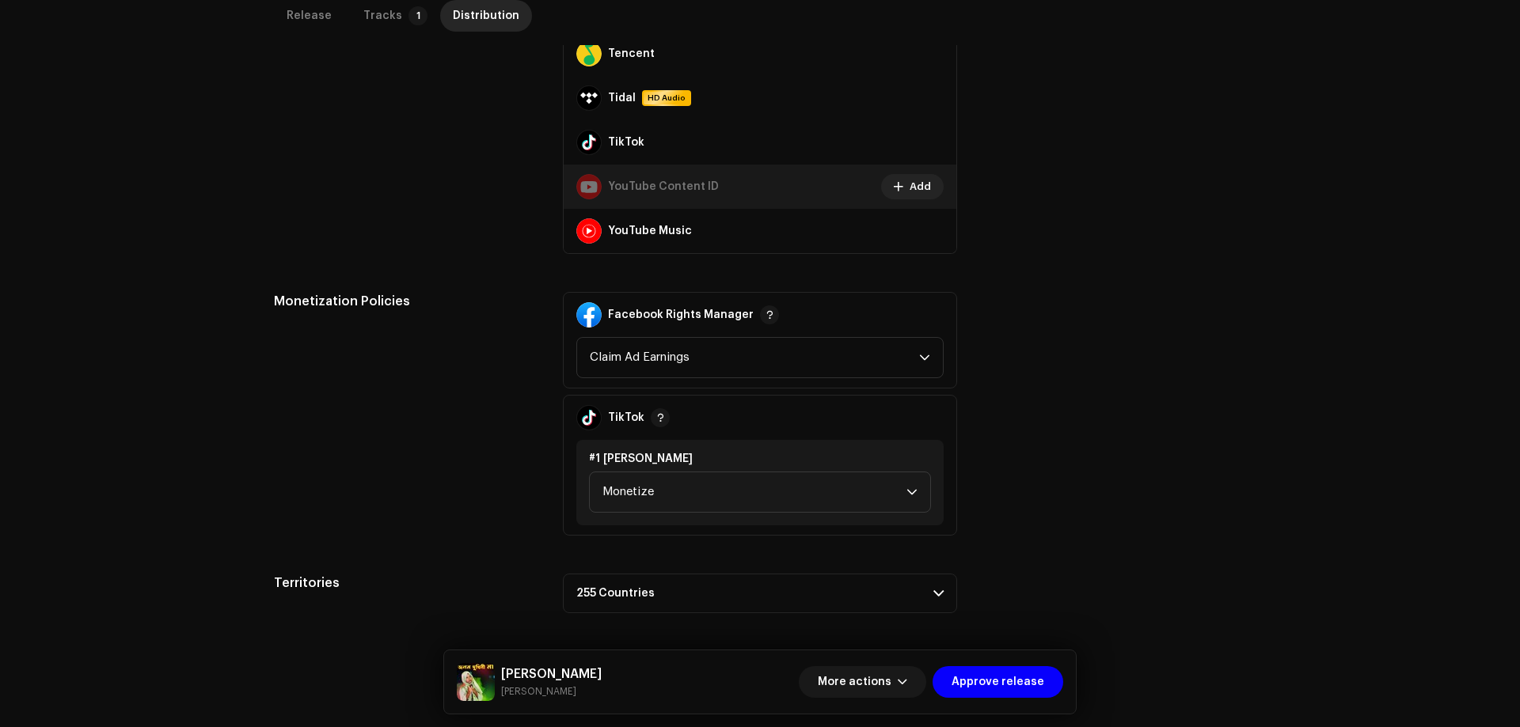
click at [476, 424] on div "Monetization Policies" at bounding box center [406, 414] width 264 height 244
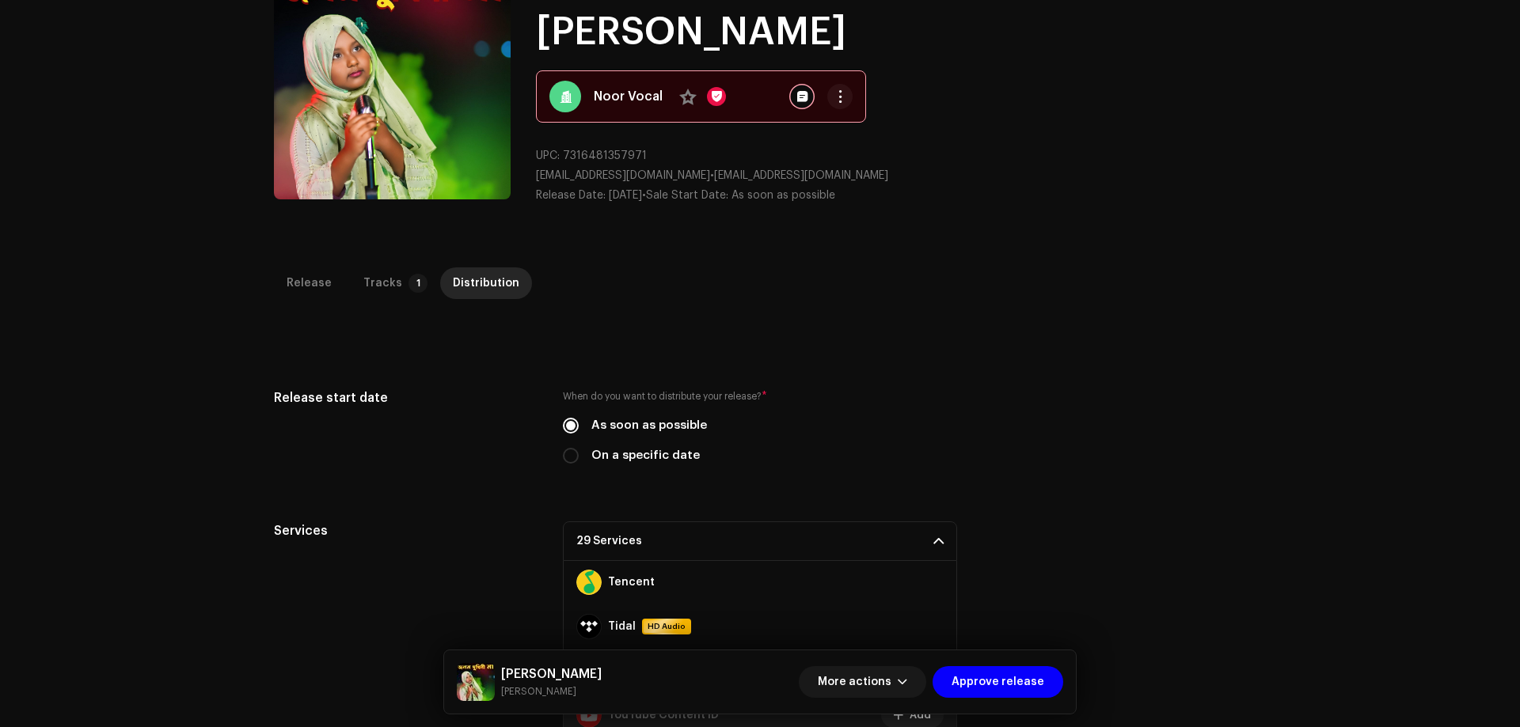
scroll to position [3, 0]
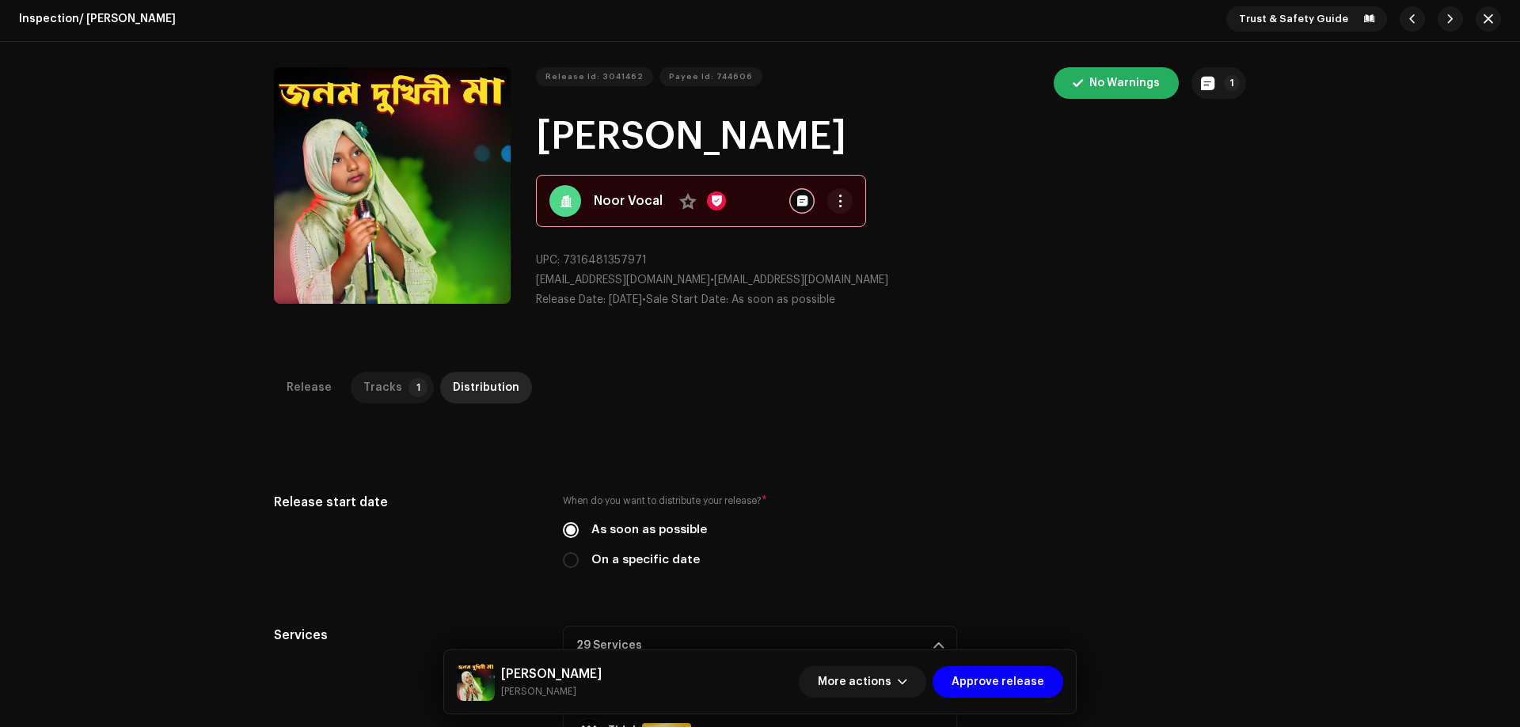
click at [393, 377] on p-tab "Tracks 1" at bounding box center [392, 388] width 83 height 32
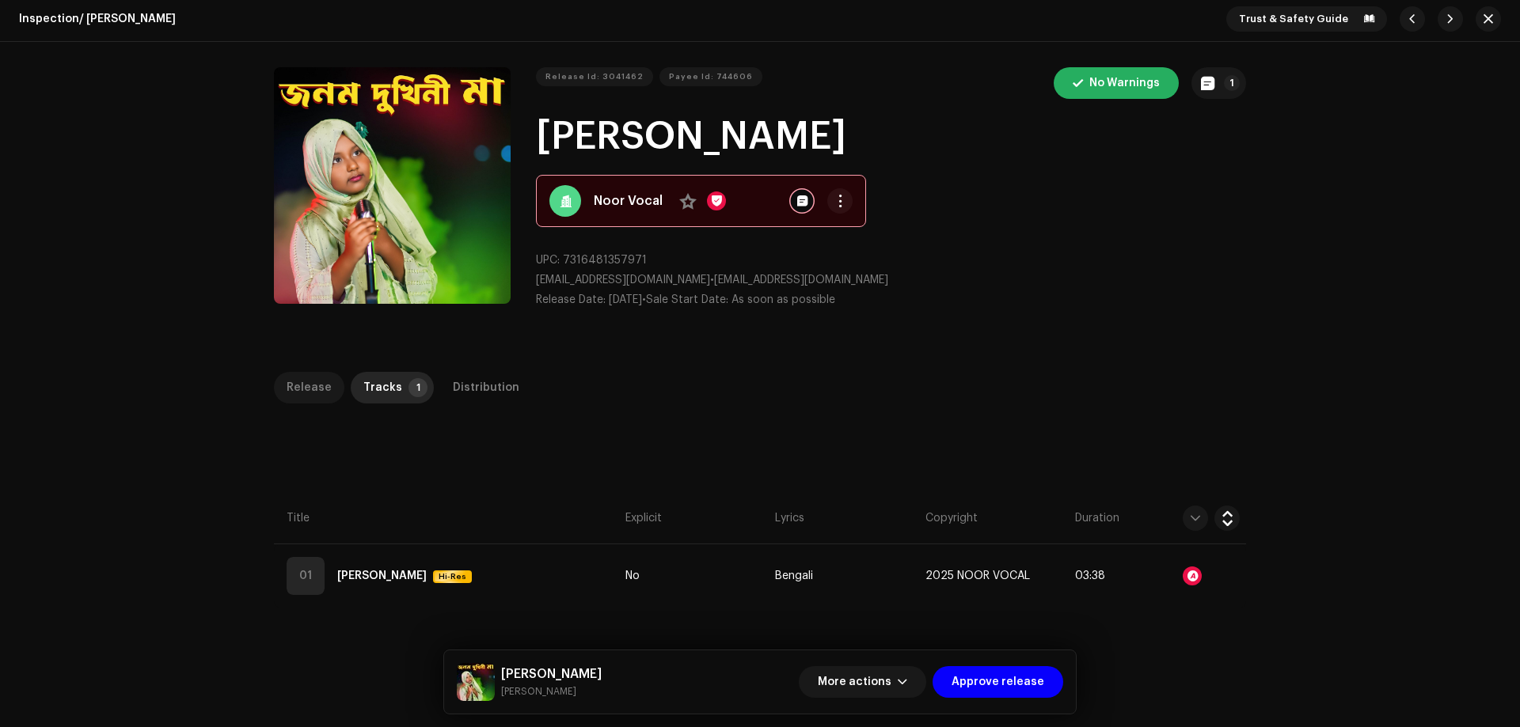
click at [287, 386] on div "Release" at bounding box center [309, 388] width 45 height 32
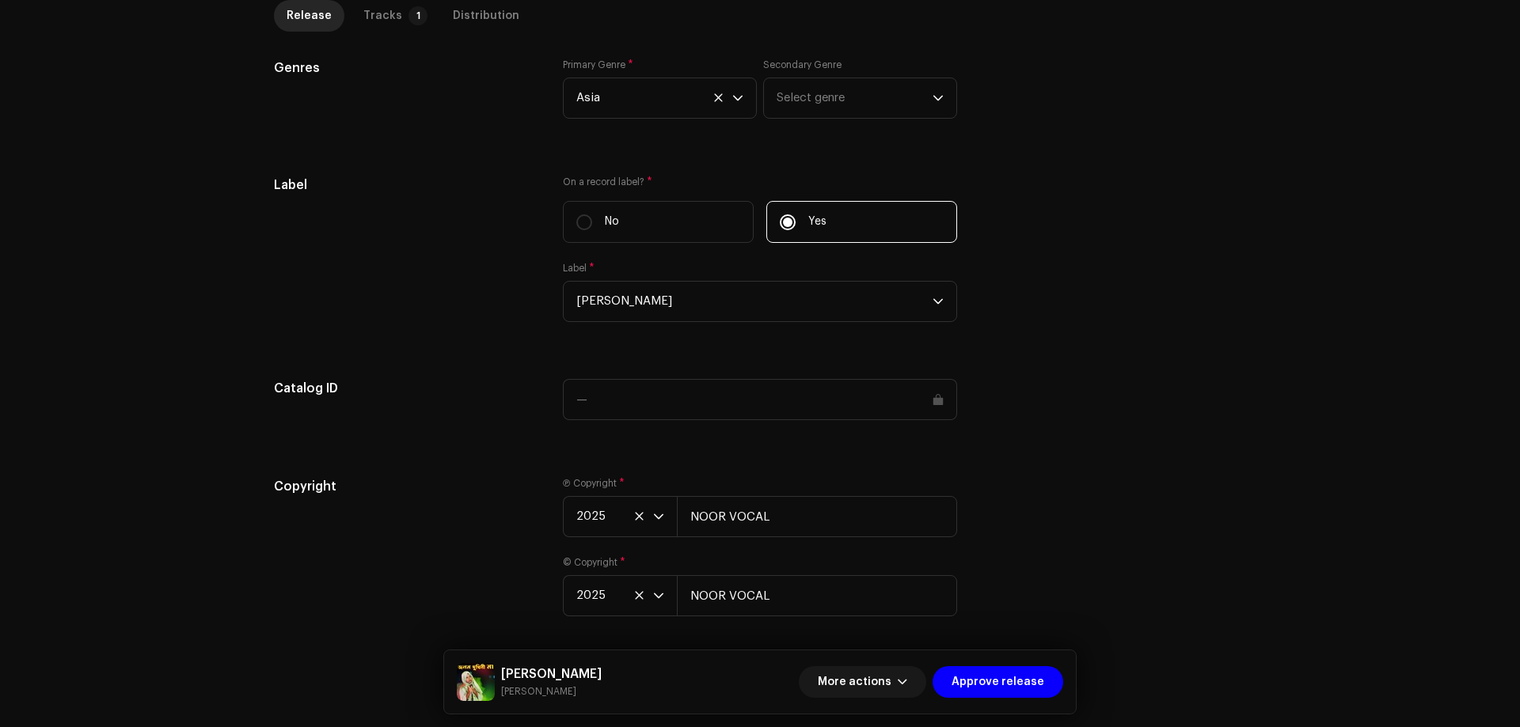
scroll to position [1562, 0]
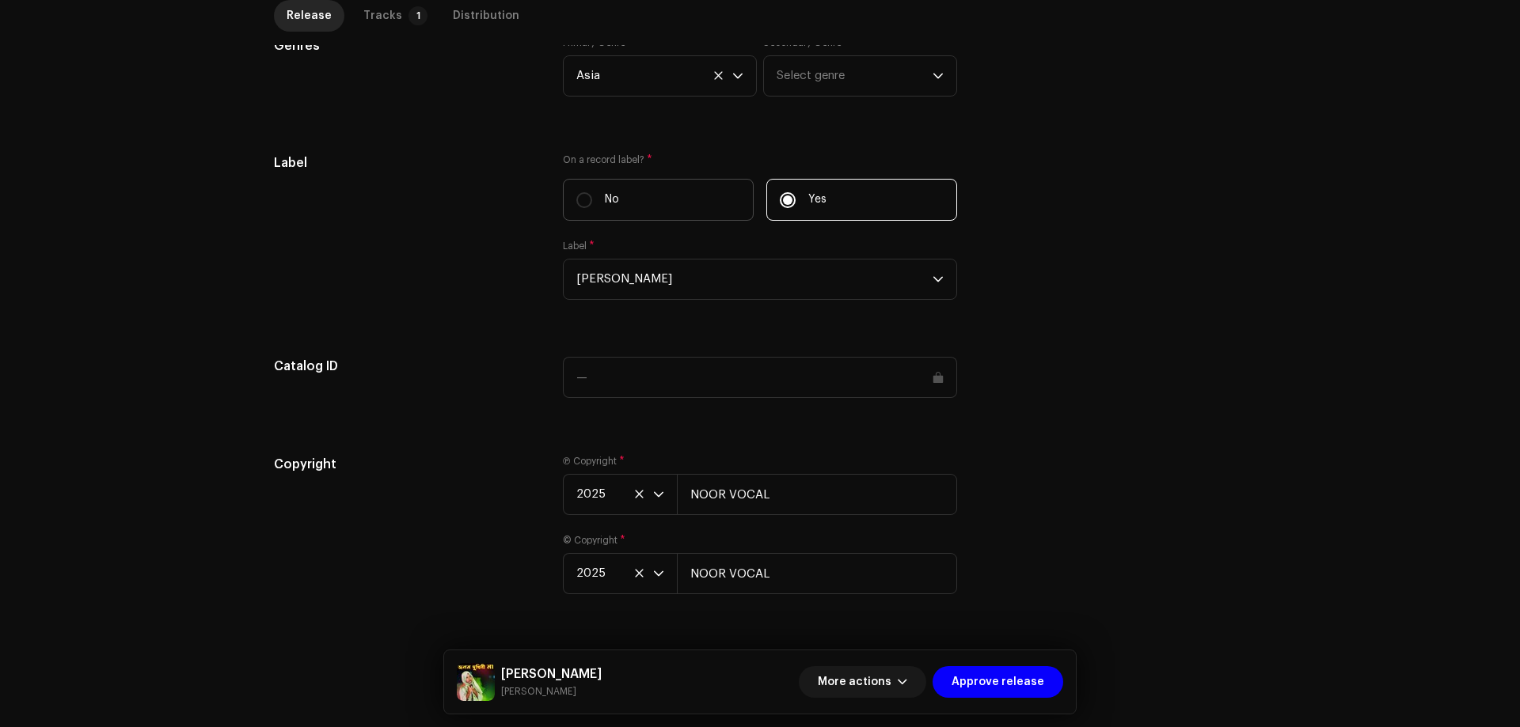
click at [594, 203] on label "No" at bounding box center [658, 200] width 191 height 42
click at [592, 203] on input "No" at bounding box center [584, 200] width 16 height 16
radio input "true"
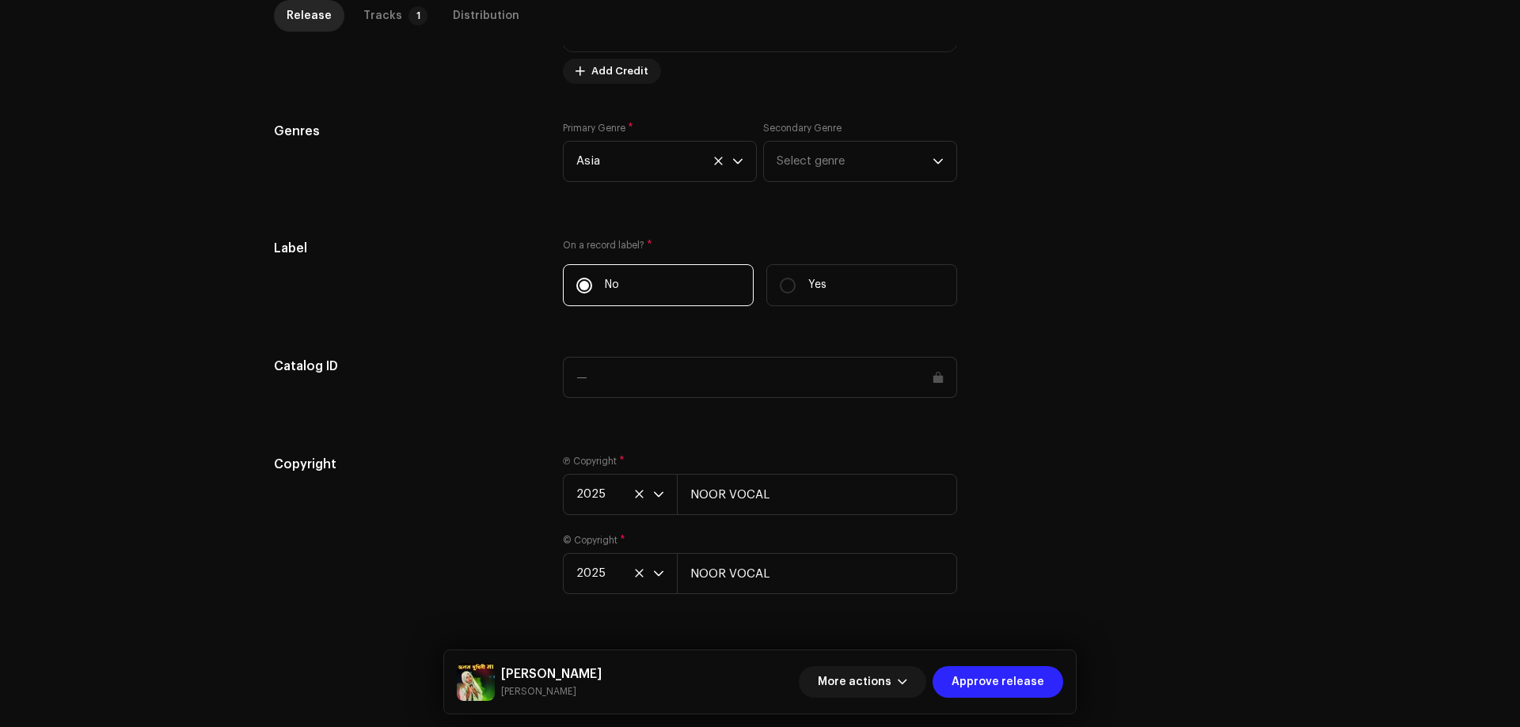
click at [1003, 677] on span "Approve release" at bounding box center [997, 682] width 93 height 32
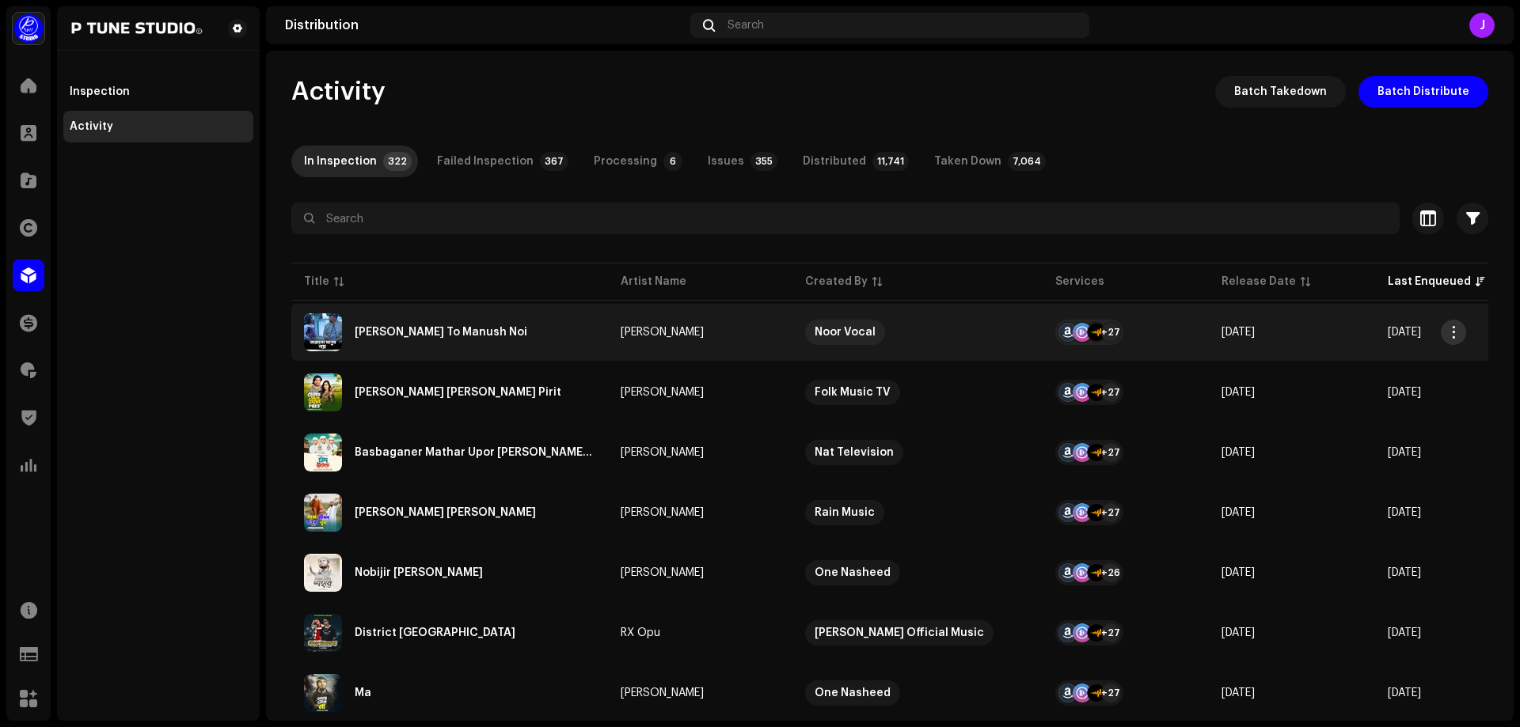
click at [1452, 336] on span "button" at bounding box center [1454, 332] width 12 height 13
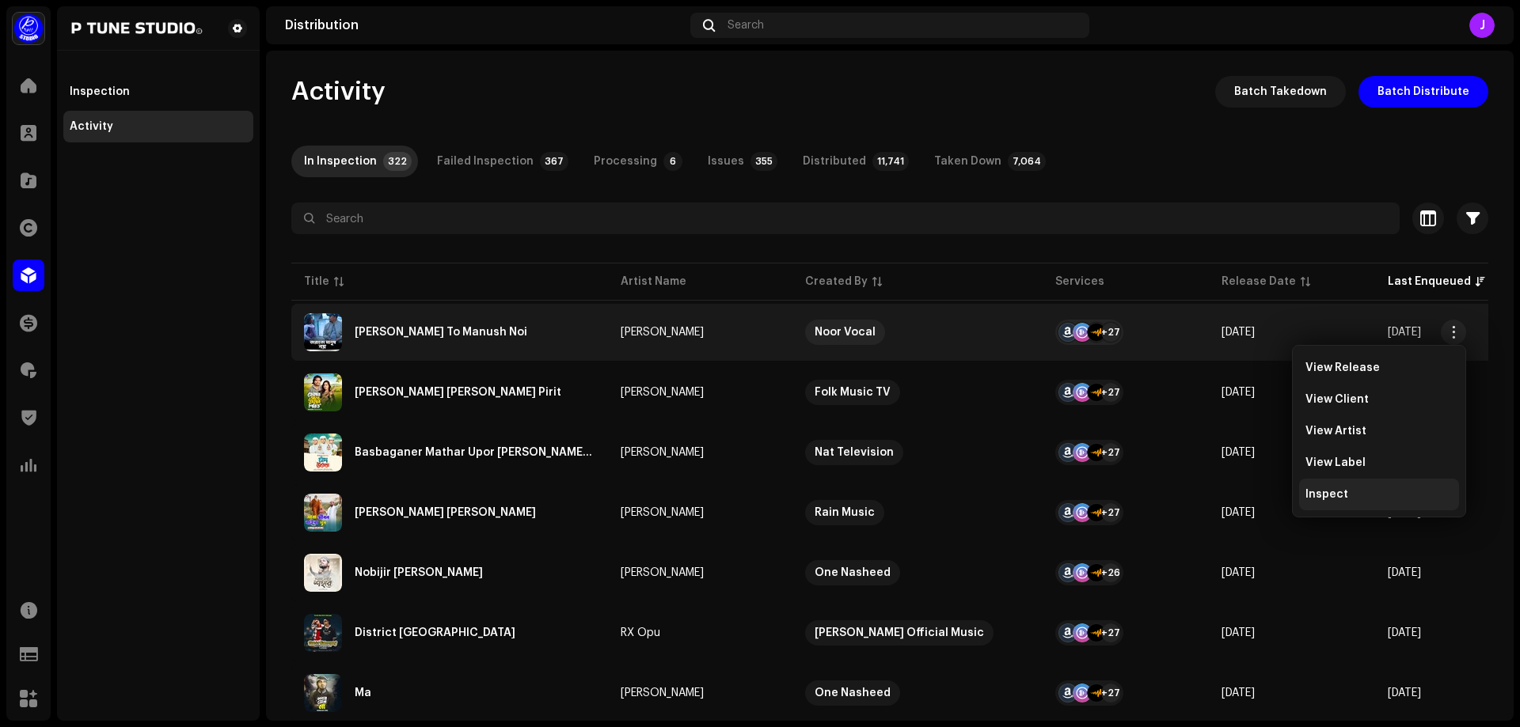
click at [1347, 495] on div "Inspect" at bounding box center [1378, 494] width 147 height 13
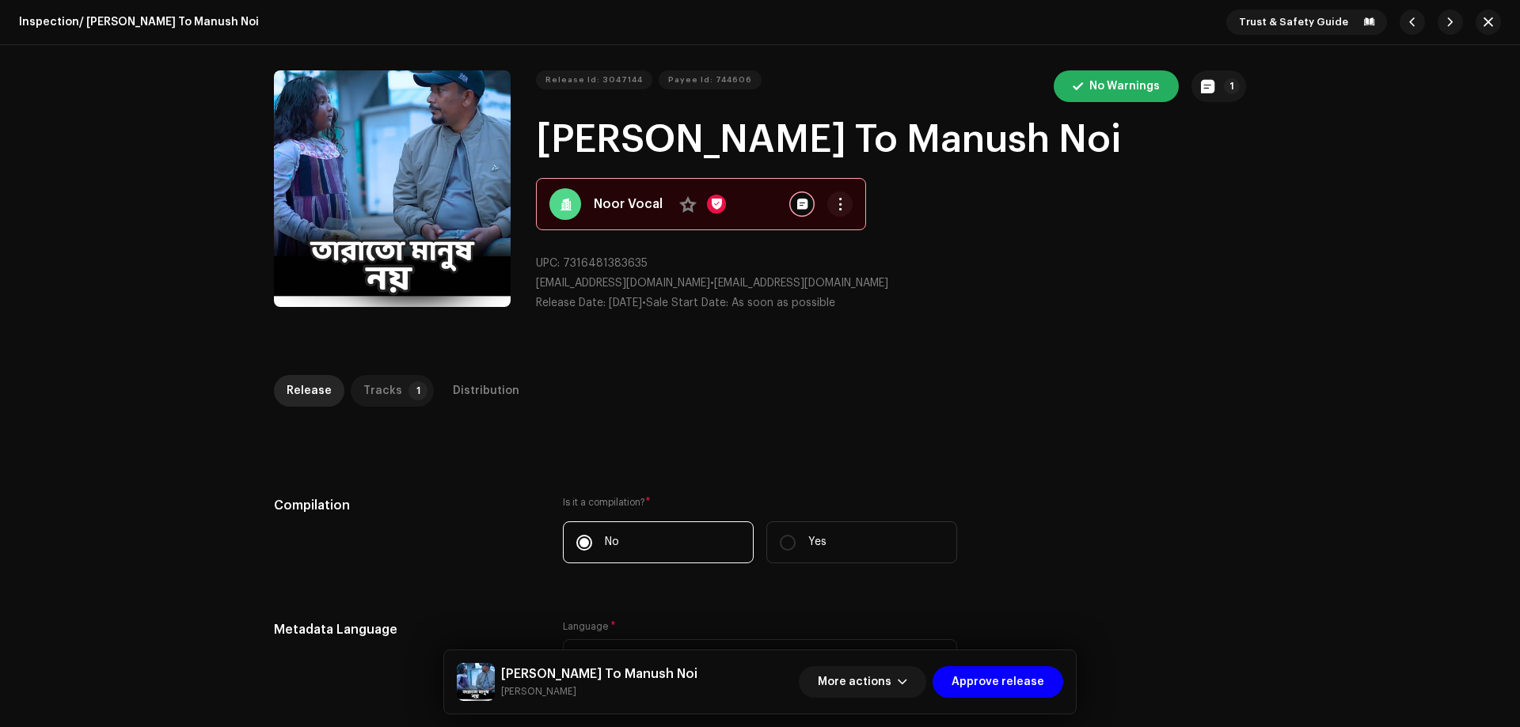
click at [383, 383] on div "Tracks" at bounding box center [382, 391] width 39 height 32
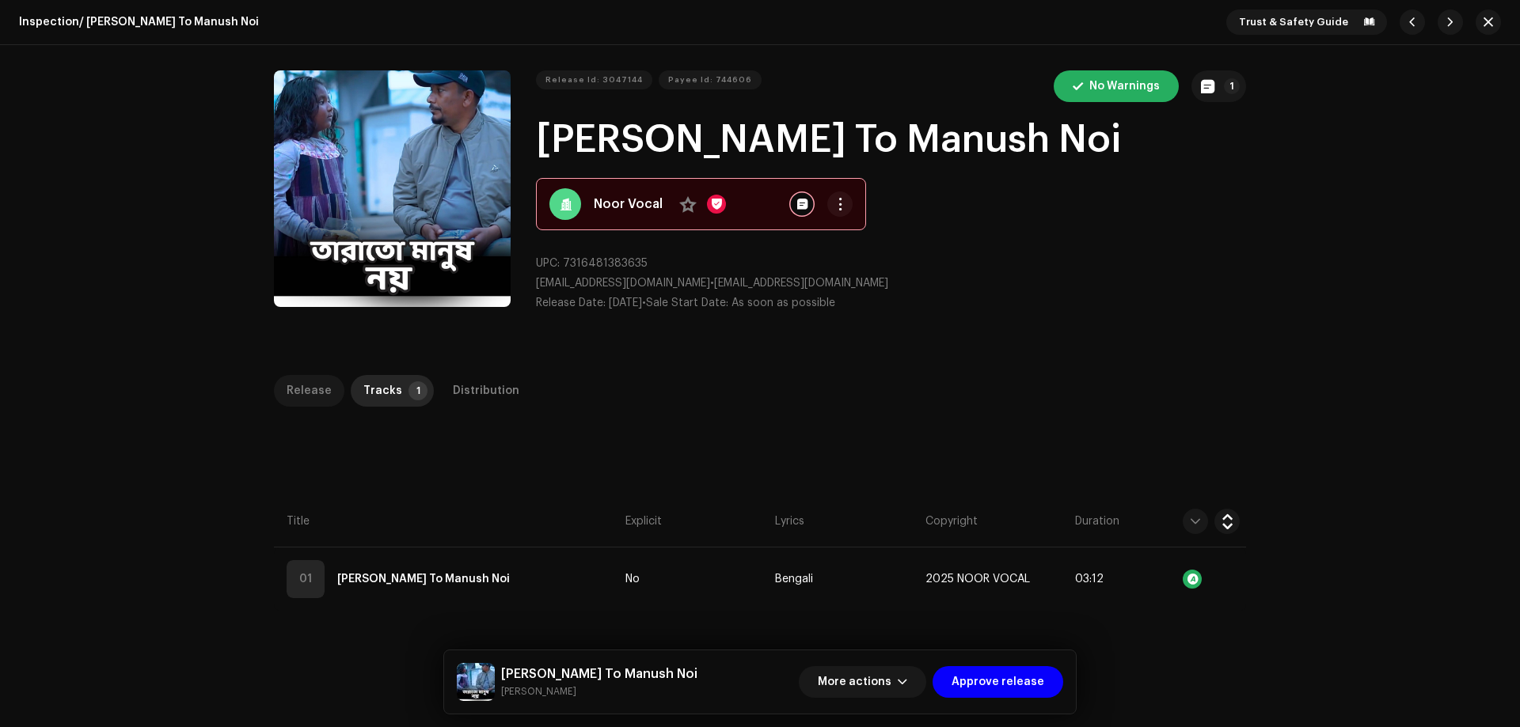
click at [307, 400] on div "Release" at bounding box center [309, 391] width 45 height 32
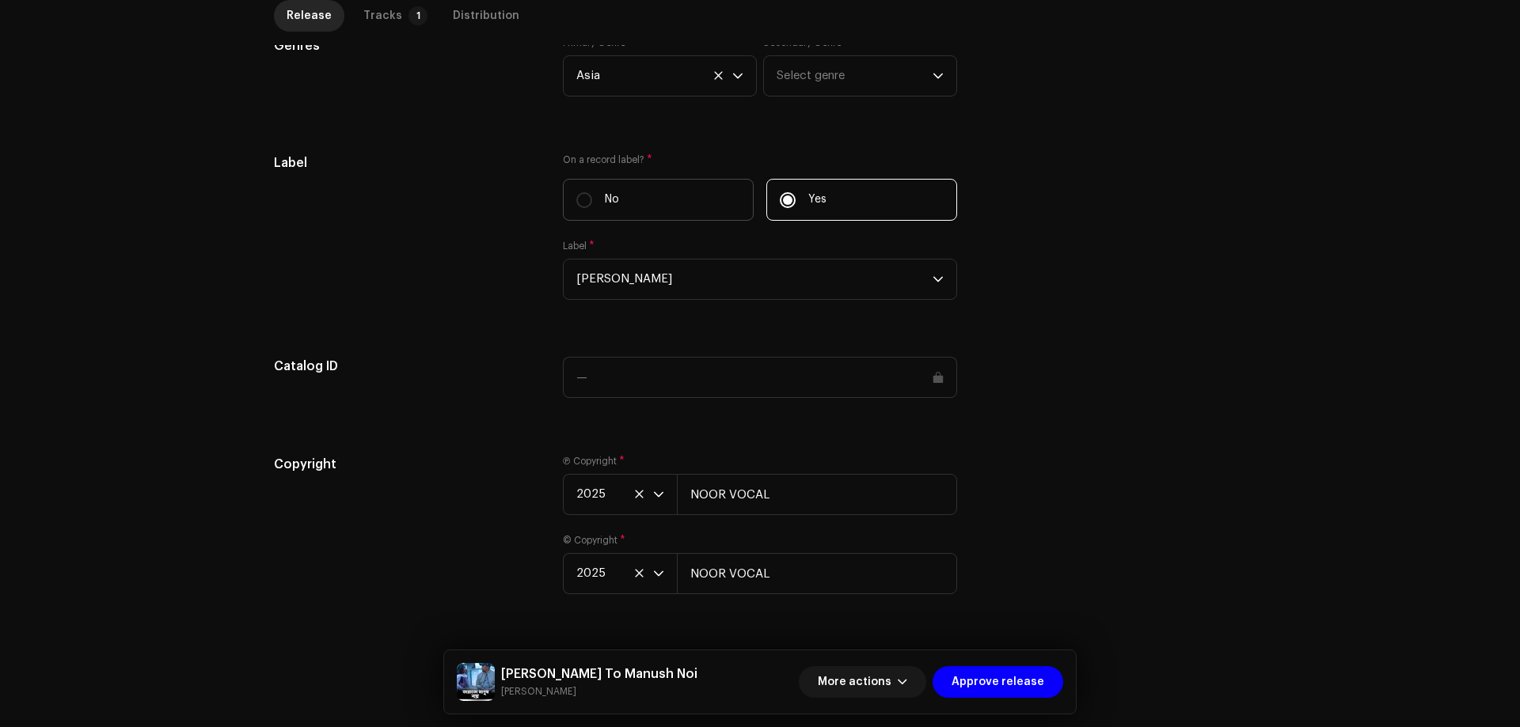
click at [590, 192] on label "No" at bounding box center [658, 200] width 191 height 42
click at [590, 192] on input "No" at bounding box center [584, 200] width 16 height 16
radio input "true"
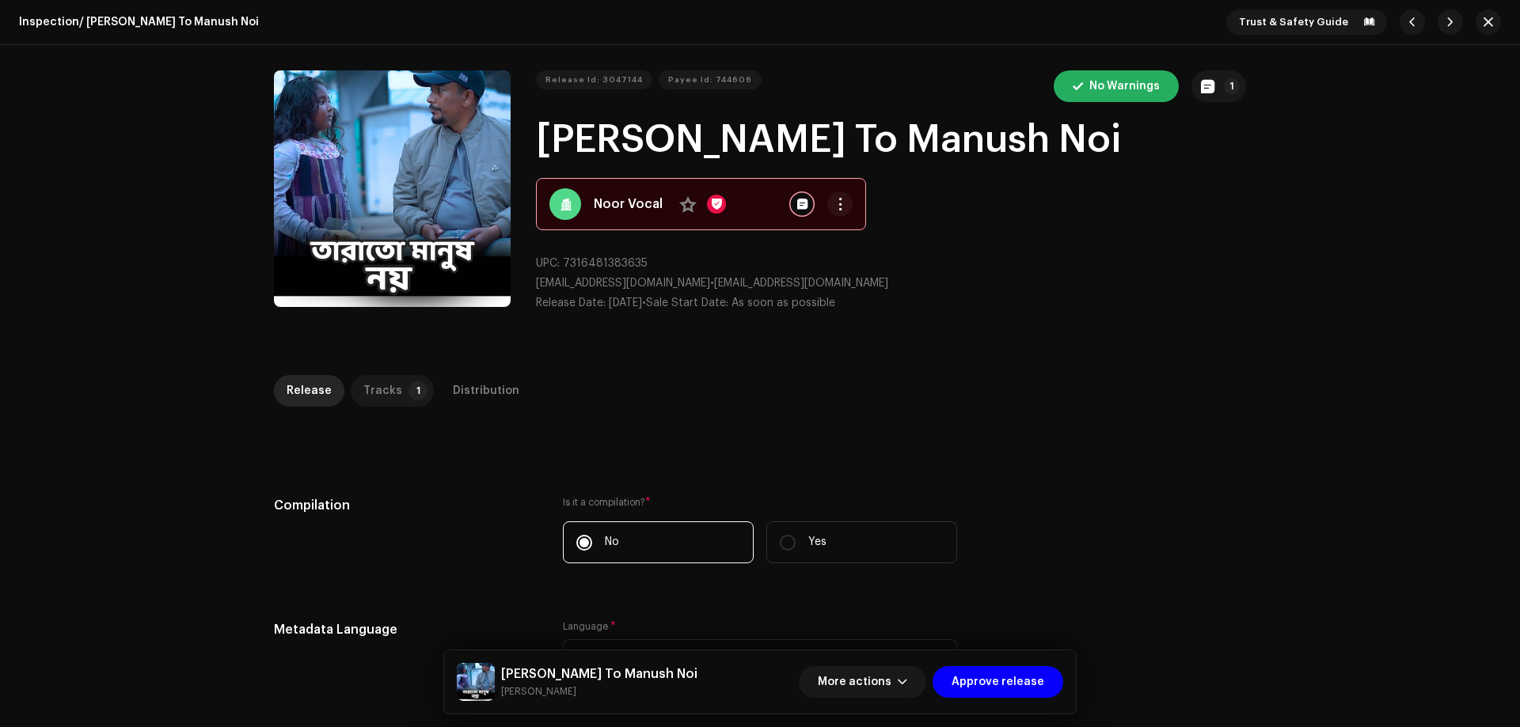
drag, startPoint x: 396, startPoint y: 401, endPoint x: 431, endPoint y: 404, distance: 34.9
click at [394, 401] on p-tab "Tracks 1" at bounding box center [392, 391] width 83 height 32
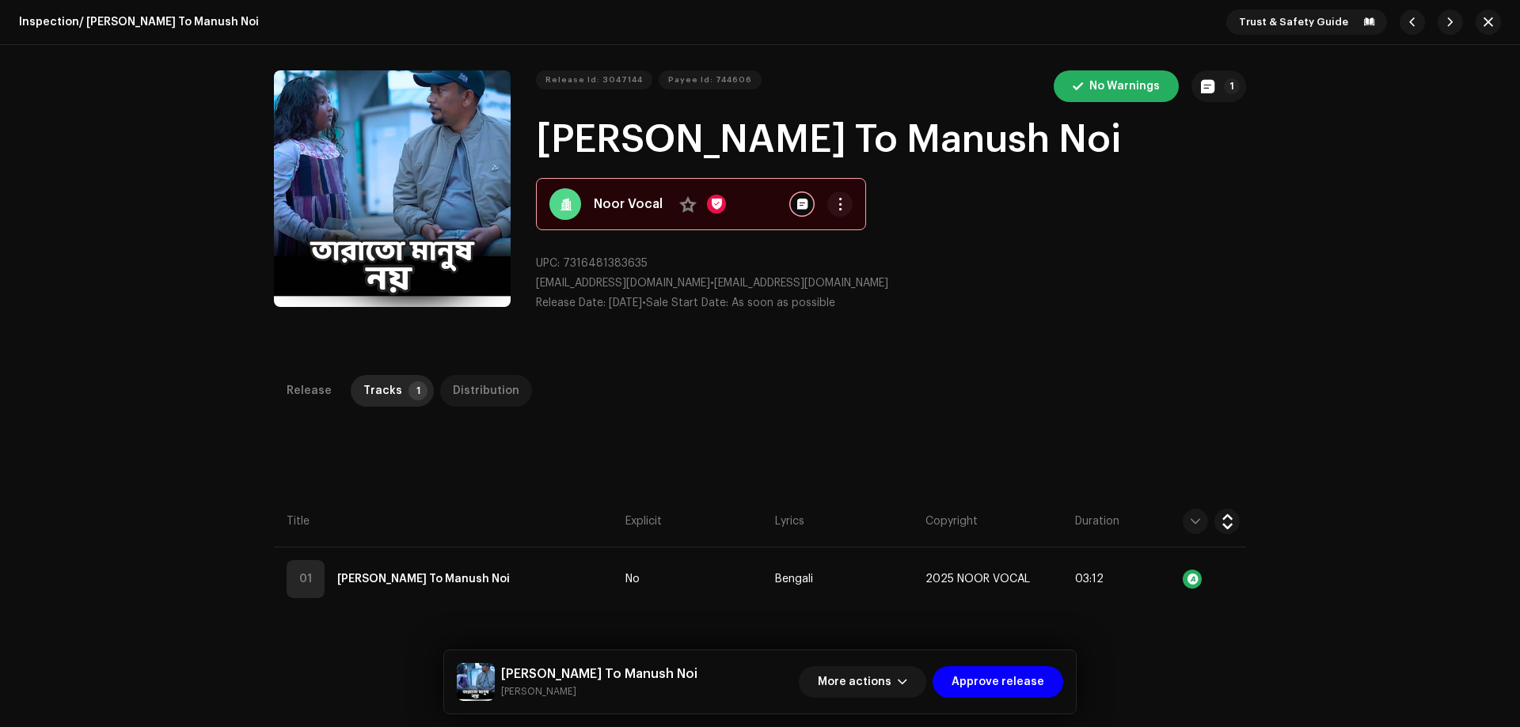
click at [466, 395] on div "Distribution" at bounding box center [486, 391] width 66 height 32
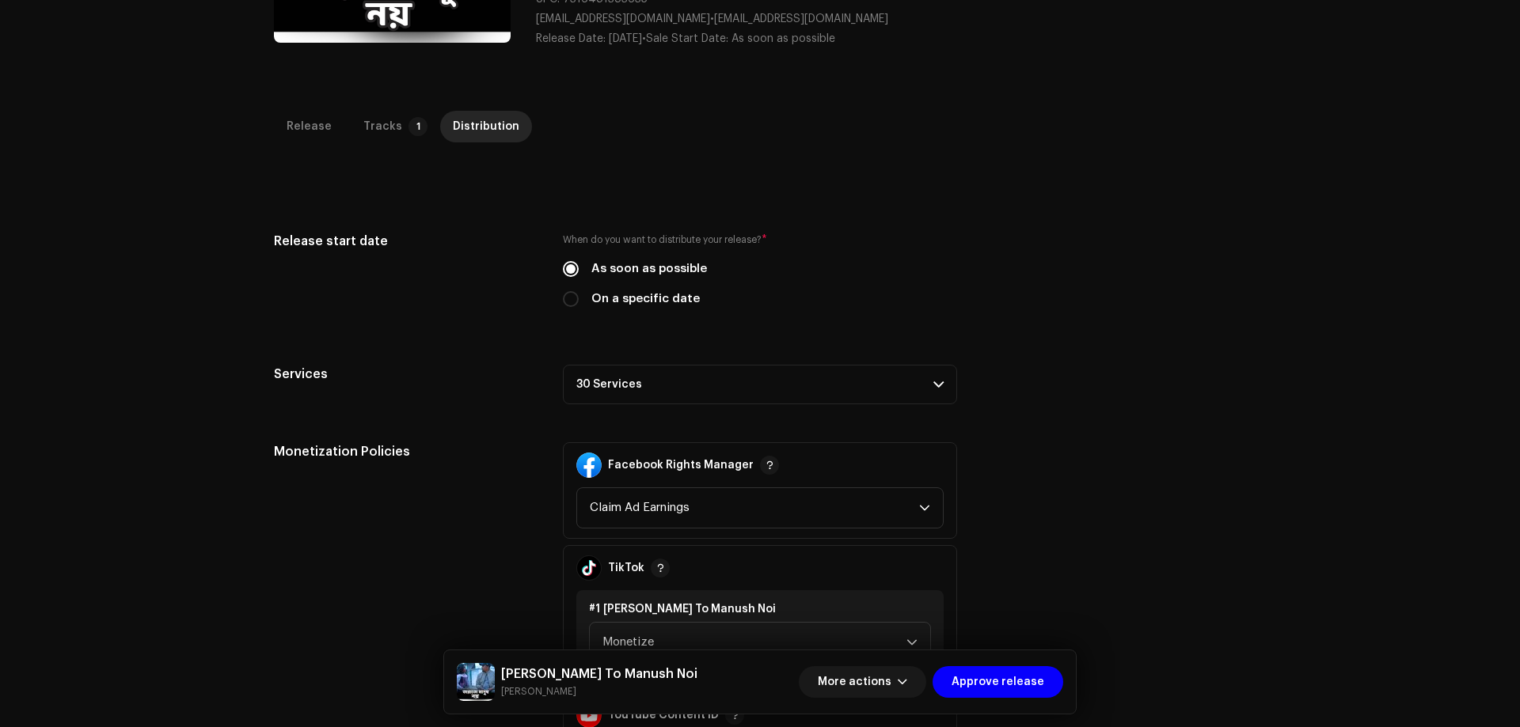
scroll to position [122, 0]
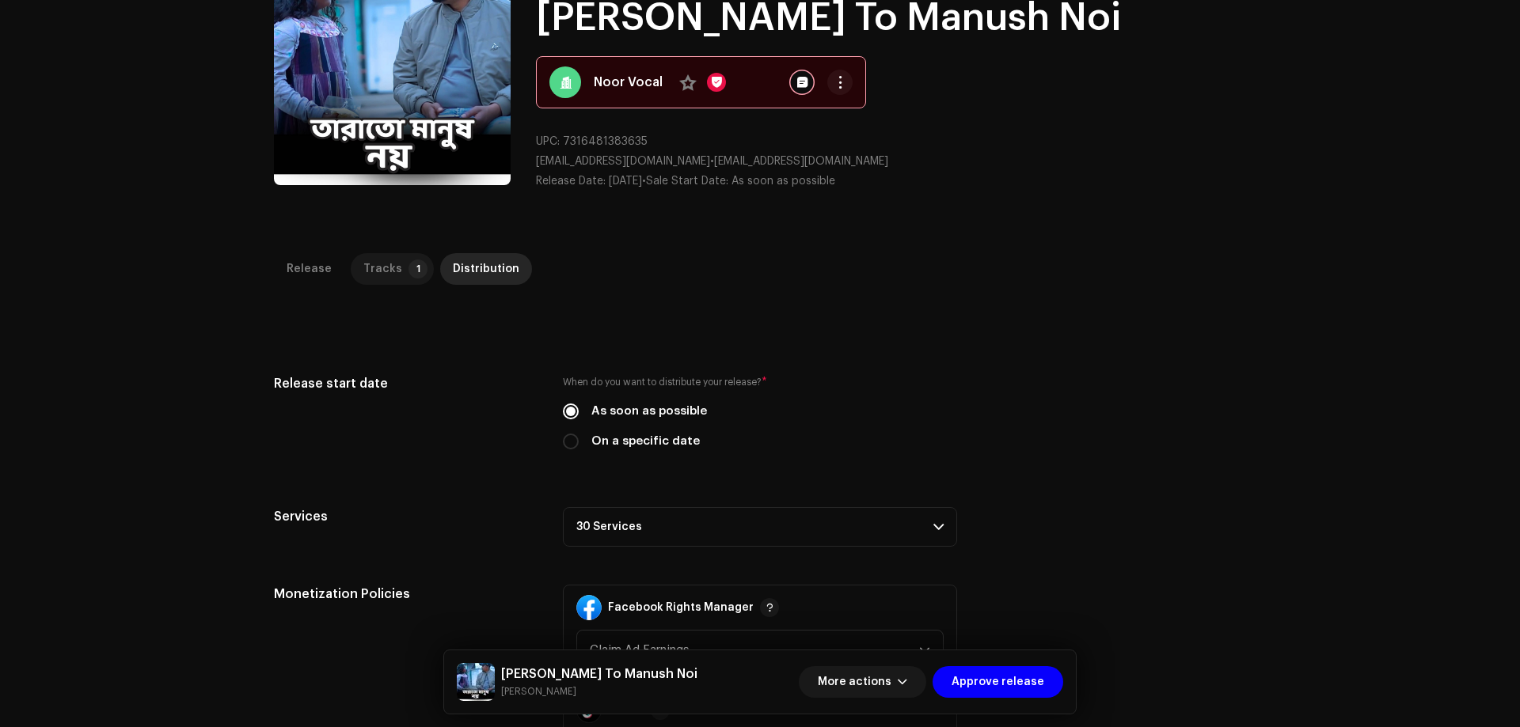
click at [386, 272] on div "Tracks" at bounding box center [382, 269] width 39 height 32
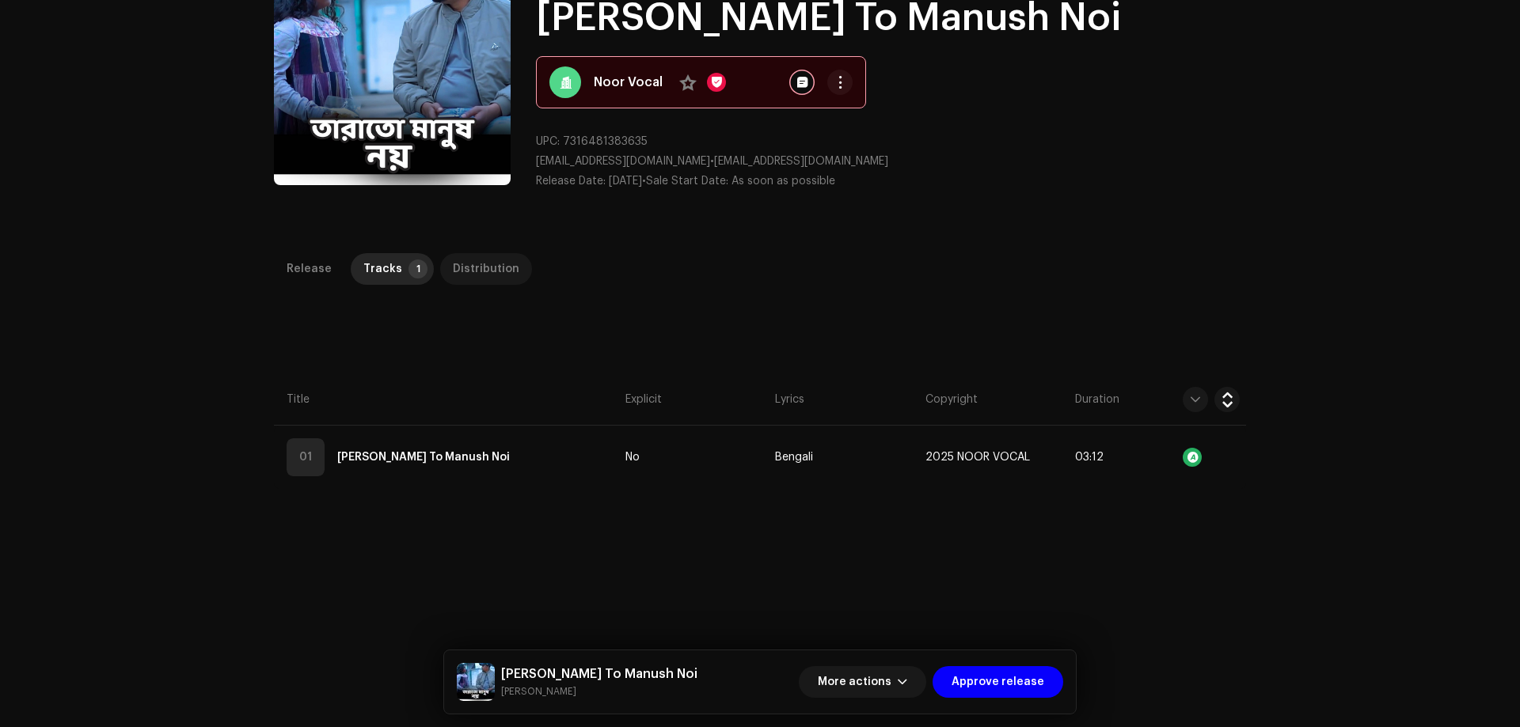
click at [484, 261] on div "Distribution" at bounding box center [486, 269] width 66 height 32
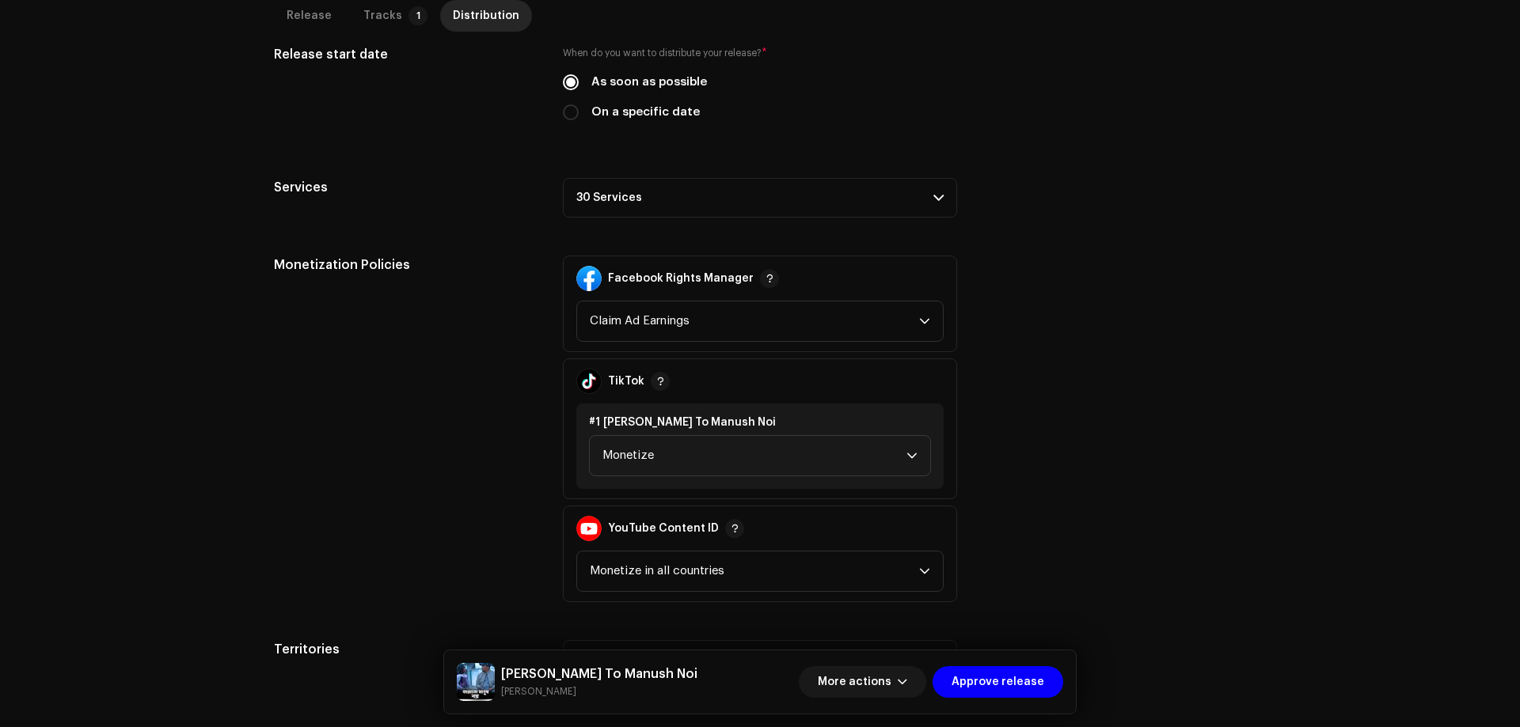
scroll to position [518, 0]
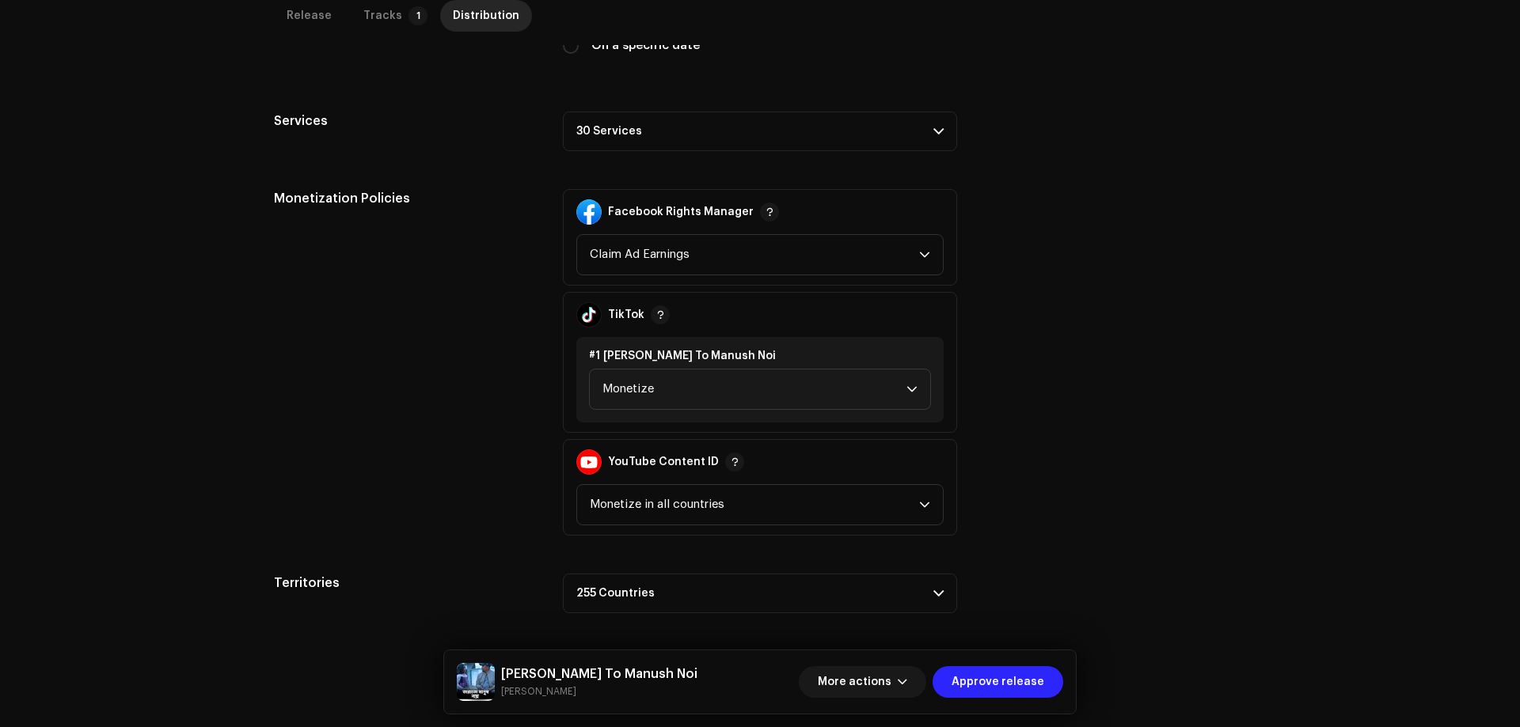
click at [1000, 689] on span "Approve release" at bounding box center [997, 682] width 93 height 32
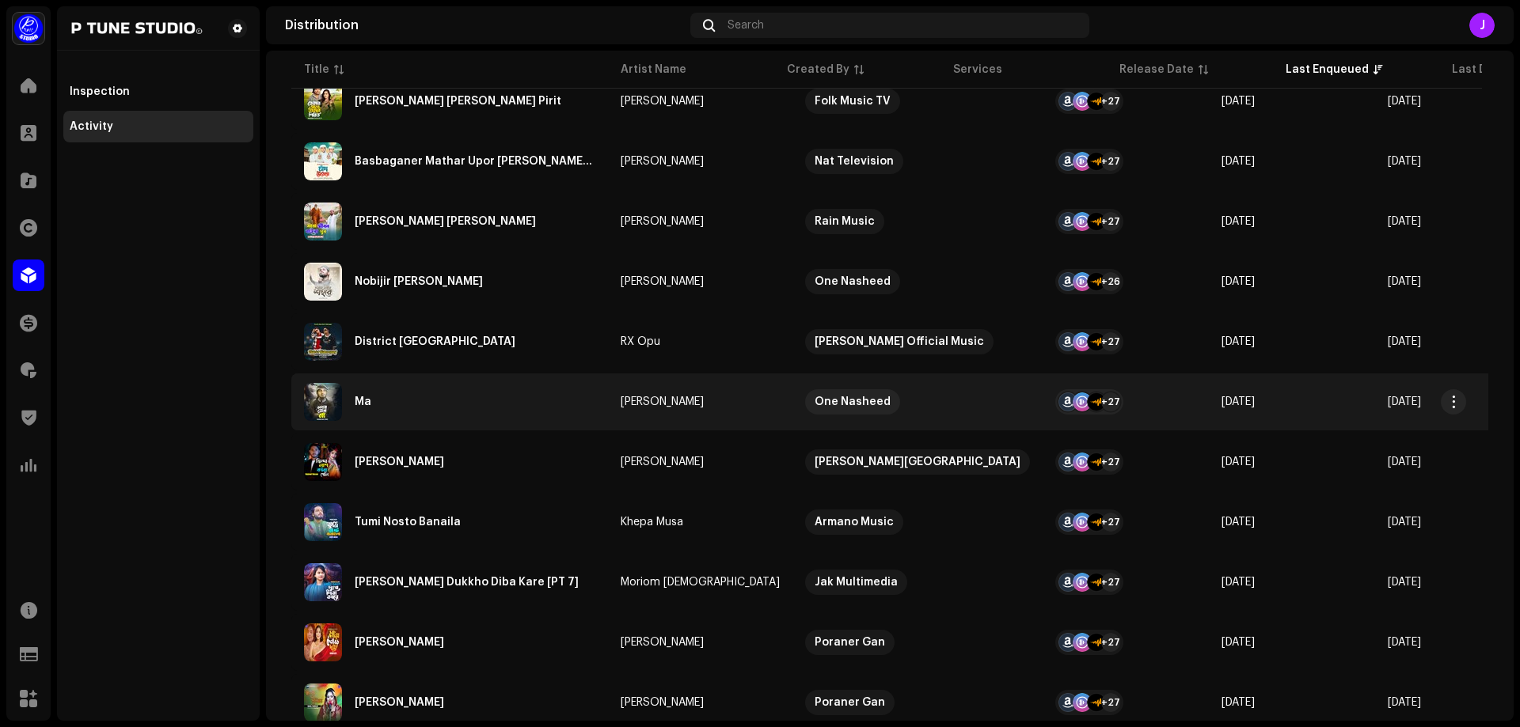
scroll to position [237, 0]
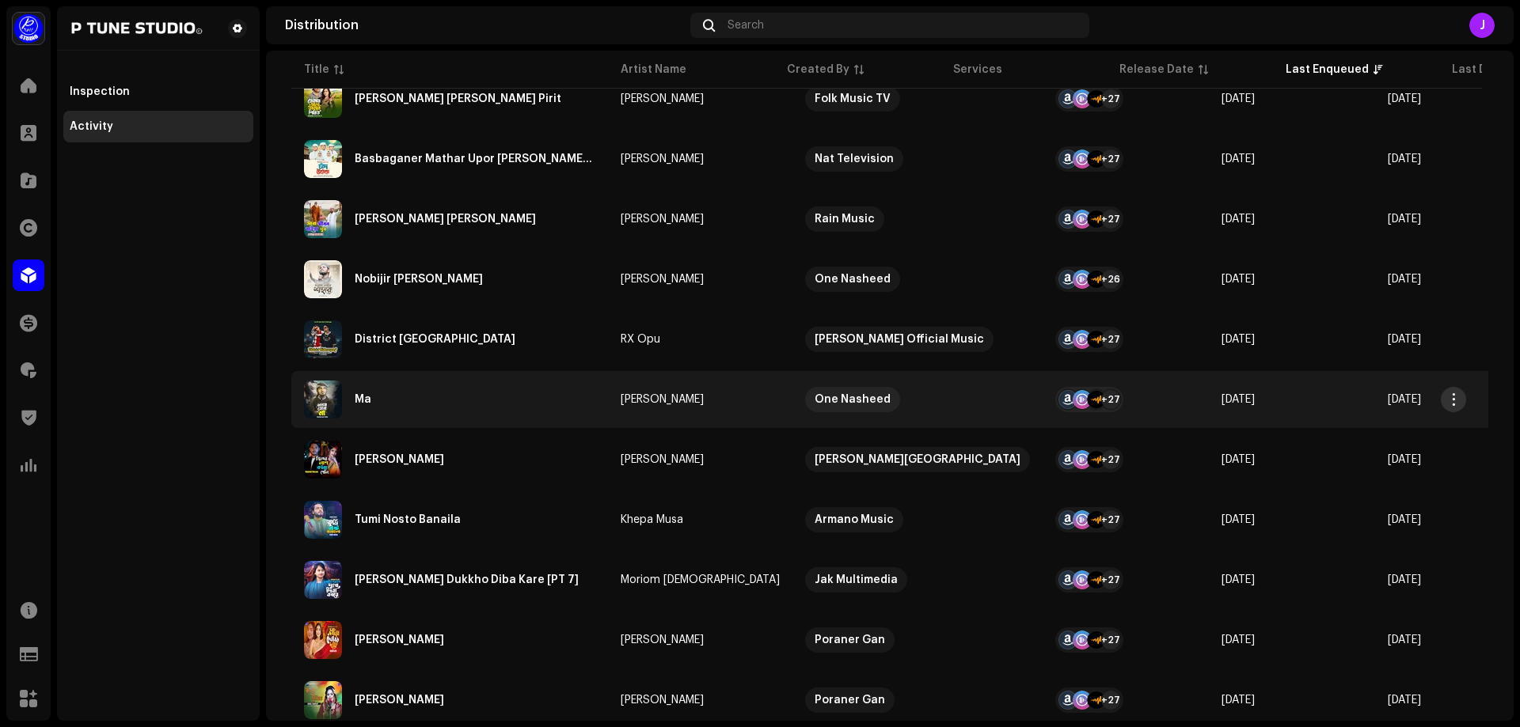
click at [1454, 402] on span "button" at bounding box center [1454, 399] width 12 height 13
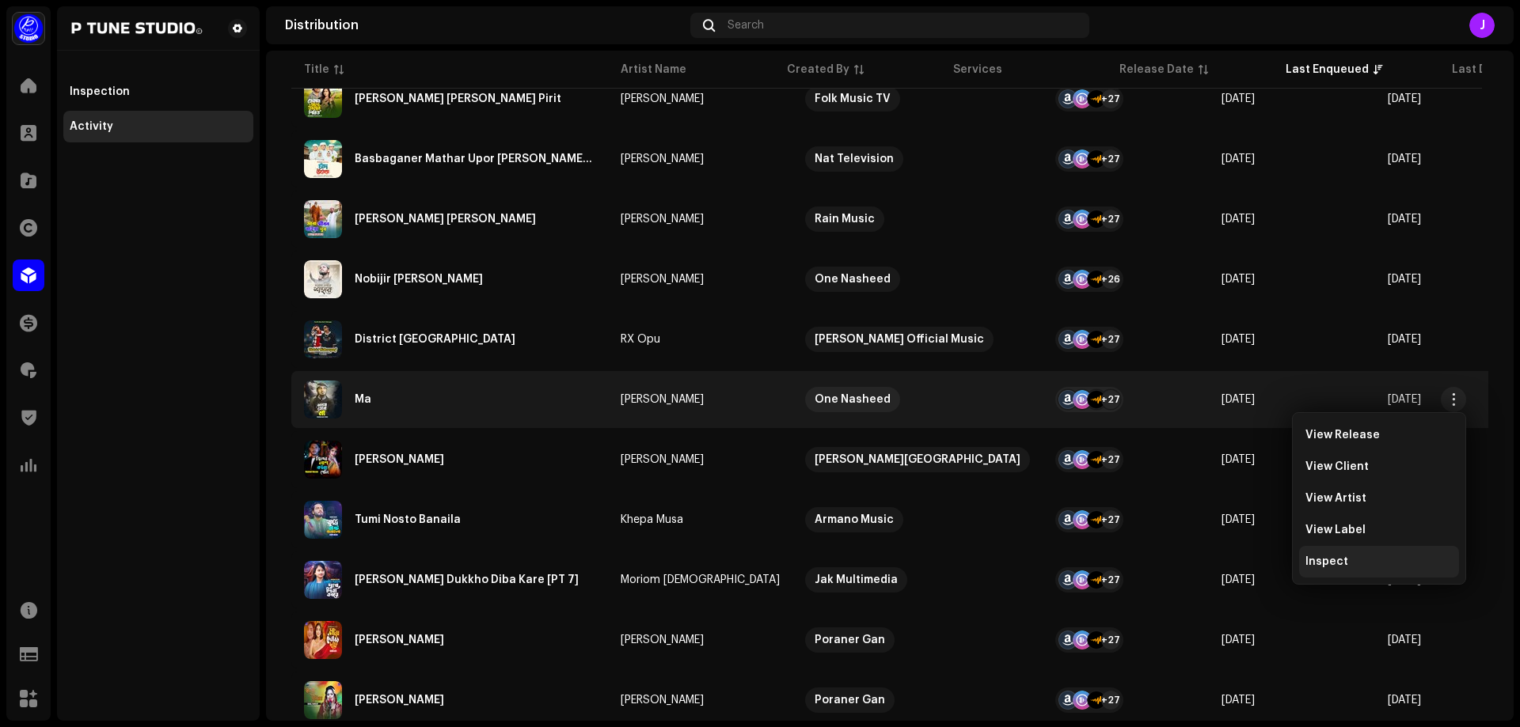
click at [1333, 563] on span "Inspect" at bounding box center [1326, 562] width 43 height 13
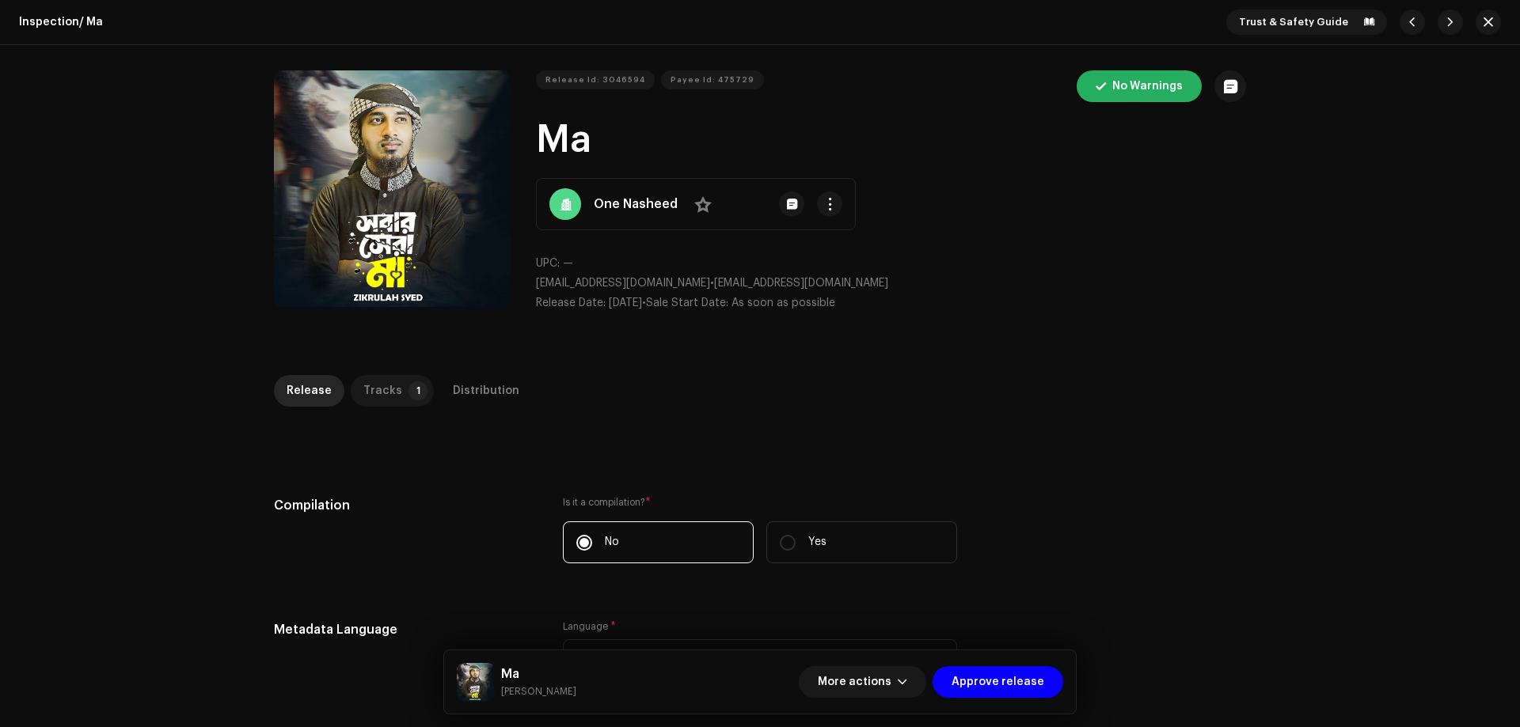
click at [378, 380] on div "Tracks" at bounding box center [382, 391] width 39 height 32
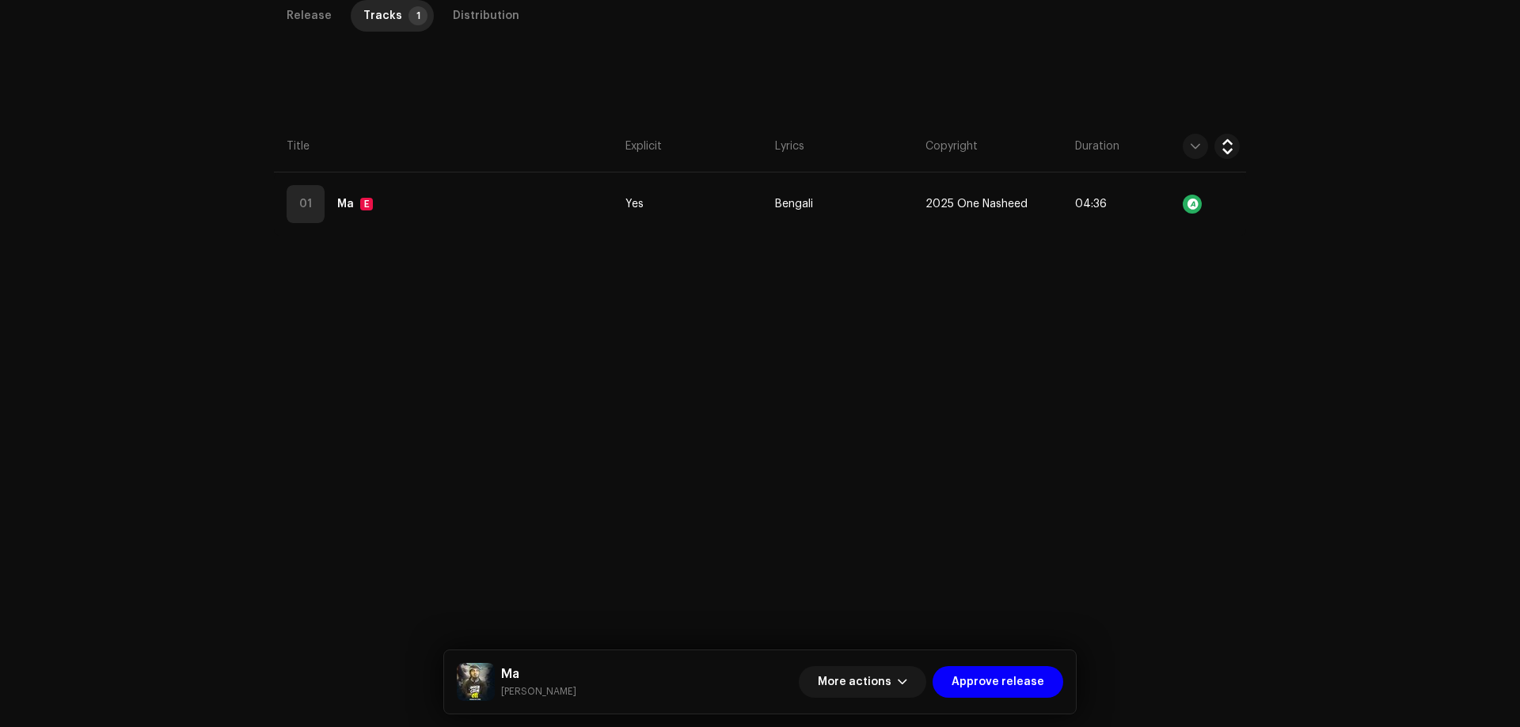
scroll to position [59, 0]
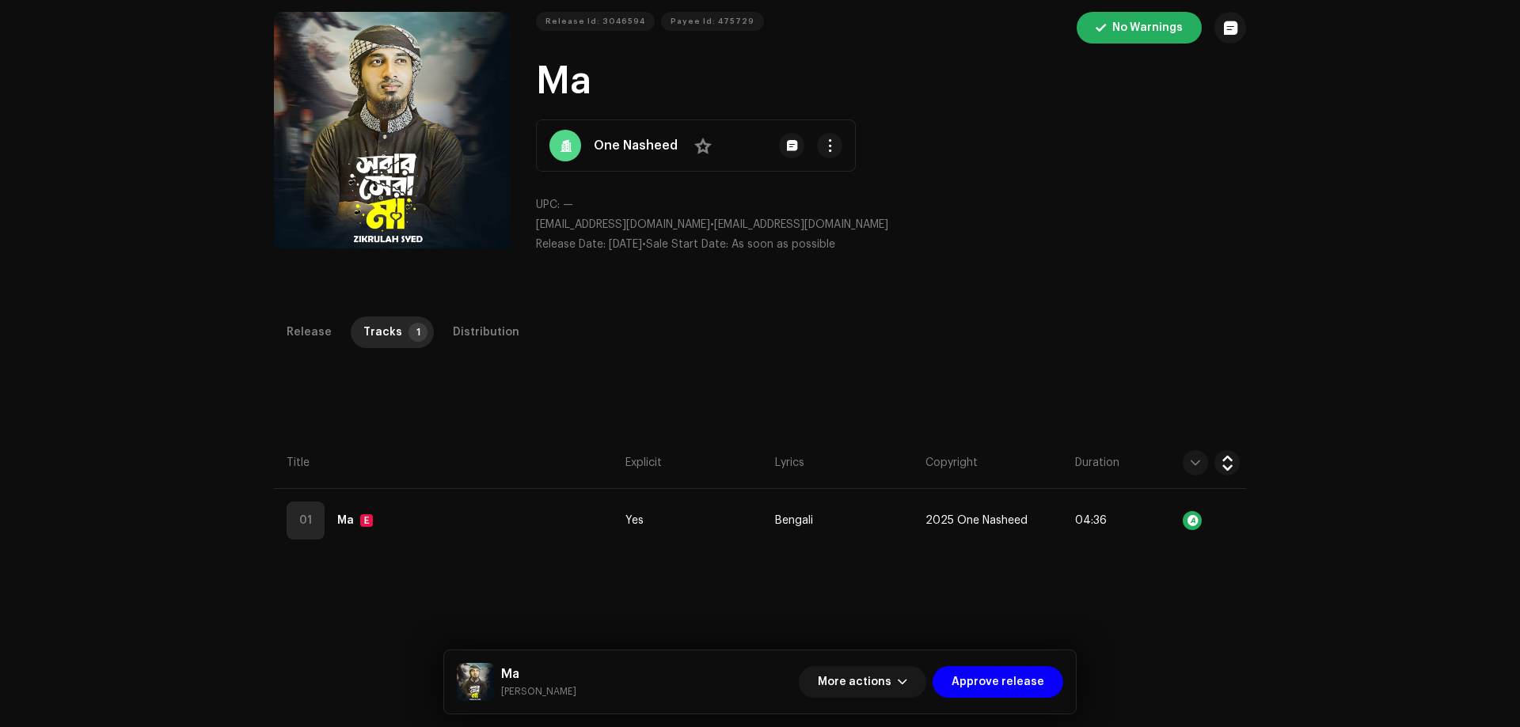
drag, startPoint x: 291, startPoint y: 334, endPoint x: 327, endPoint y: 356, distance: 41.9
click at [291, 332] on div "Release" at bounding box center [309, 333] width 45 height 32
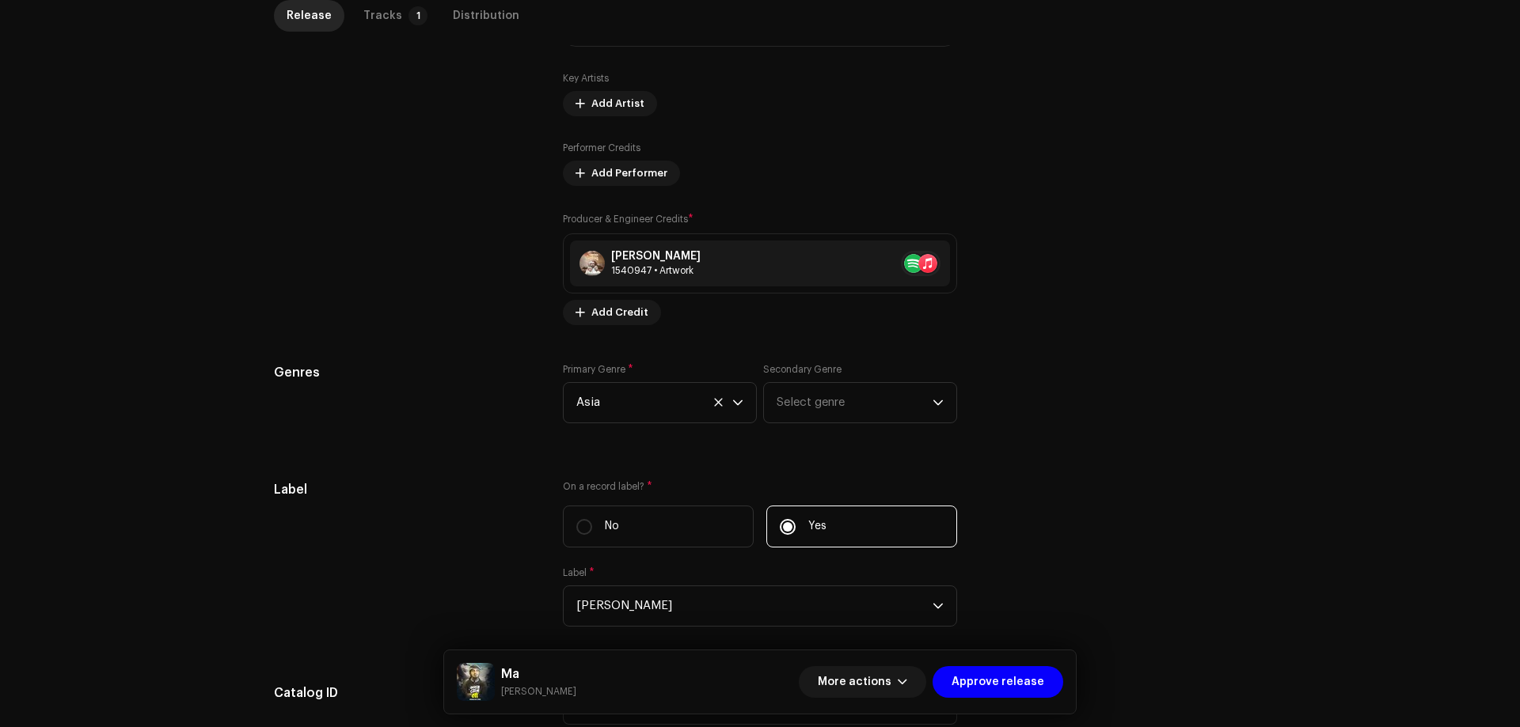
scroll to position [1391, 0]
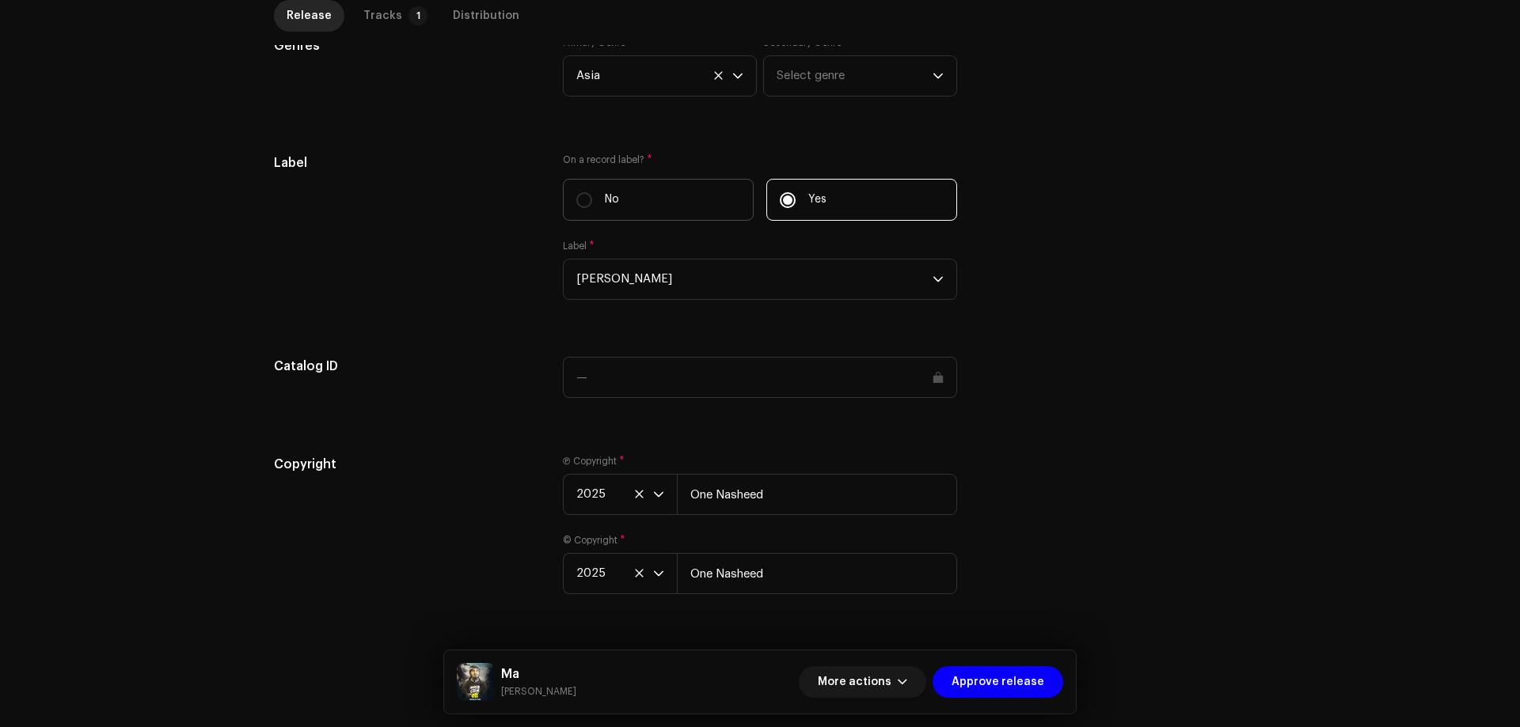
click at [594, 210] on label "No" at bounding box center [658, 200] width 191 height 42
click at [592, 208] on input "No" at bounding box center [584, 200] width 16 height 16
radio input "true"
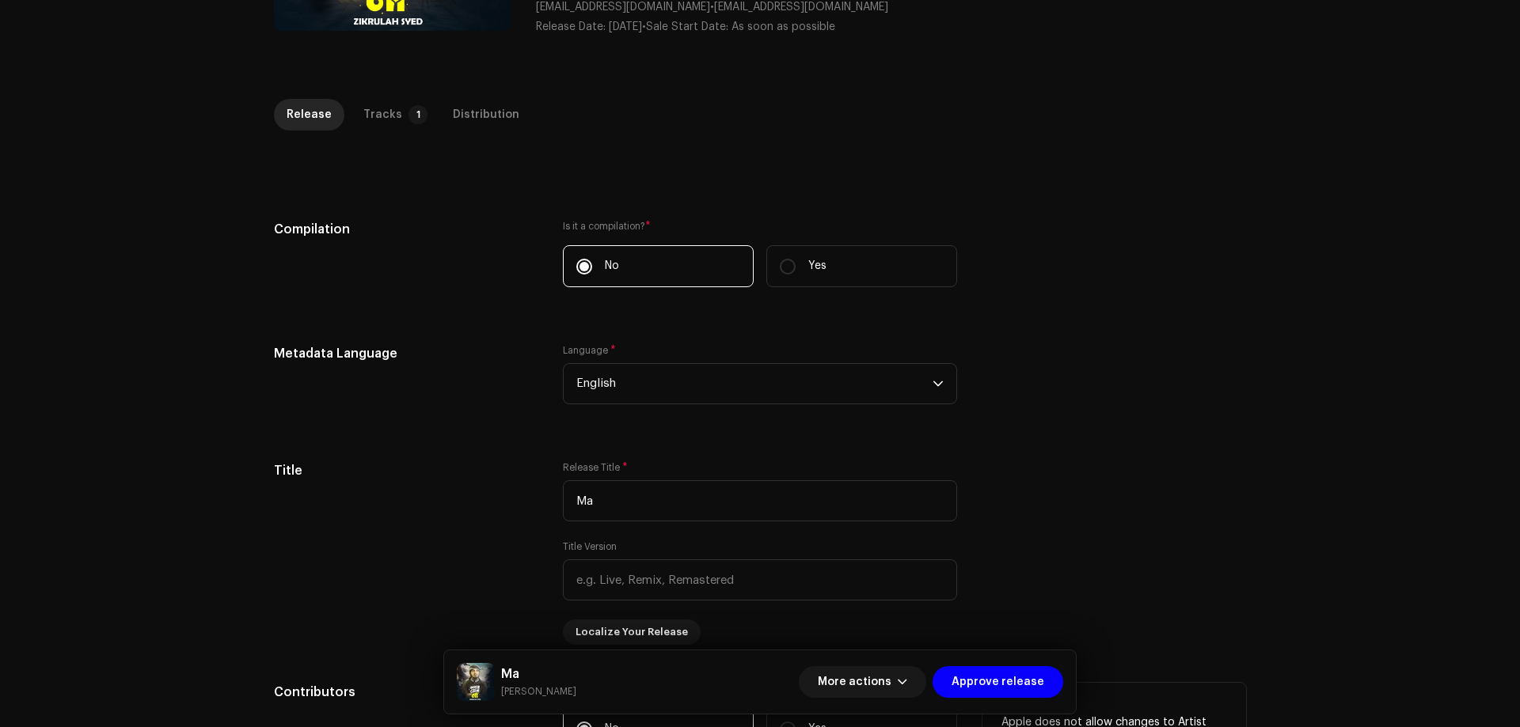
scroll to position [0, 0]
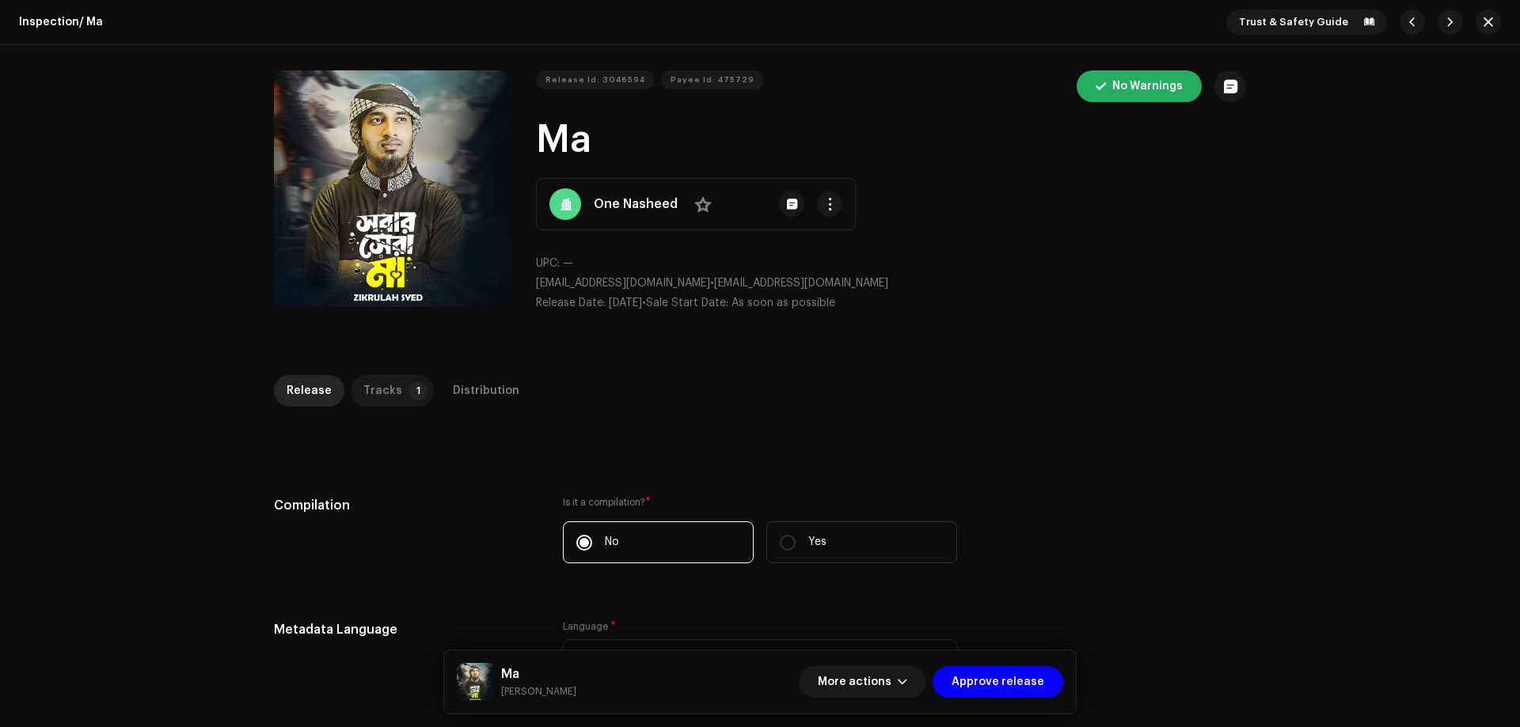
click at [391, 397] on p-tab "Tracks 1" at bounding box center [392, 391] width 83 height 32
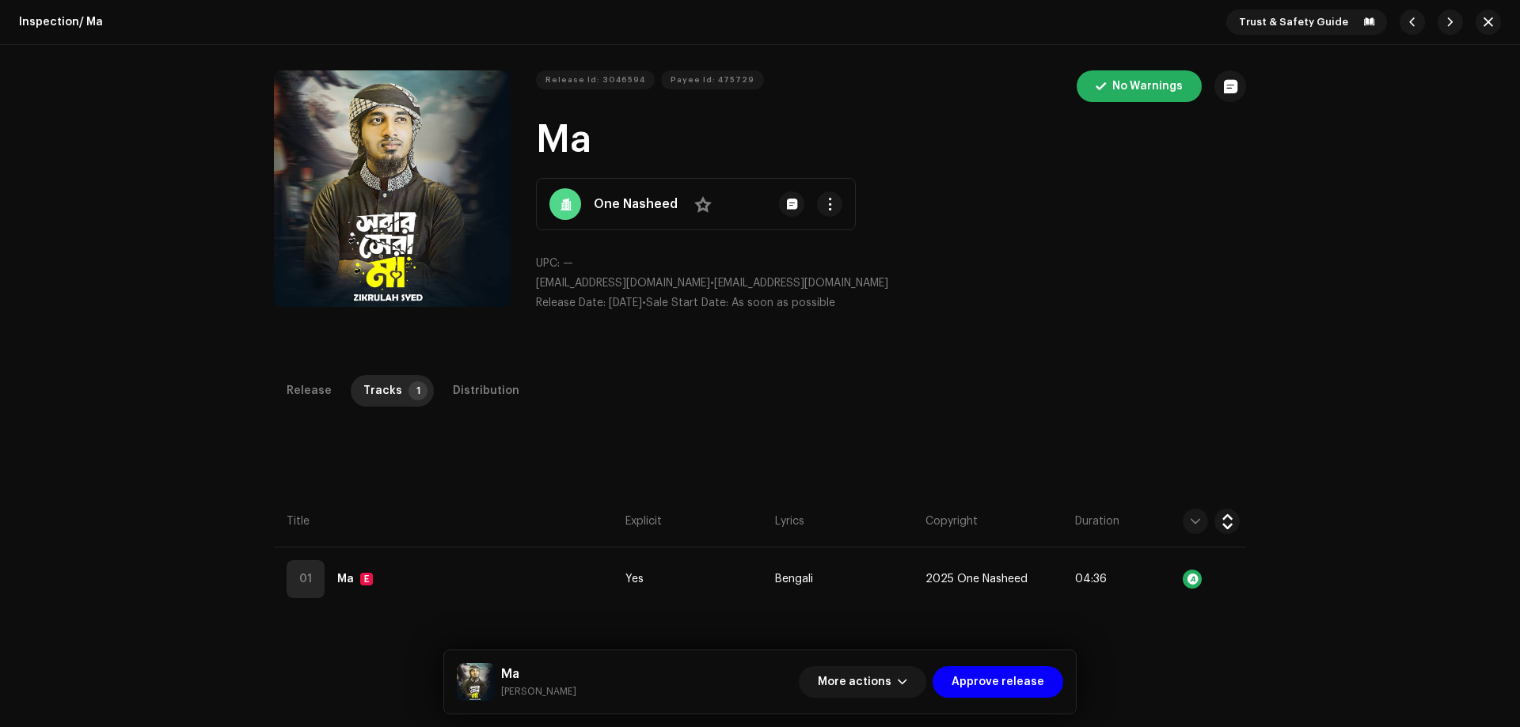
click at [527, 383] on div "Release Tracks 1 Distribution" at bounding box center [760, 391] width 972 height 32
click at [488, 380] on div "Distribution" at bounding box center [486, 391] width 66 height 32
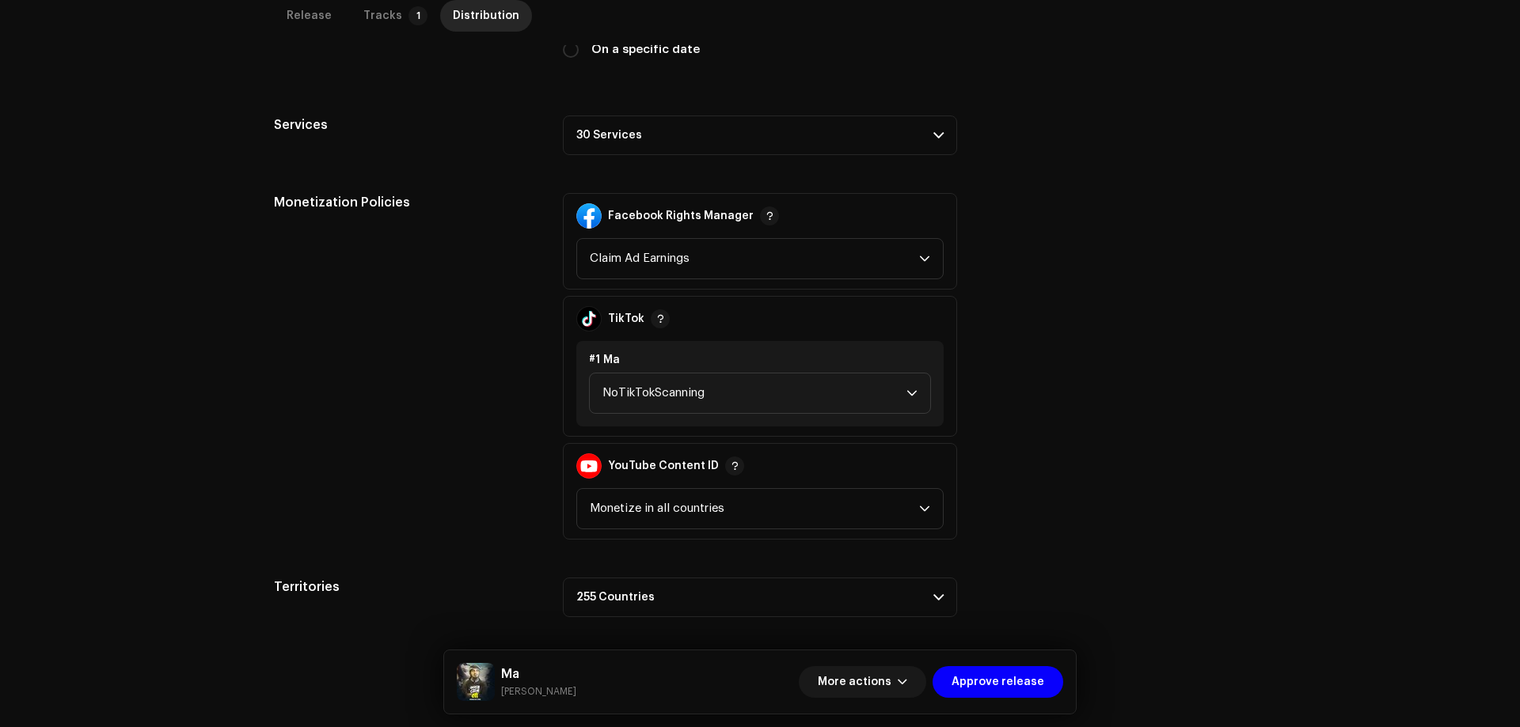
scroll to position [518, 0]
click at [618, 394] on span "NoTikTokScanning" at bounding box center [754, 390] width 304 height 40
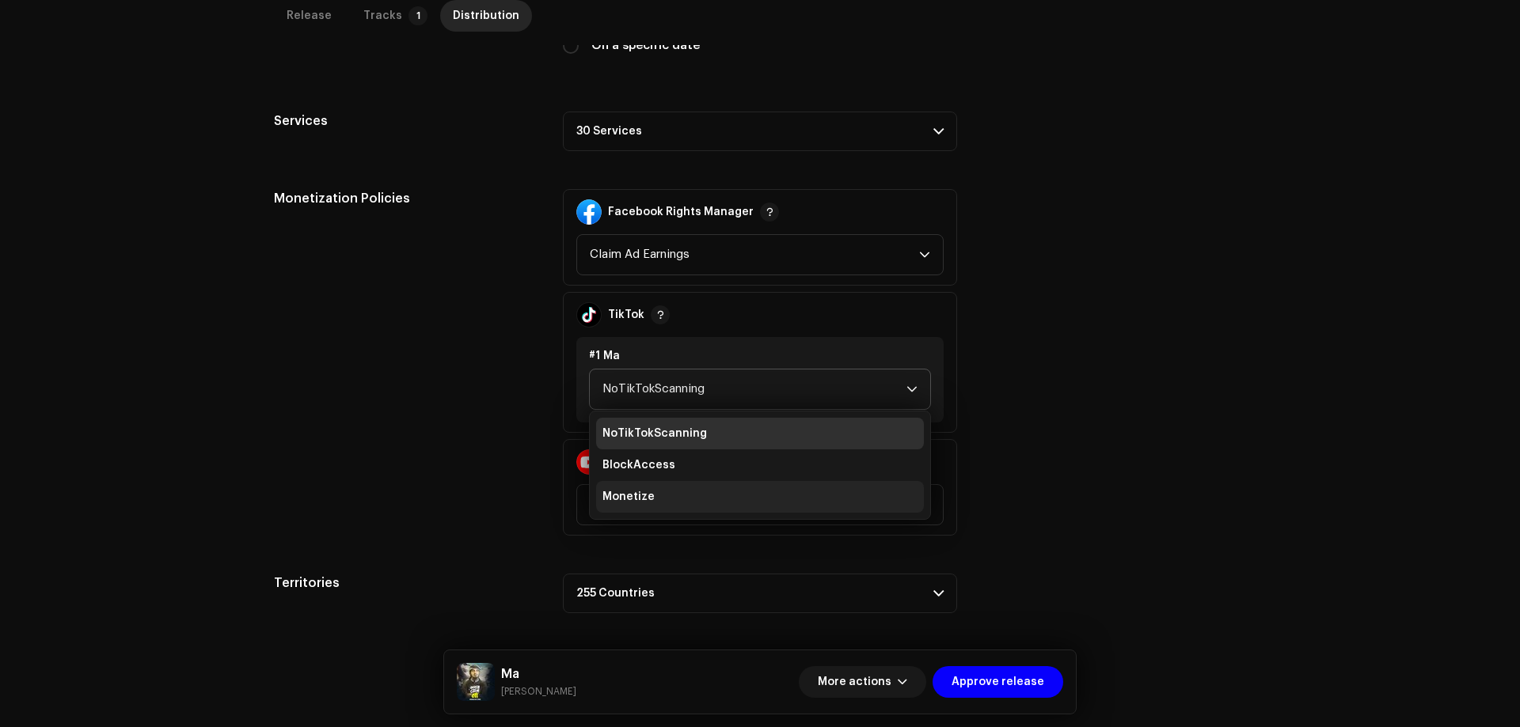
click at [637, 491] on span "Monetize" at bounding box center [628, 497] width 52 height 16
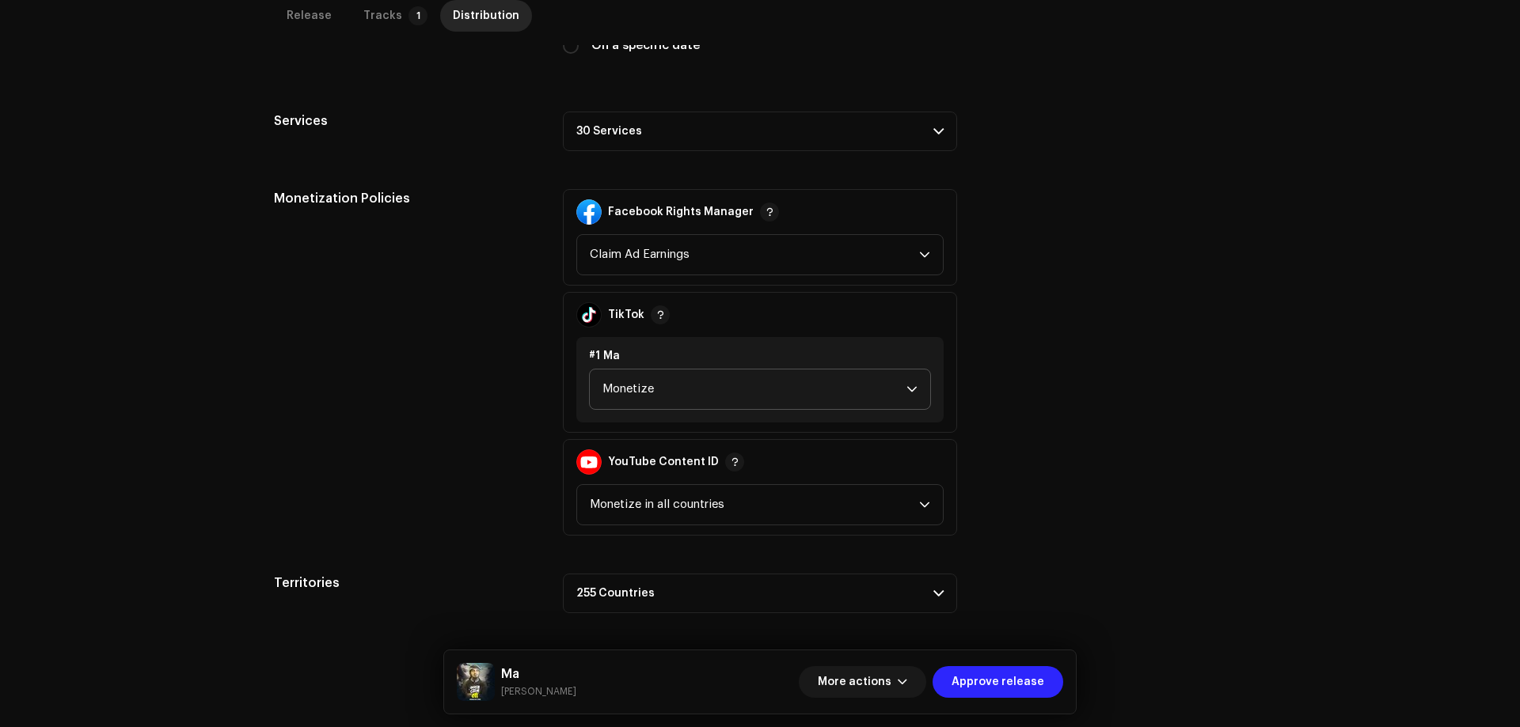
click at [1007, 687] on span "Approve release" at bounding box center [997, 682] width 93 height 32
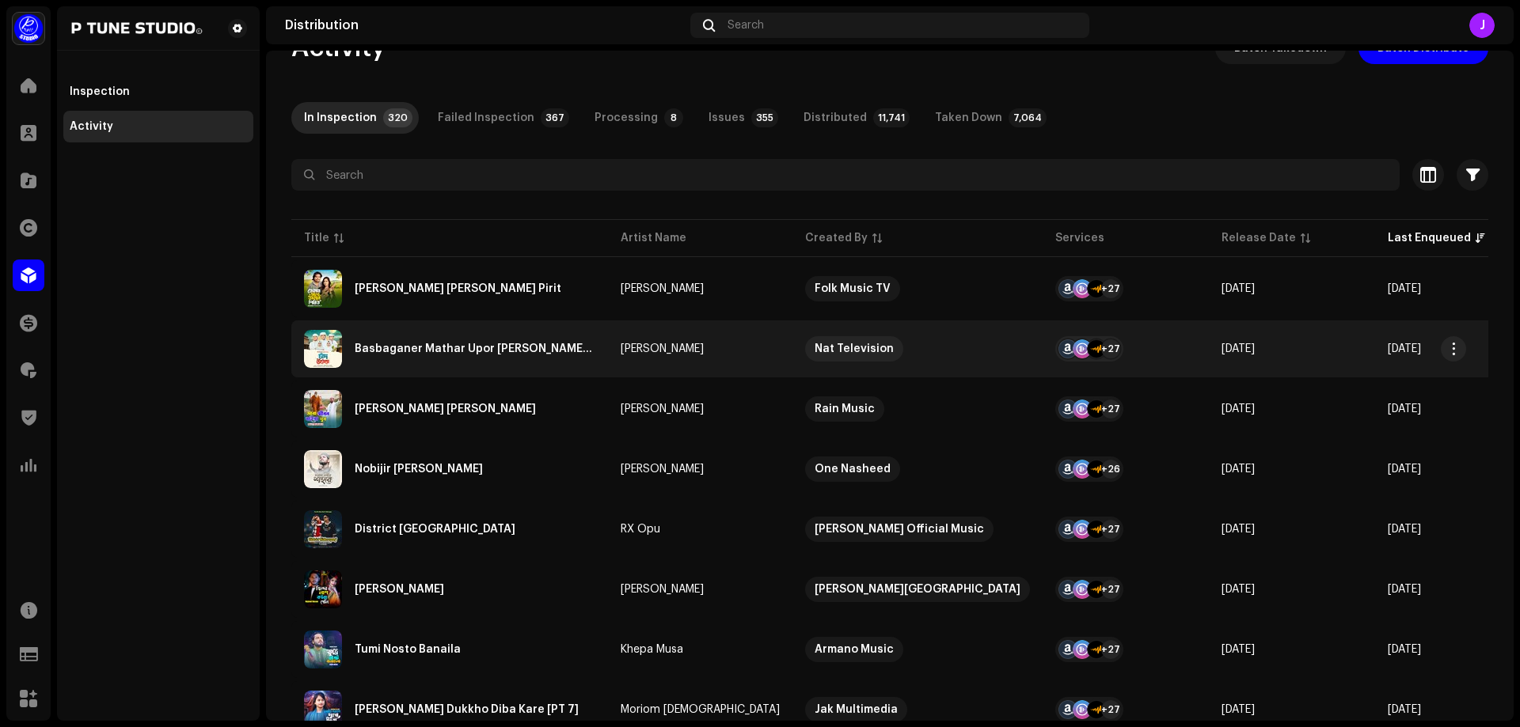
scroll to position [79, 0]
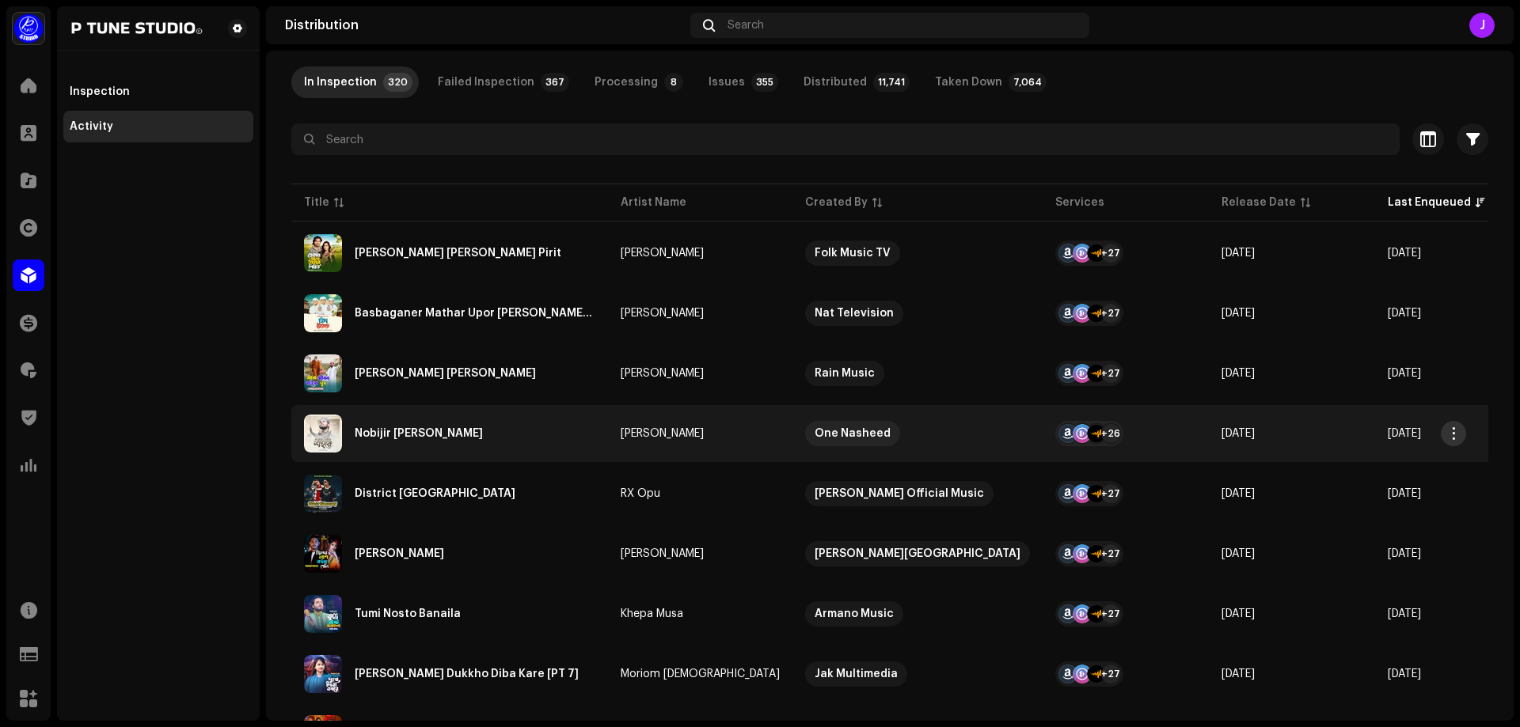
click at [1459, 435] on button "button" at bounding box center [1452, 433] width 25 height 25
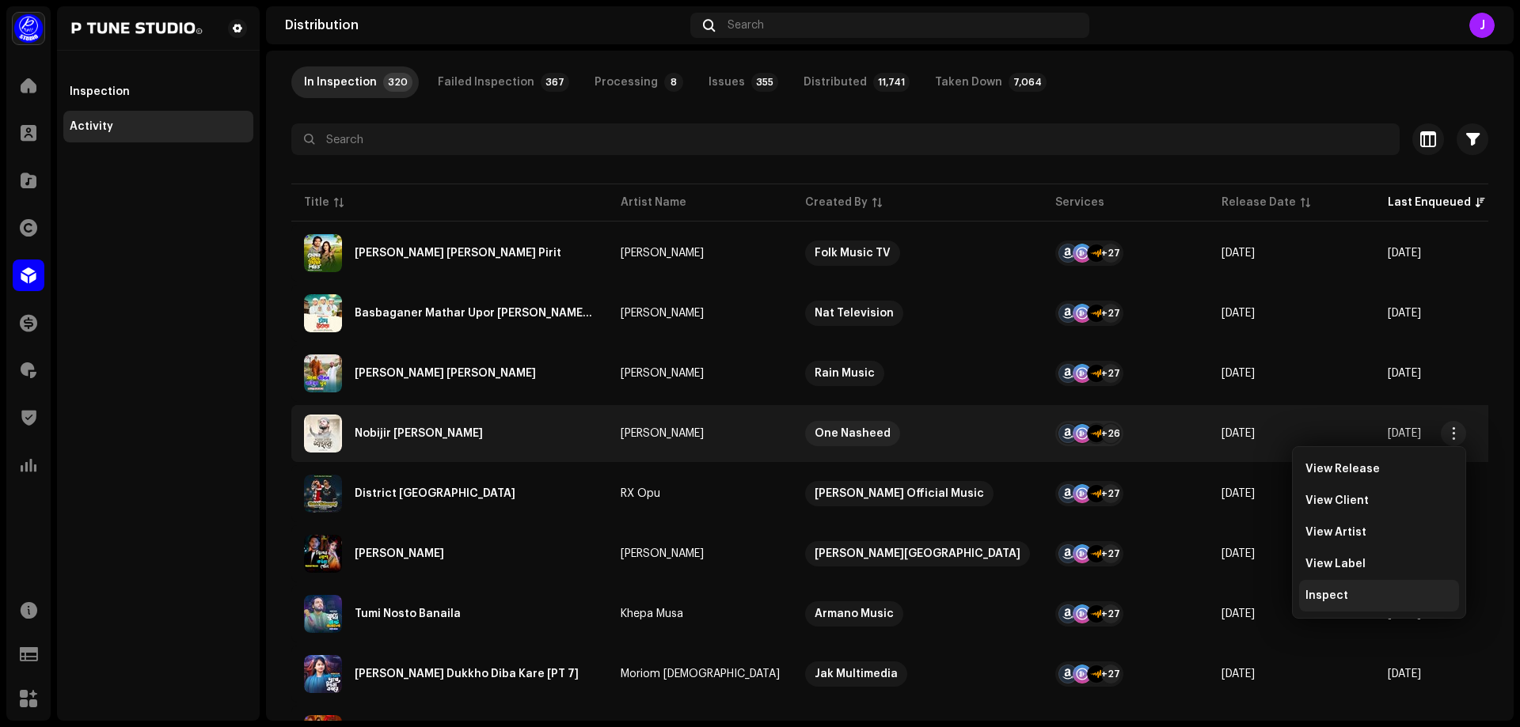
click at [1341, 605] on div "Inspect" at bounding box center [1379, 596] width 160 height 32
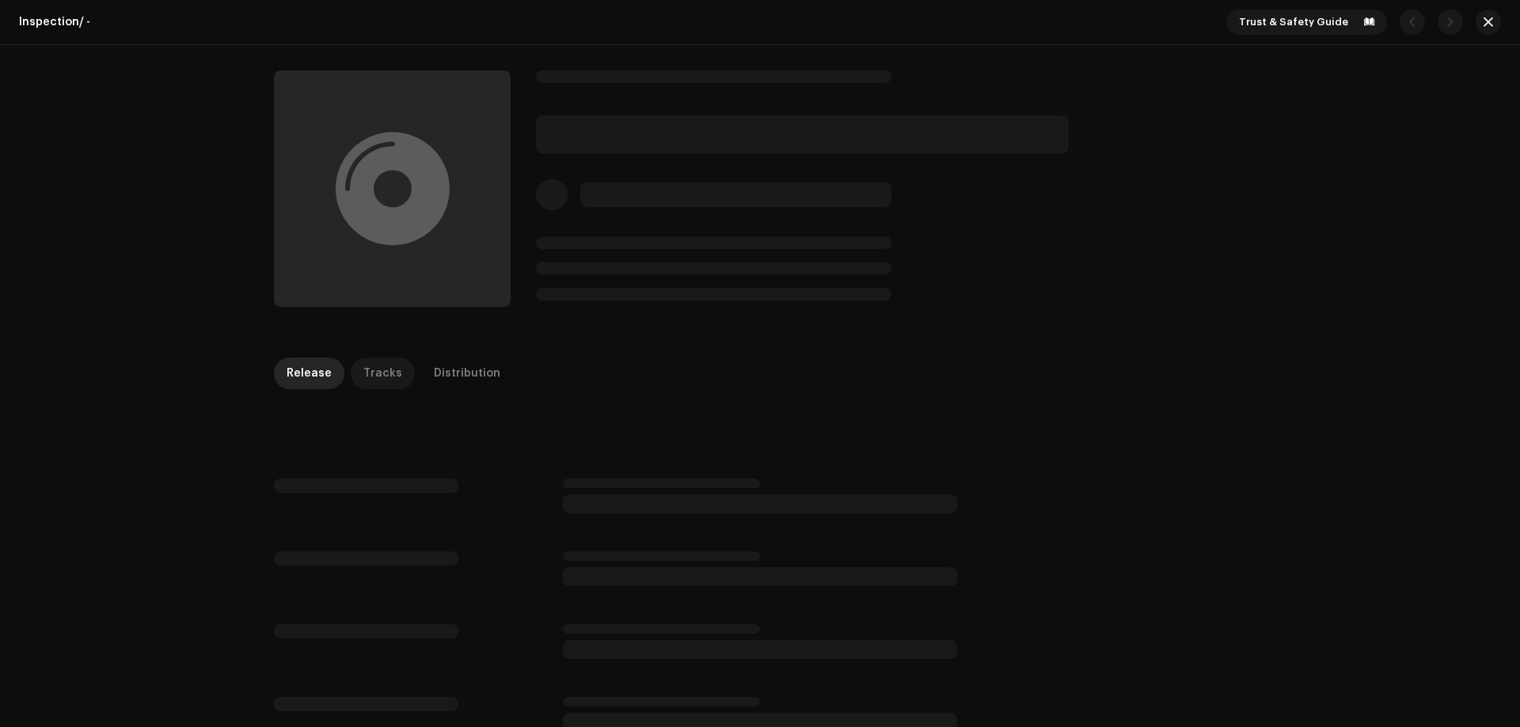
click at [377, 383] on div "Tracks" at bounding box center [382, 374] width 39 height 32
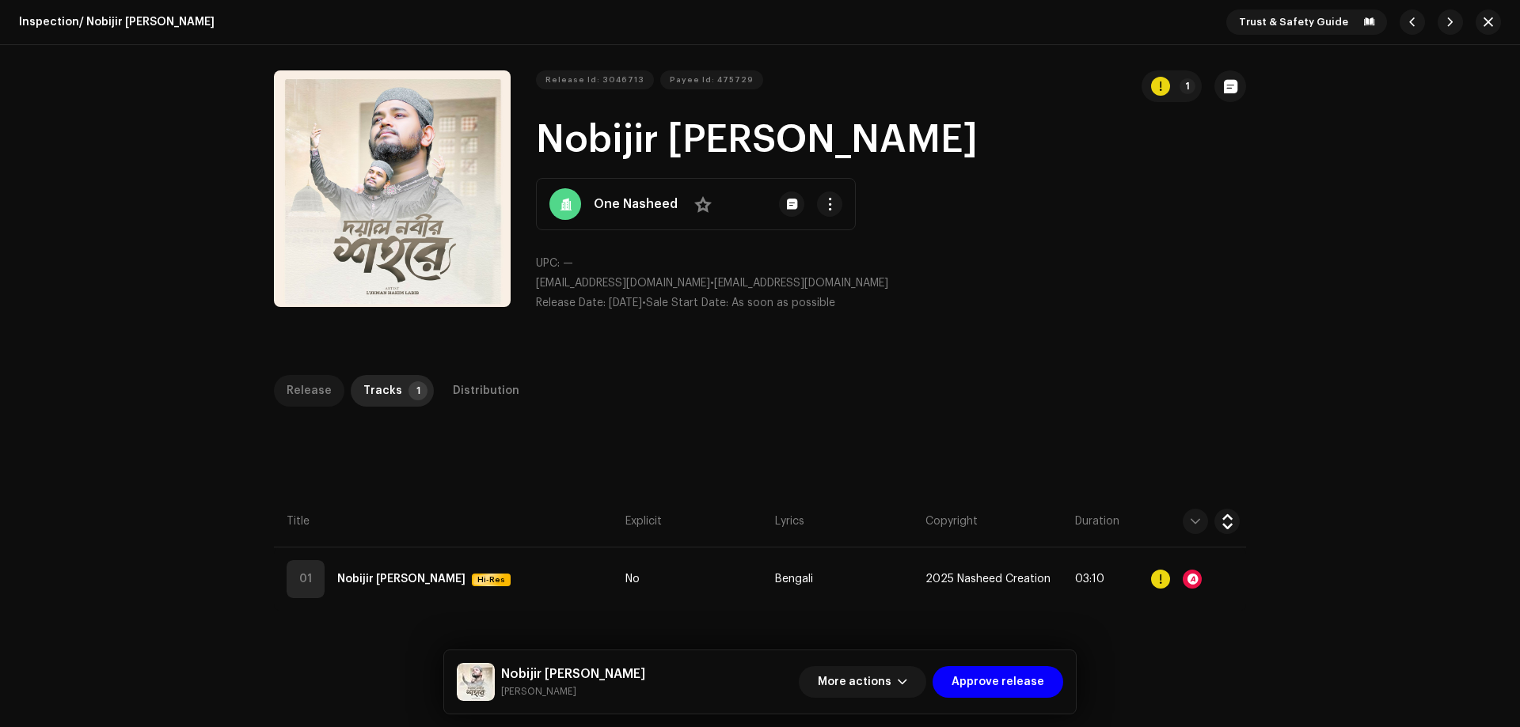
click at [302, 400] on div "Release" at bounding box center [309, 391] width 45 height 32
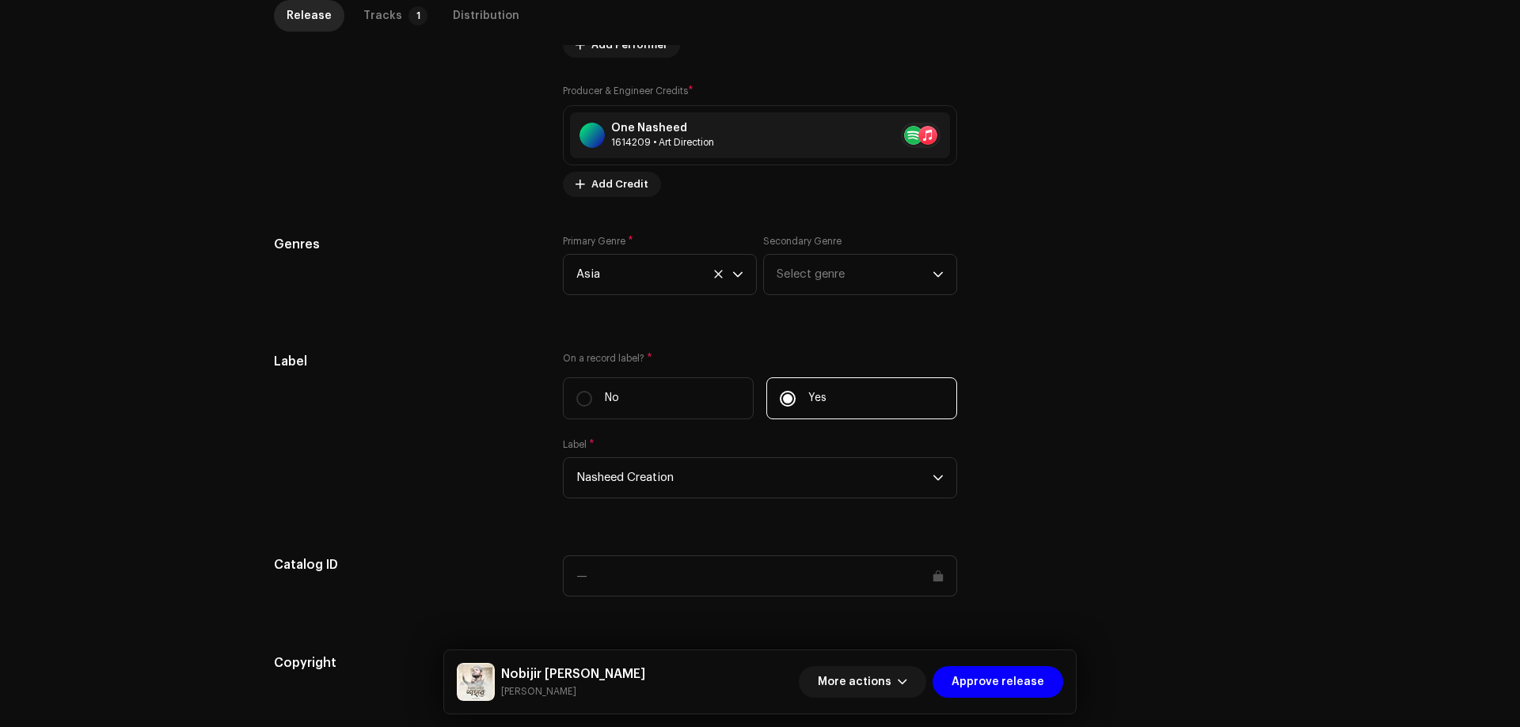
scroll to position [1391, 0]
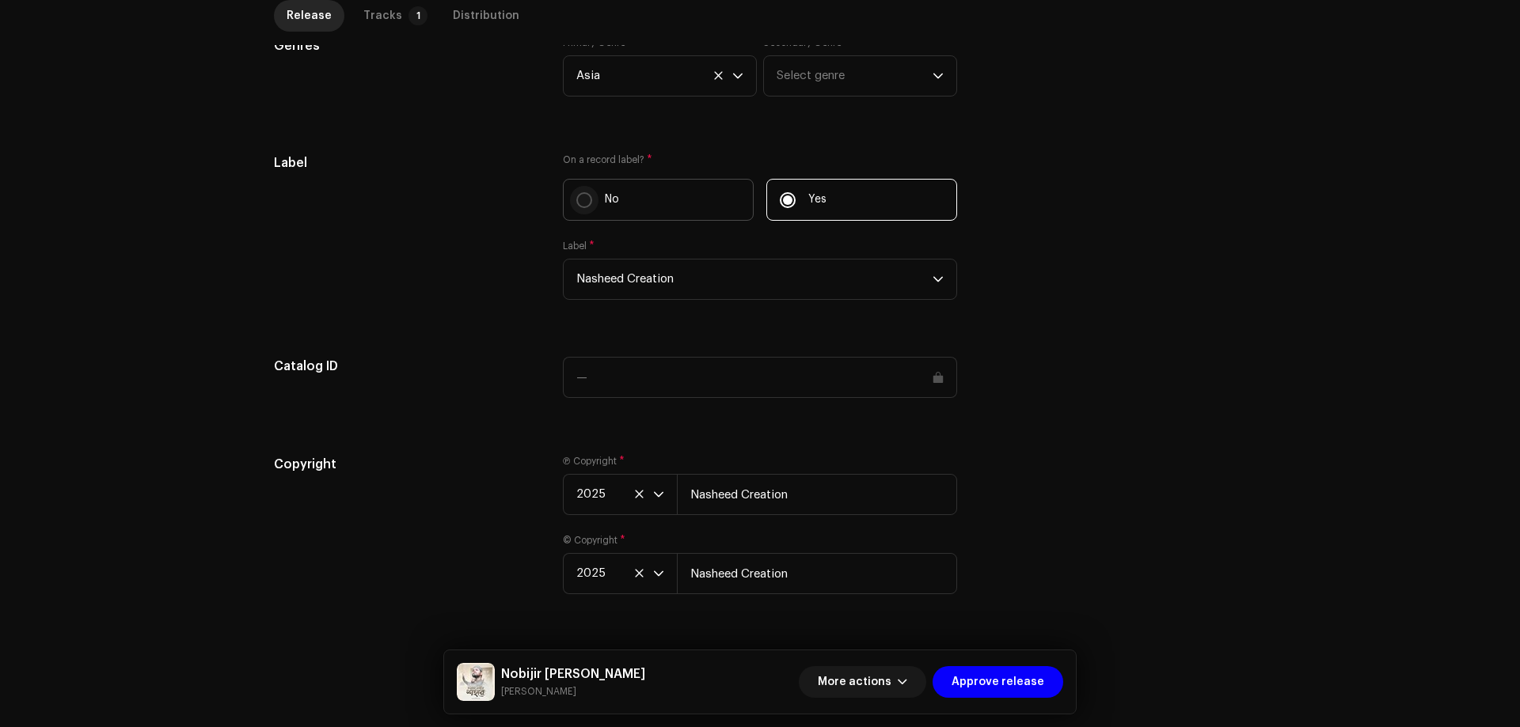
click at [583, 200] on input "No" at bounding box center [584, 200] width 16 height 16
radio input "true"
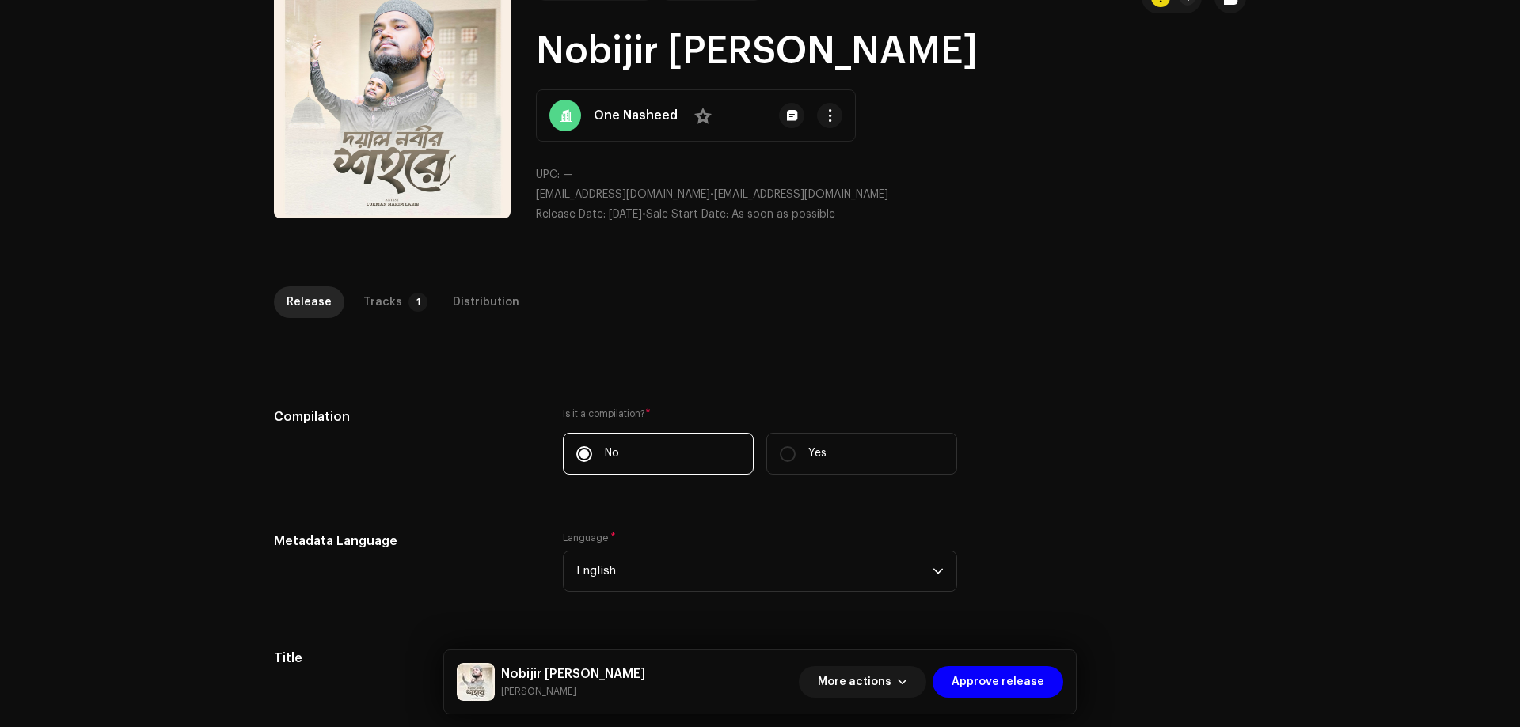
scroll to position [0, 0]
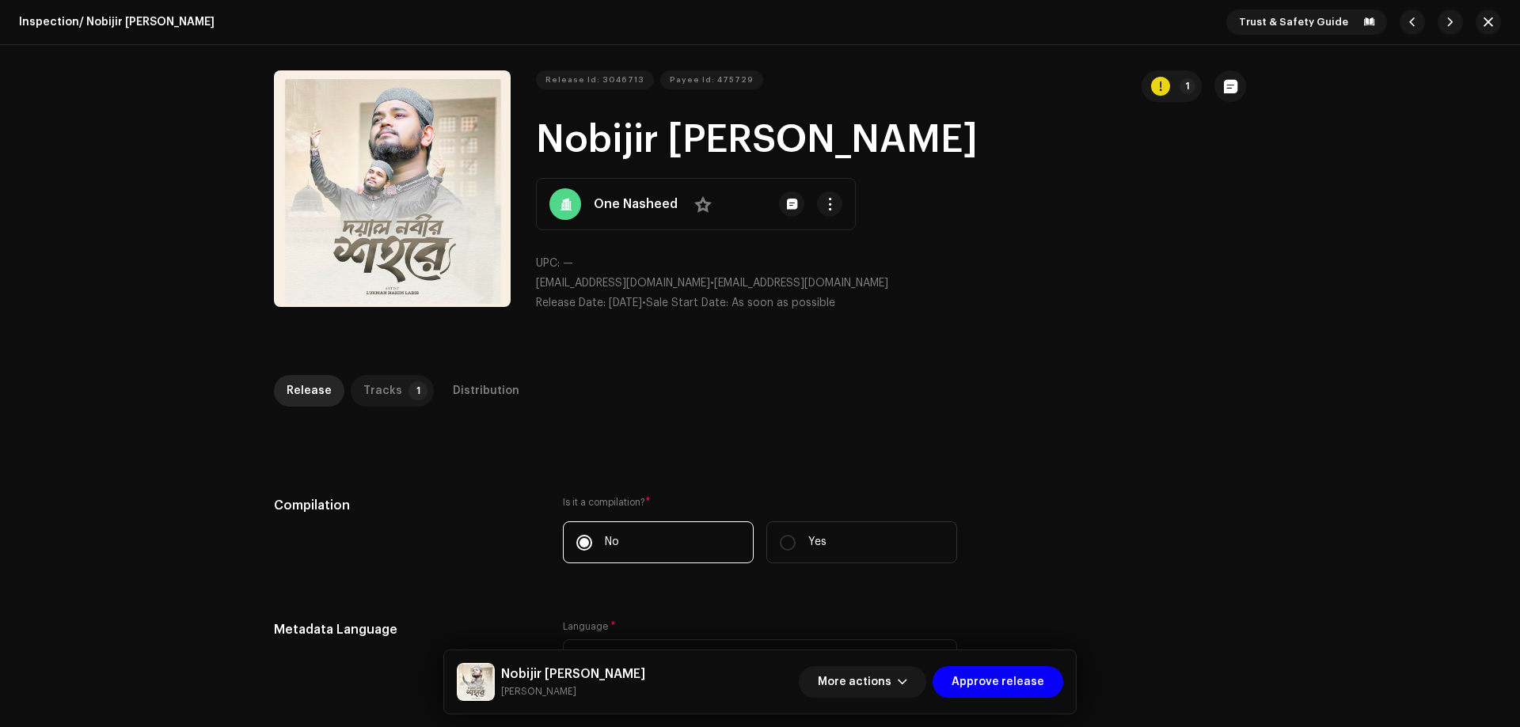
click at [381, 385] on div "Tracks" at bounding box center [382, 391] width 39 height 32
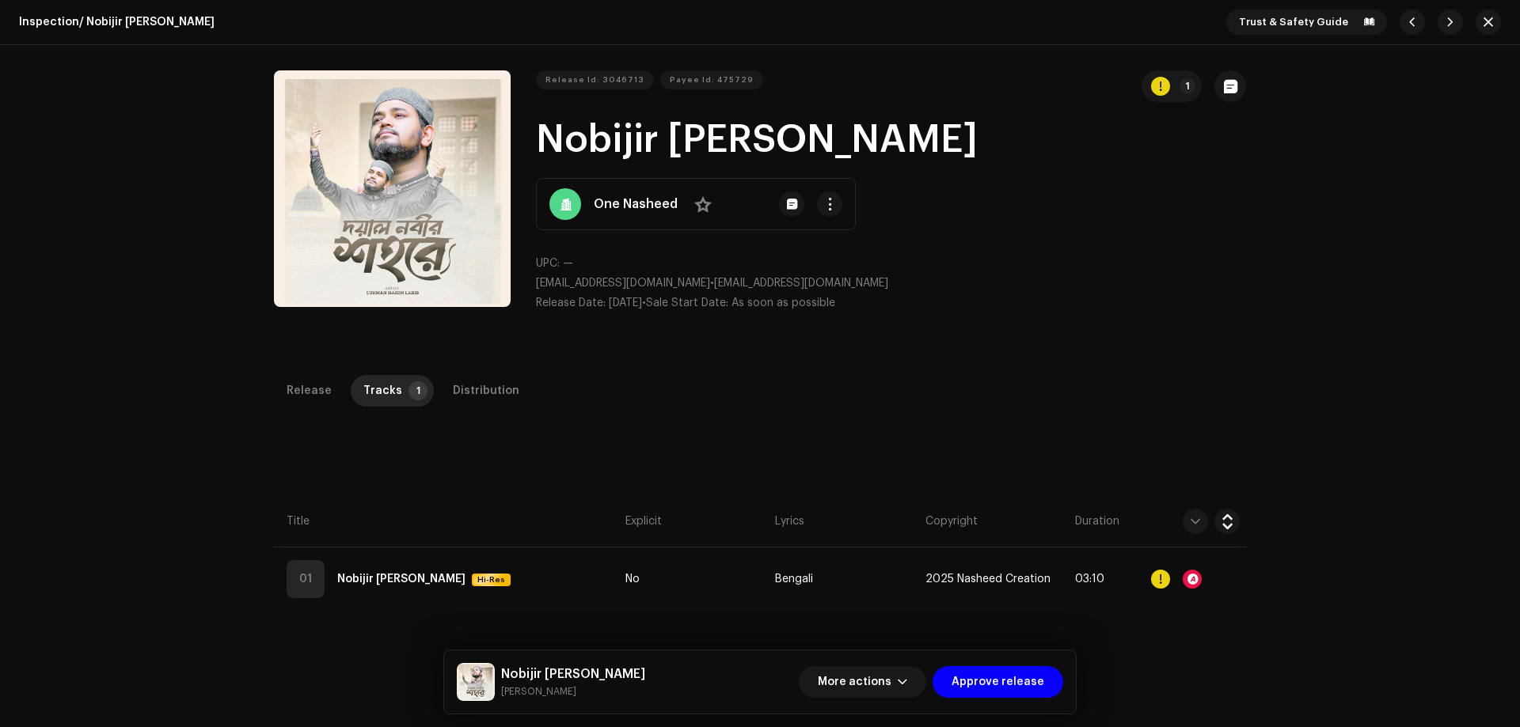
click at [480, 393] on div "Distribution" at bounding box center [486, 391] width 66 height 32
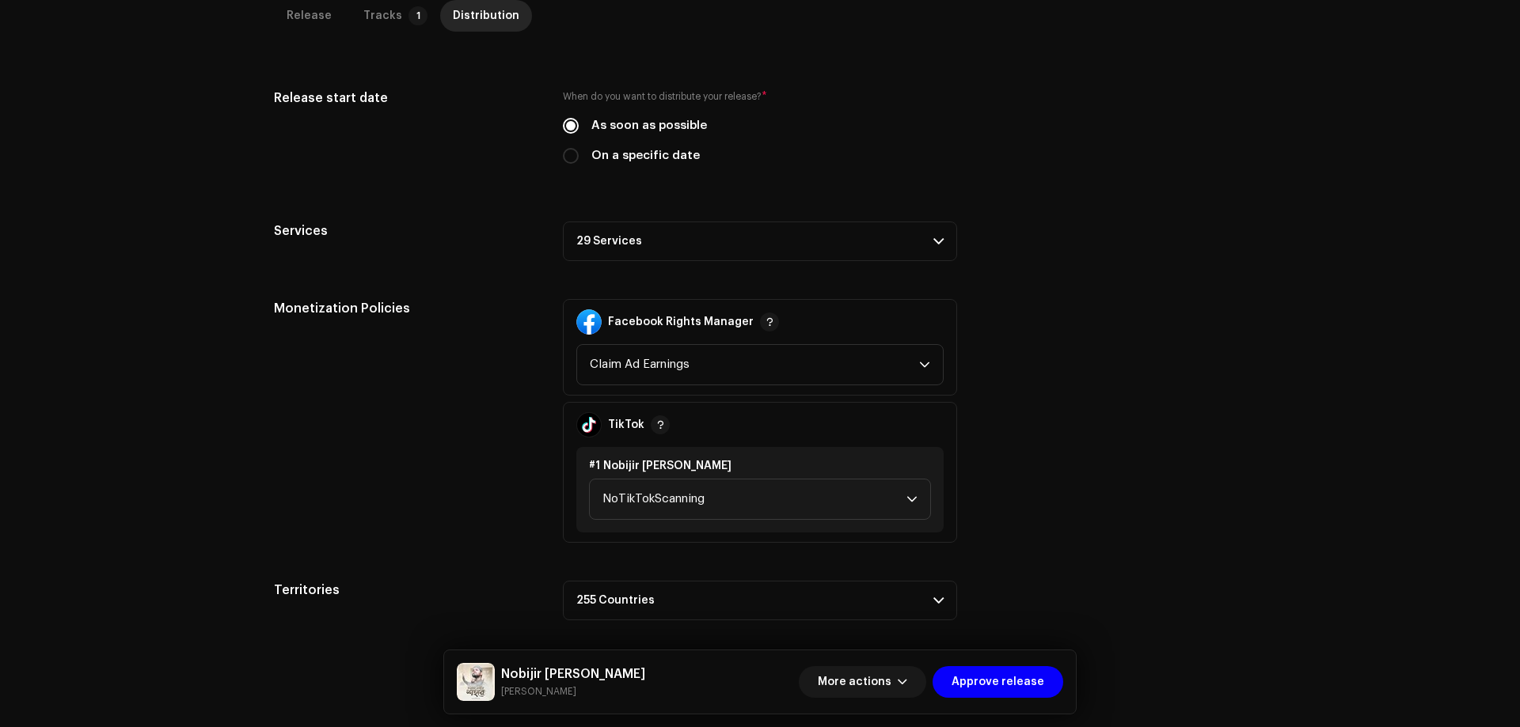
scroll to position [415, 0]
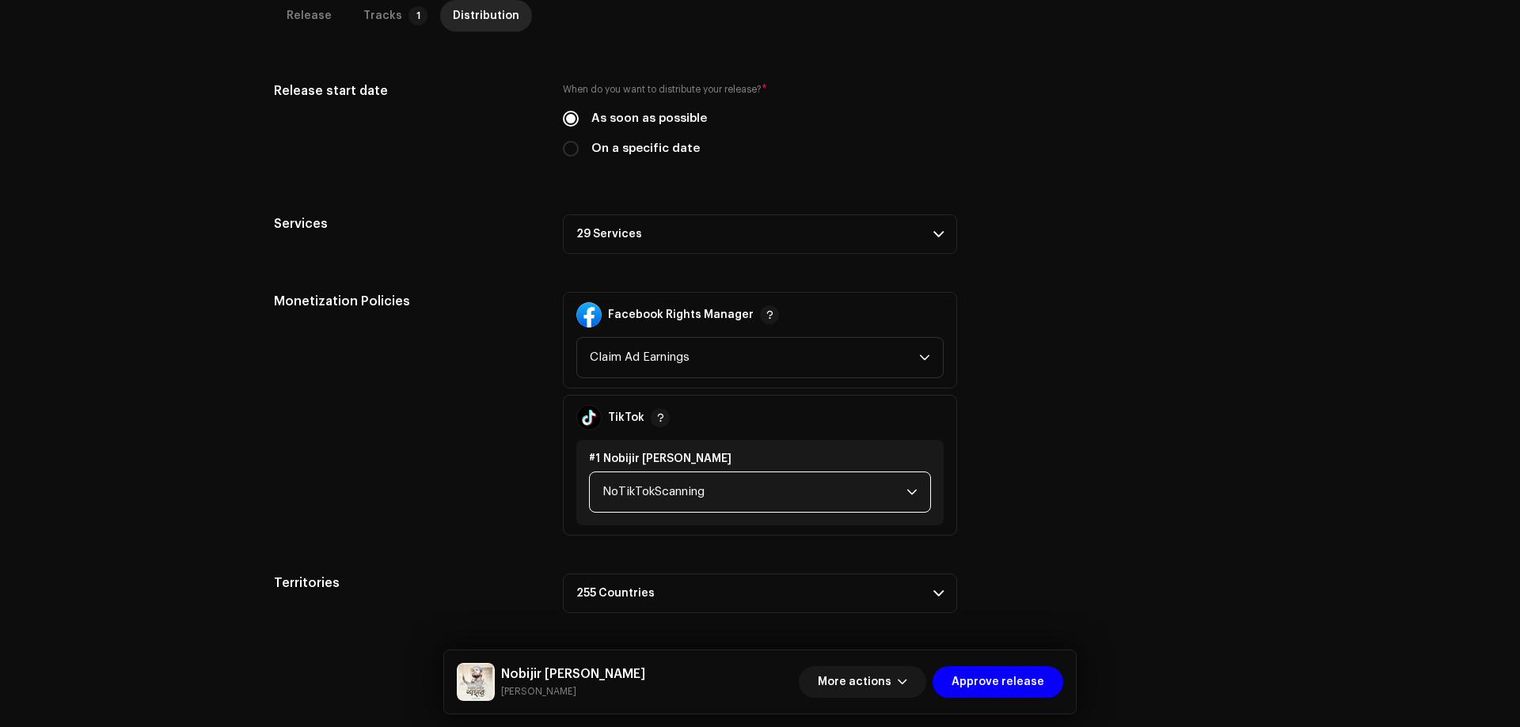
click at [613, 483] on span "NoTikTokScanning" at bounding box center [754, 493] width 304 height 40
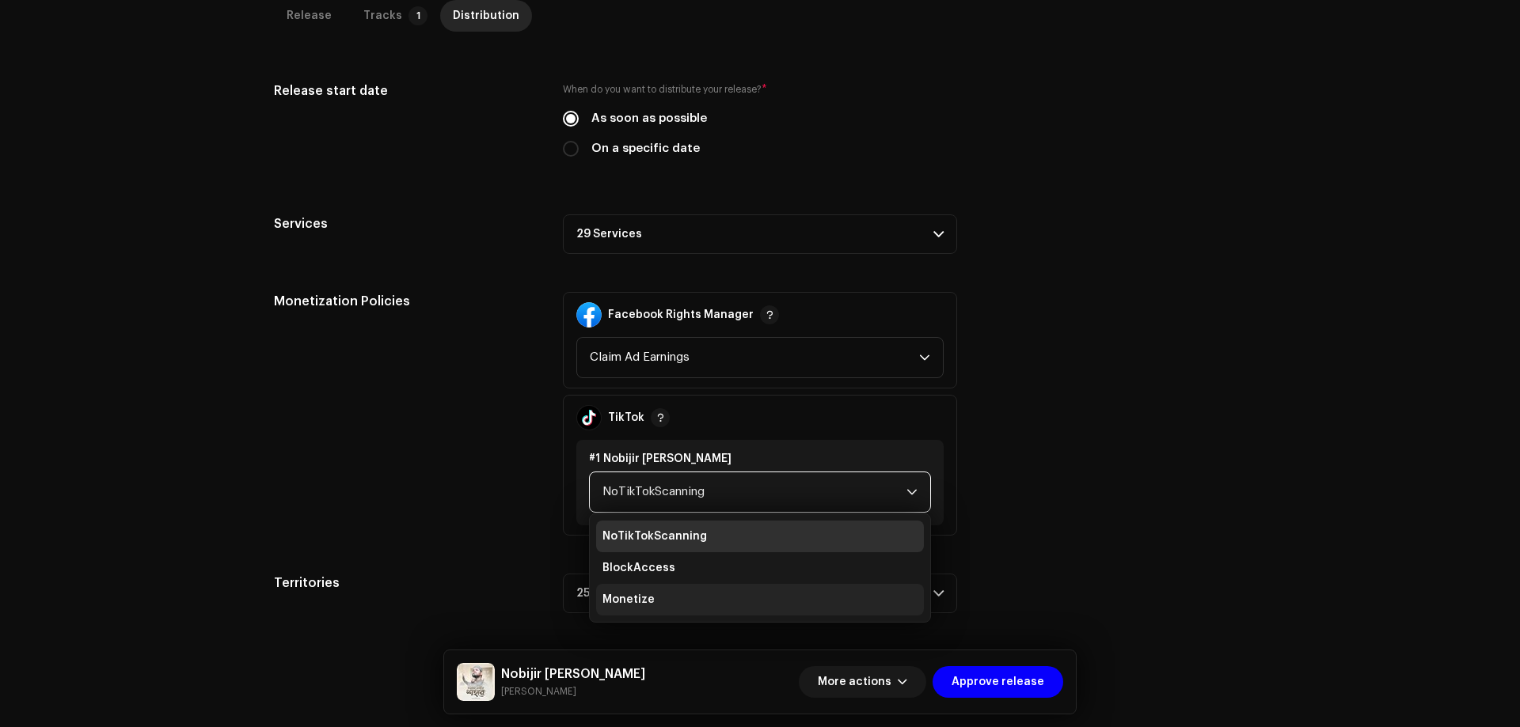
click at [641, 602] on span "Monetize" at bounding box center [628, 600] width 52 height 16
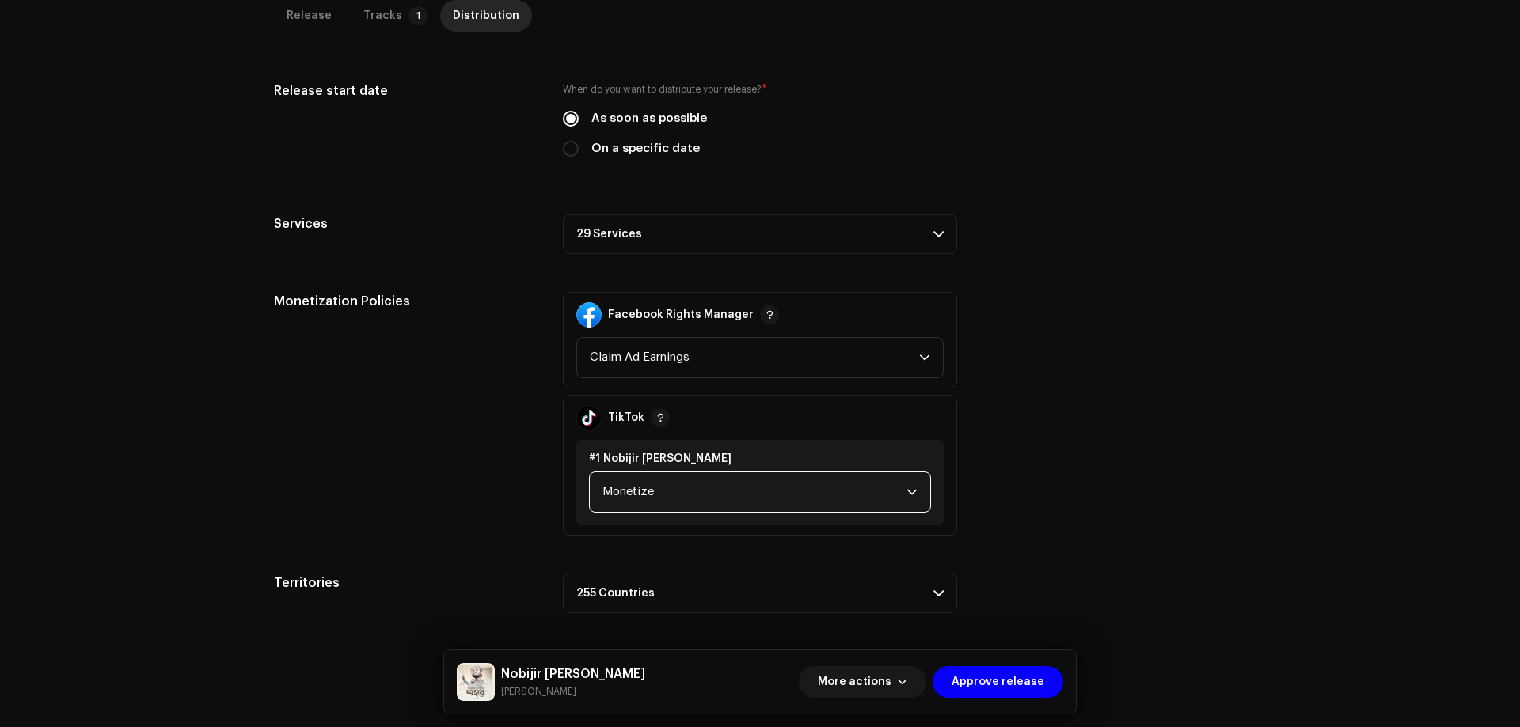
scroll to position [19, 0]
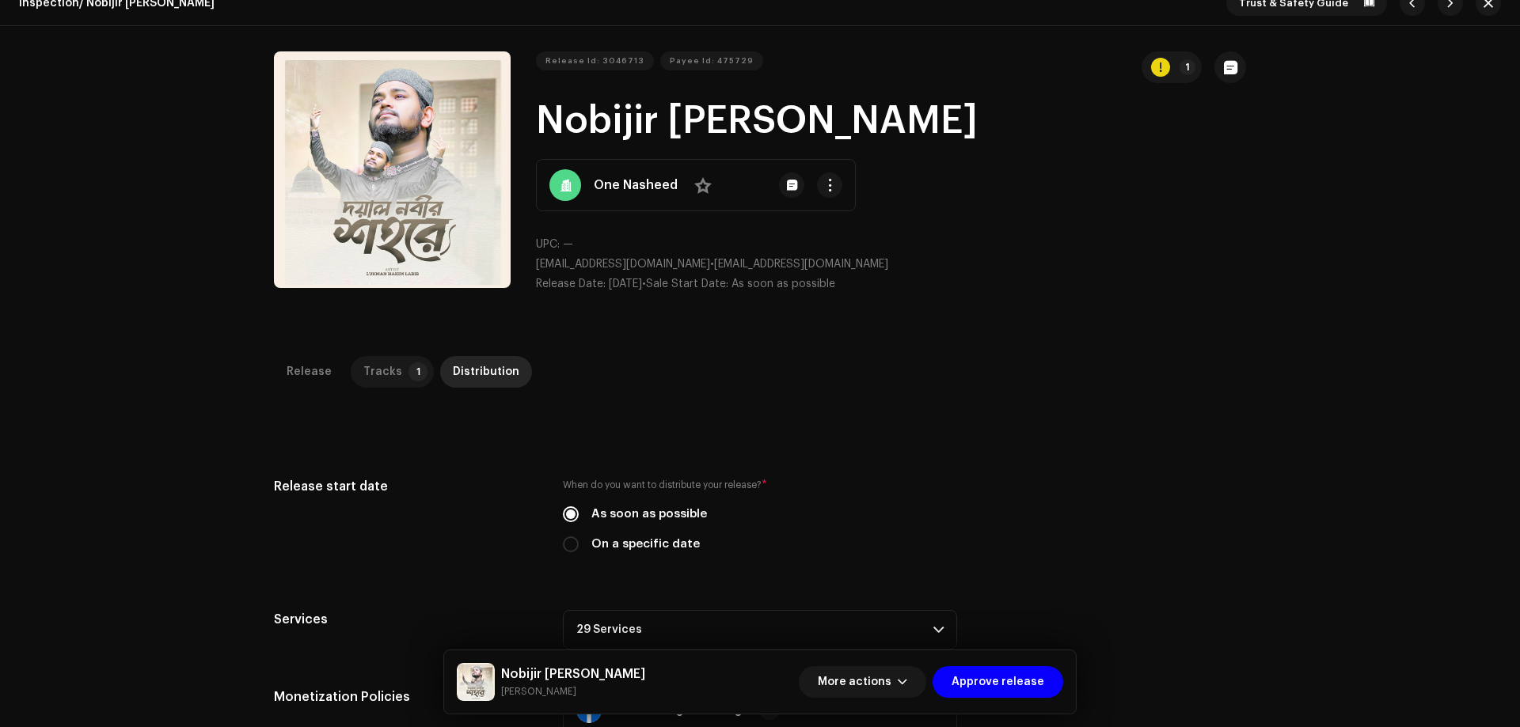
click at [371, 369] on div "Tracks" at bounding box center [382, 372] width 39 height 32
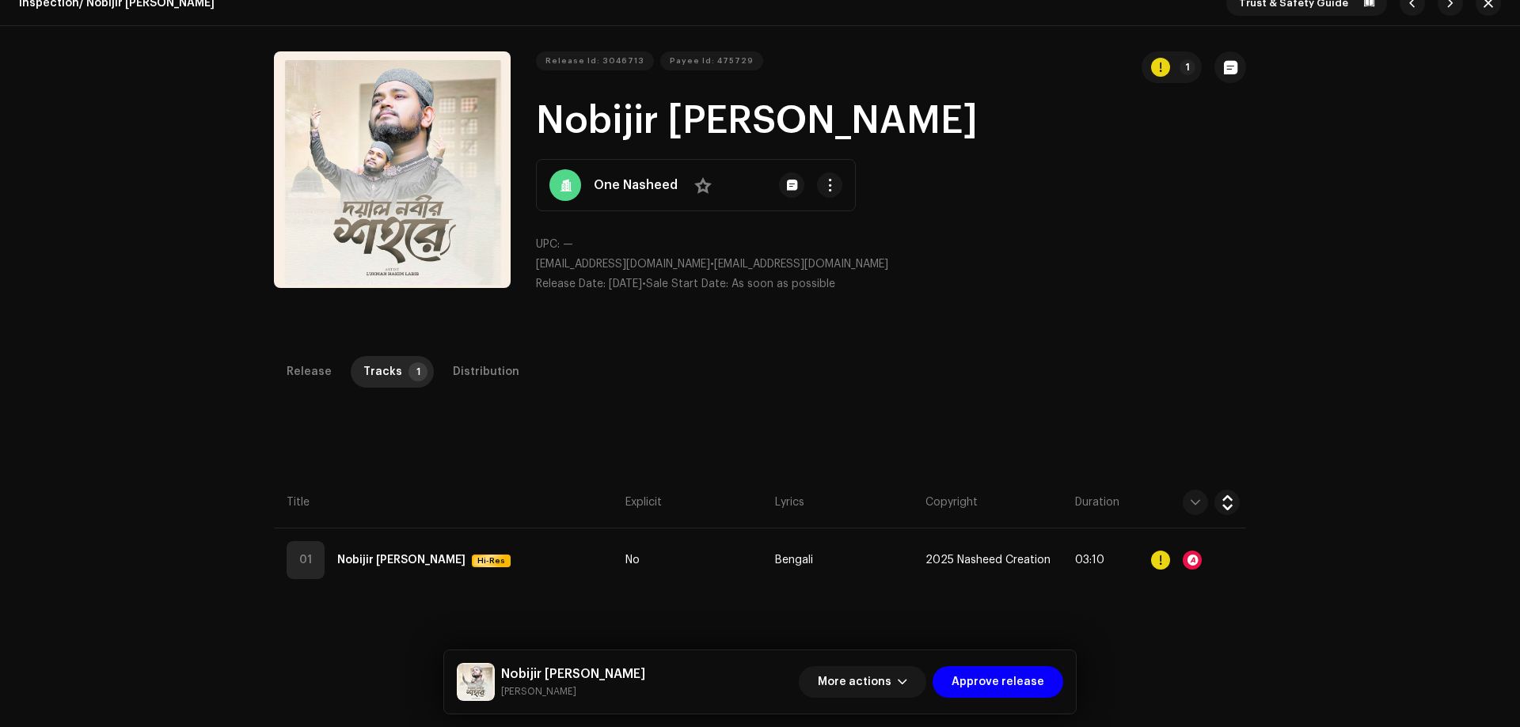
scroll to position [375, 0]
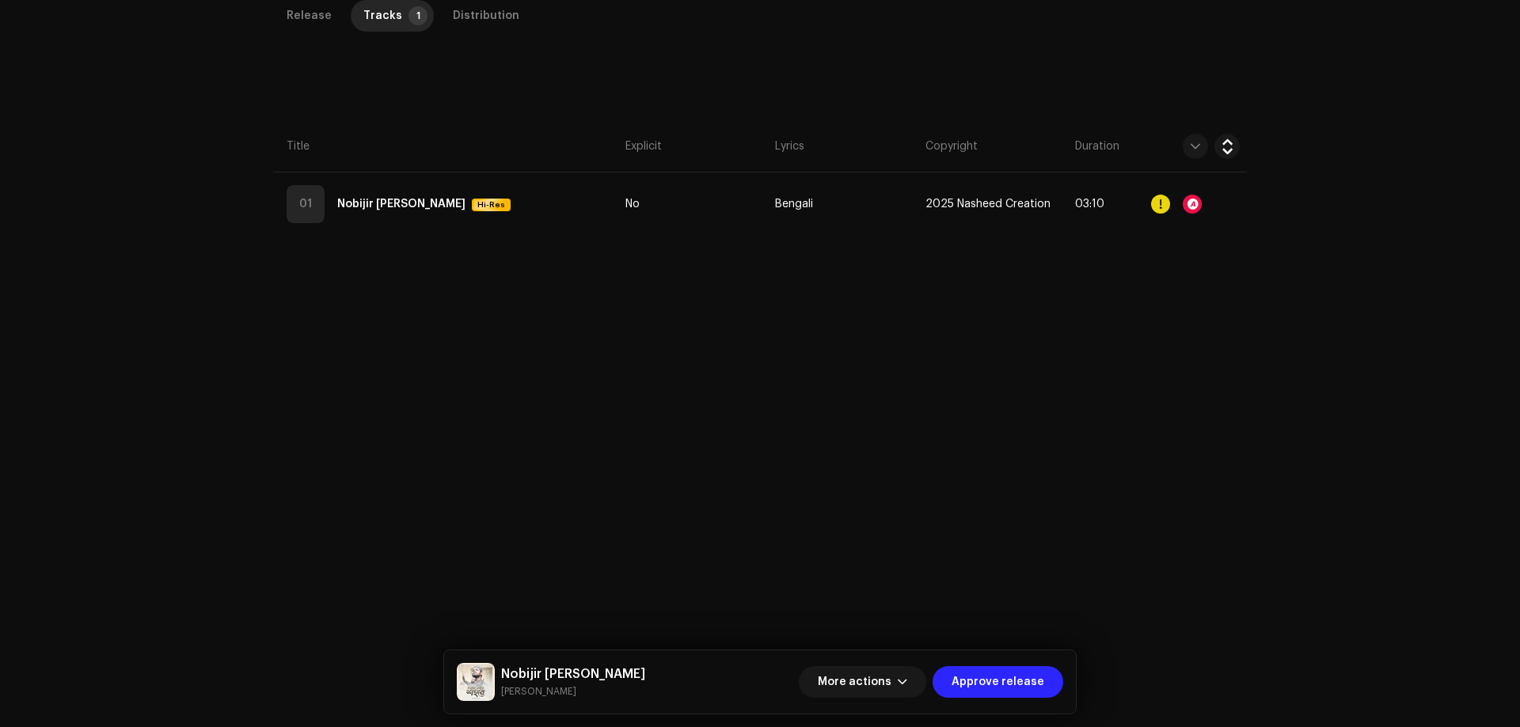
click at [987, 685] on span "Approve release" at bounding box center [997, 682] width 93 height 32
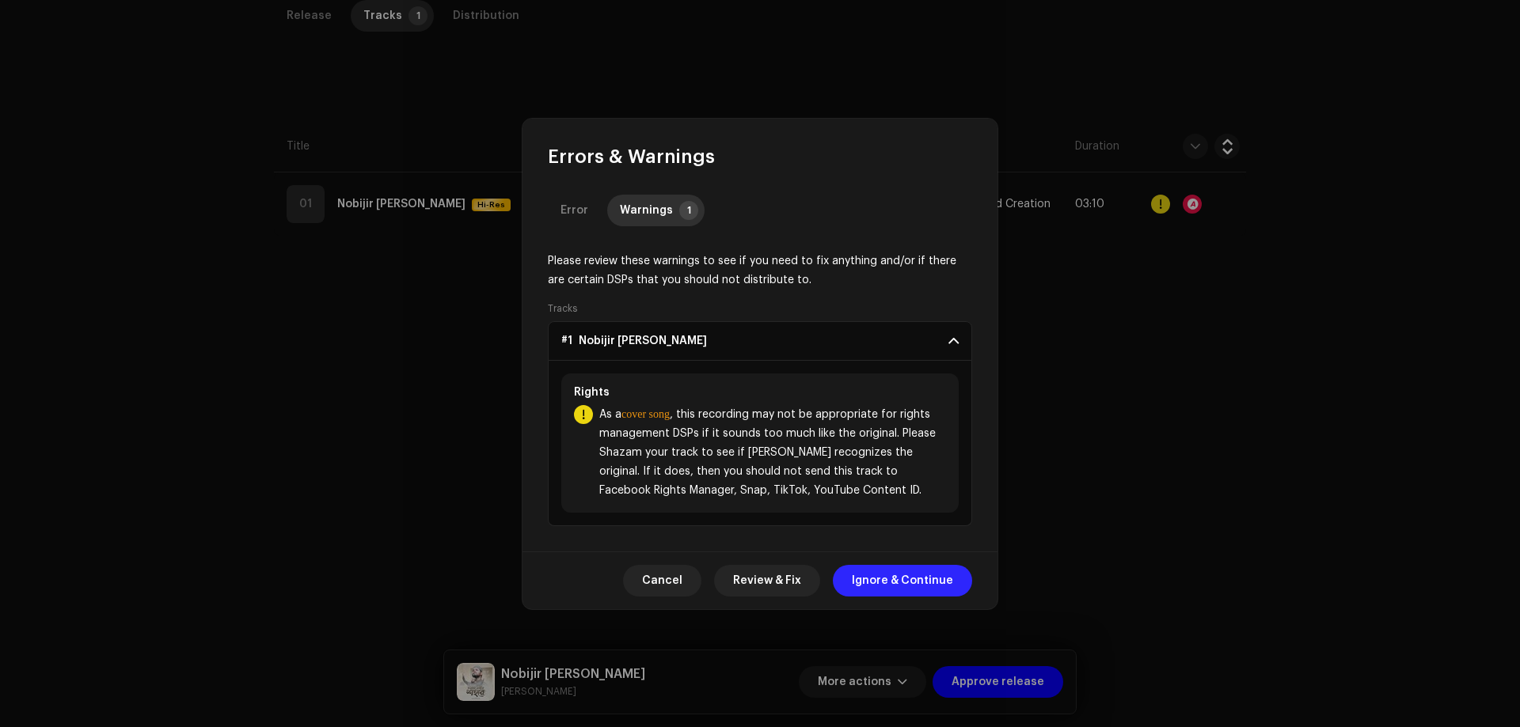
click at [917, 586] on span "Ignore & Continue" at bounding box center [902, 581] width 101 height 32
